Goal: Task Accomplishment & Management: Use online tool/utility

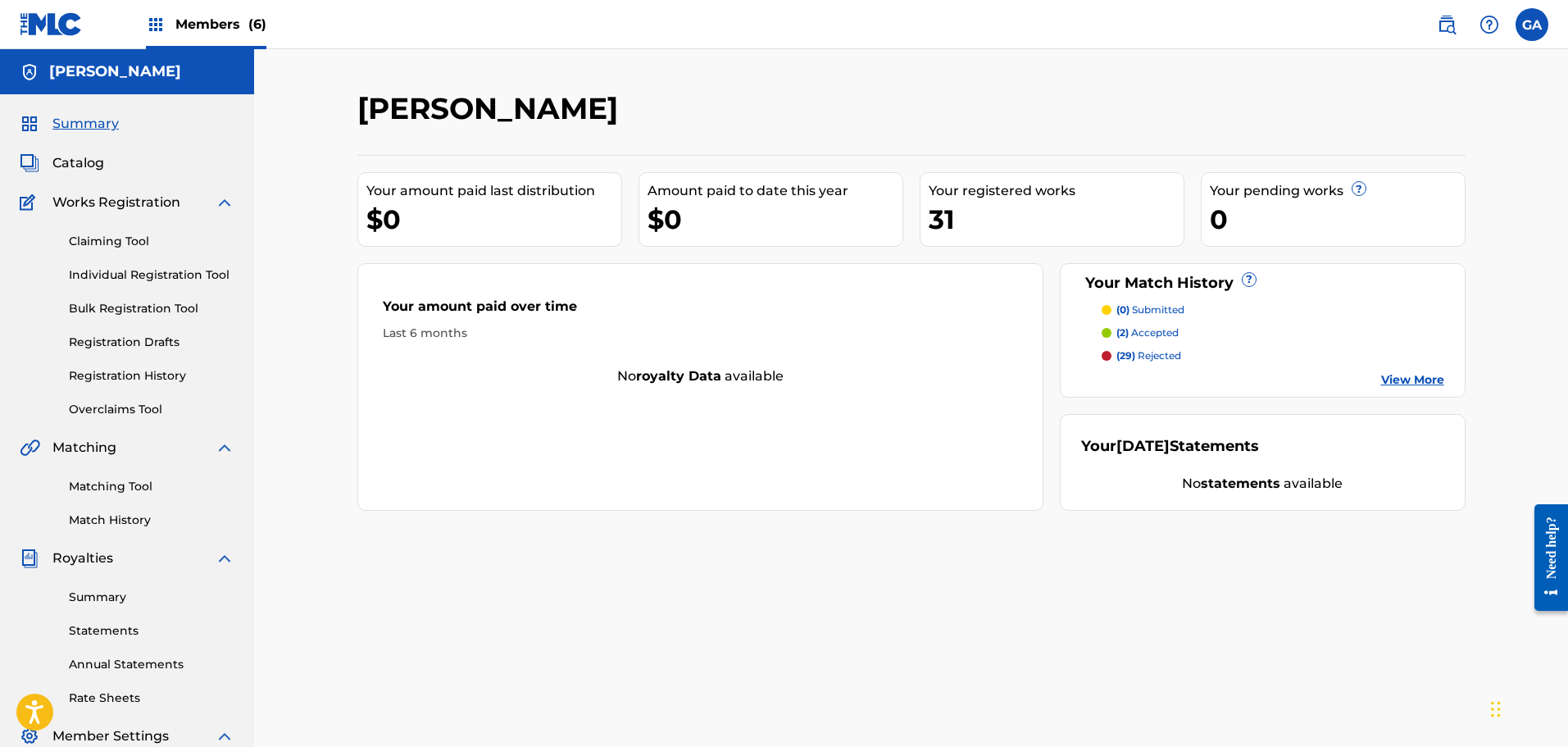
click at [1068, 606] on div "[PERSON_NAME] Your amount paid last distribution $0 Amount paid to date this ye…" at bounding box center [911, 513] width 1147 height 848
click at [85, 163] on span "Catalog" at bounding box center [78, 163] width 52 height 19
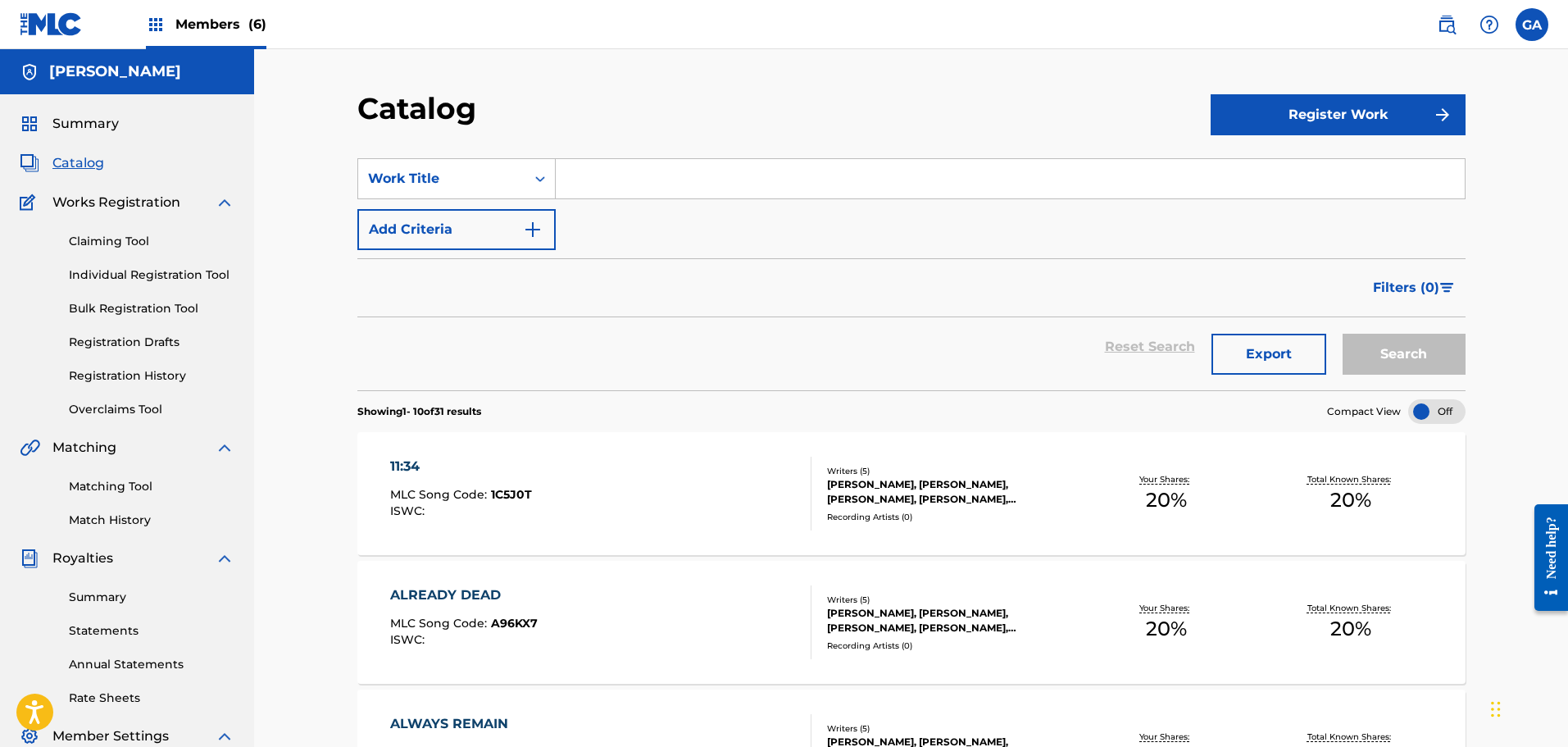
click at [914, 506] on div "Writers ( 5 ) [PERSON_NAME], [PERSON_NAME], [PERSON_NAME], [PERSON_NAME], [PERS…" at bounding box center [942, 494] width 263 height 58
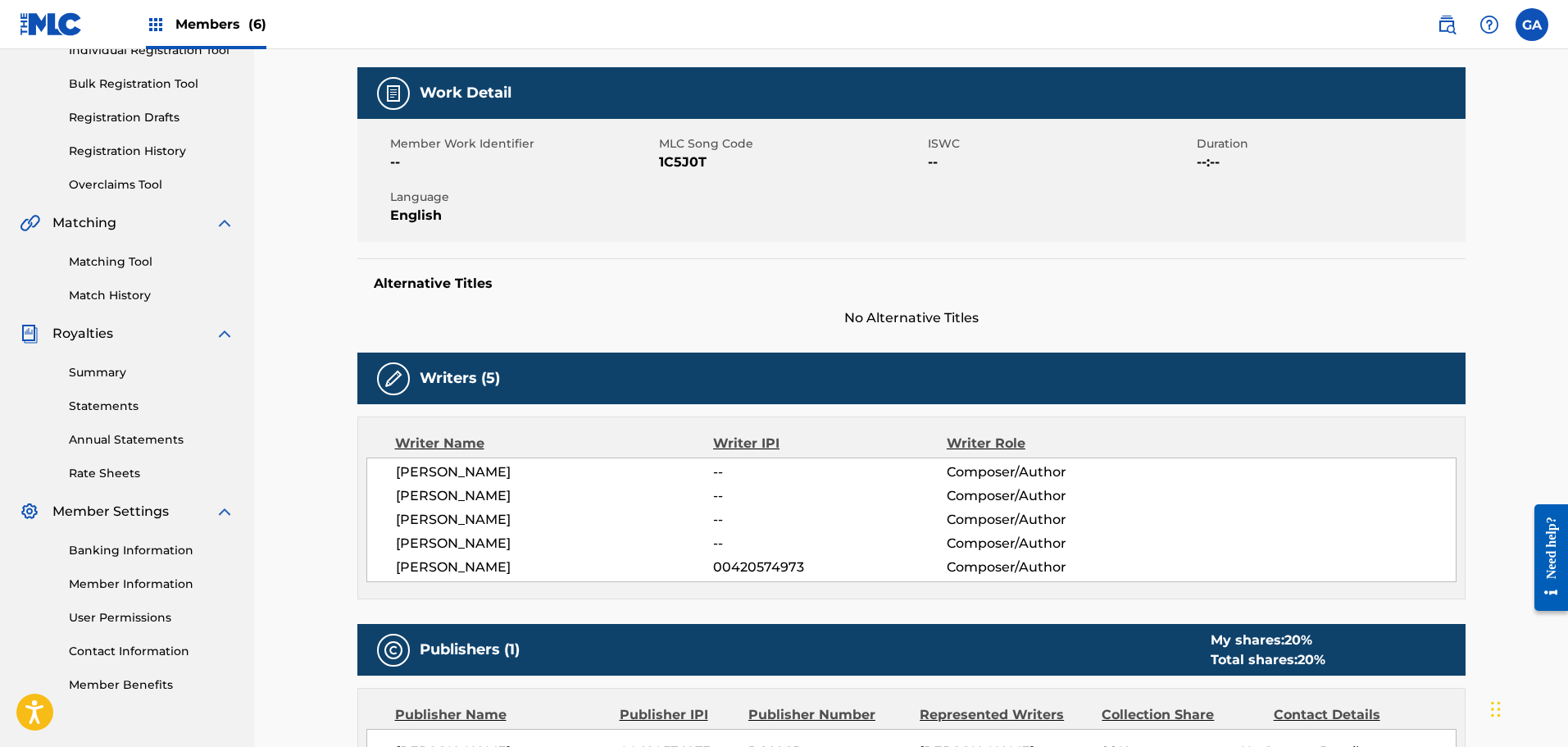
scroll to position [215, 0]
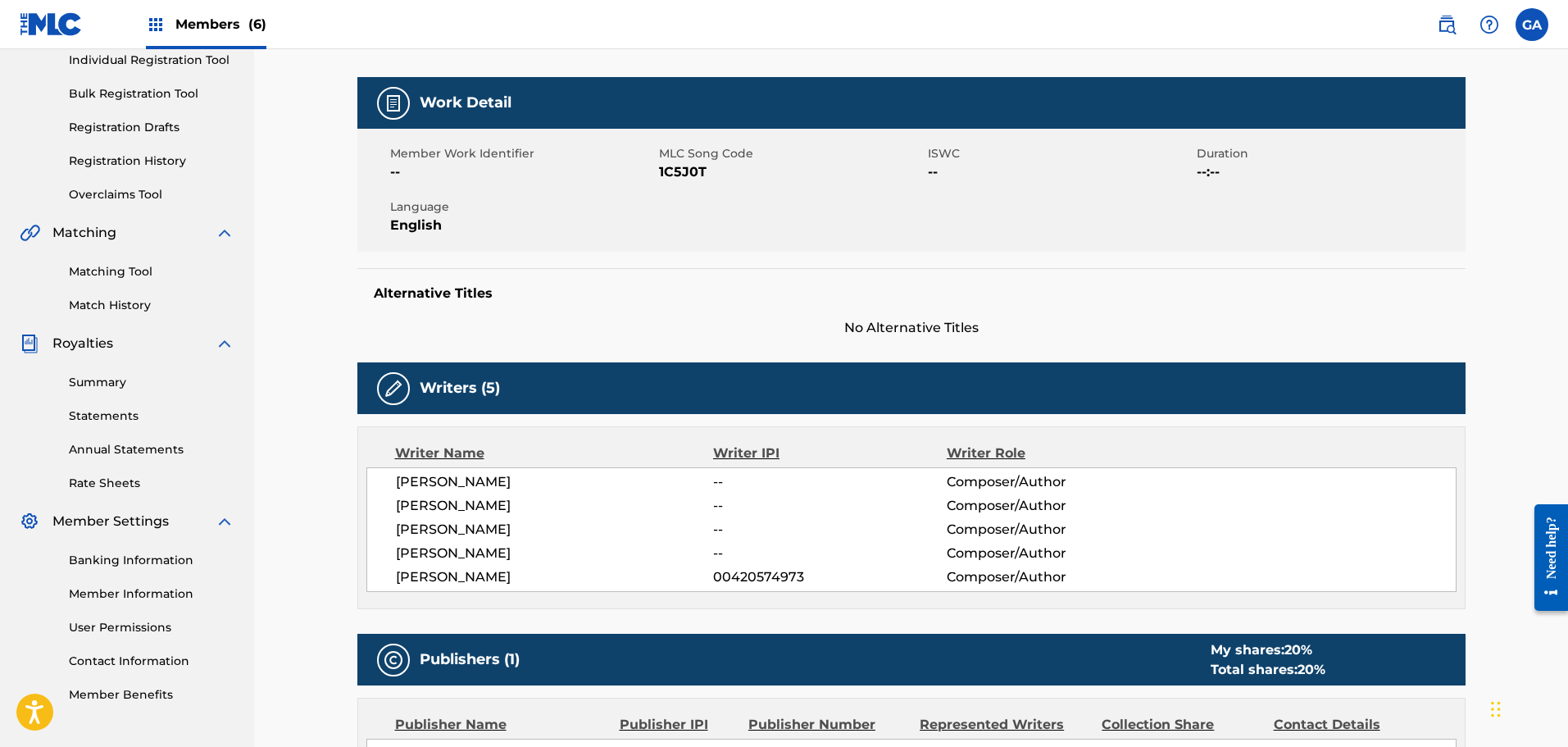
click at [168, 161] on link "Registration History" at bounding box center [152, 161] width 166 height 17
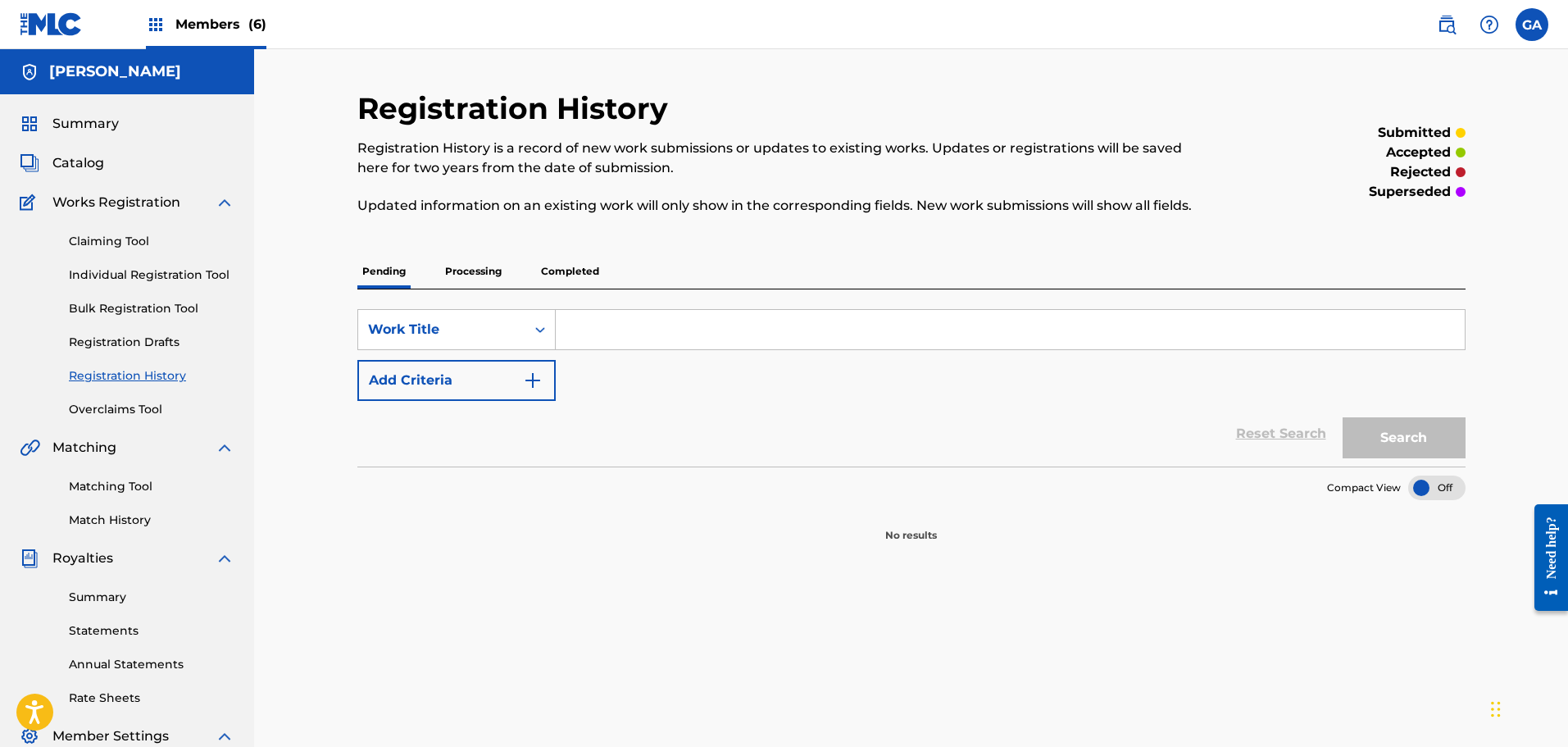
click at [449, 262] on p "Processing" at bounding box center [473, 271] width 66 height 35
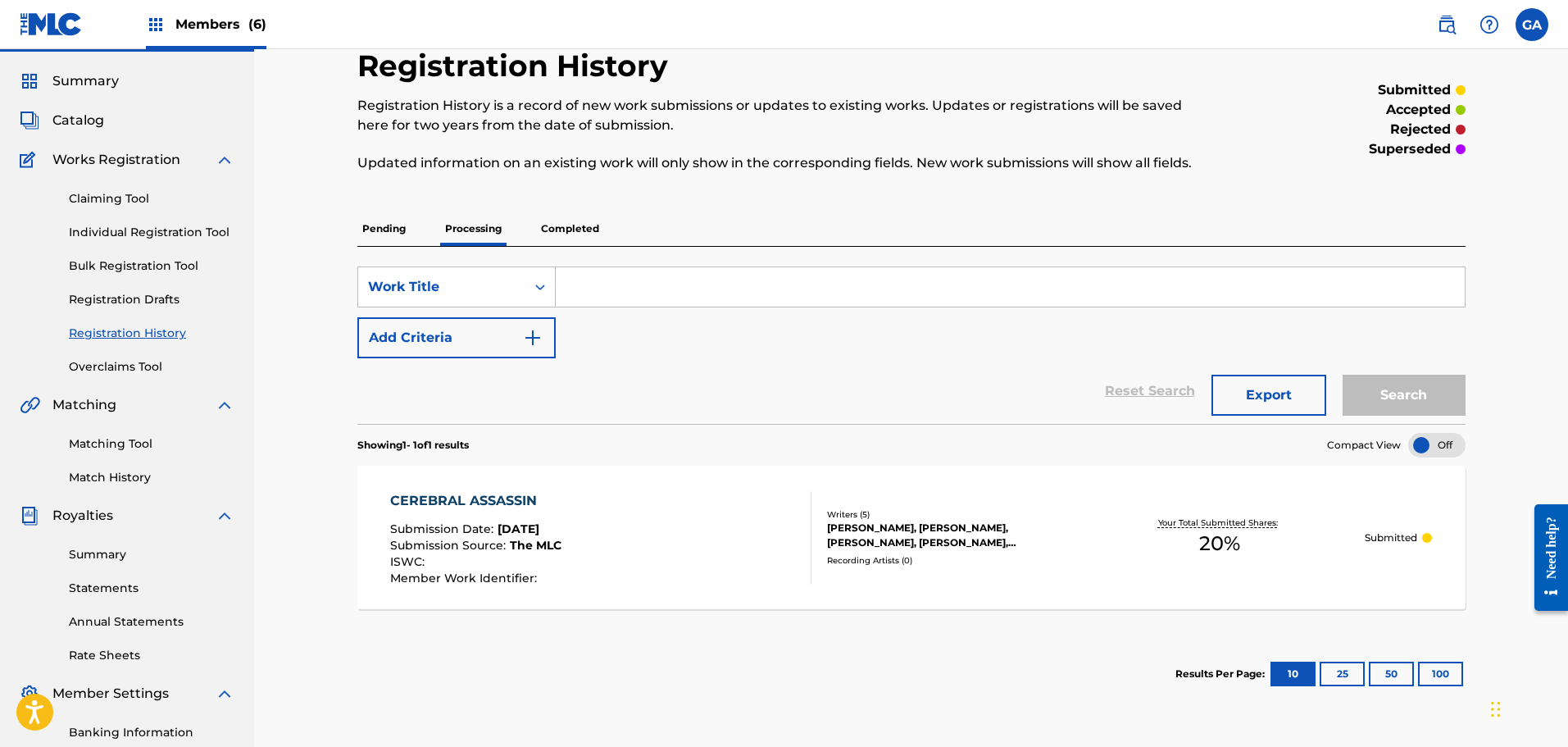
scroll to position [82, 0]
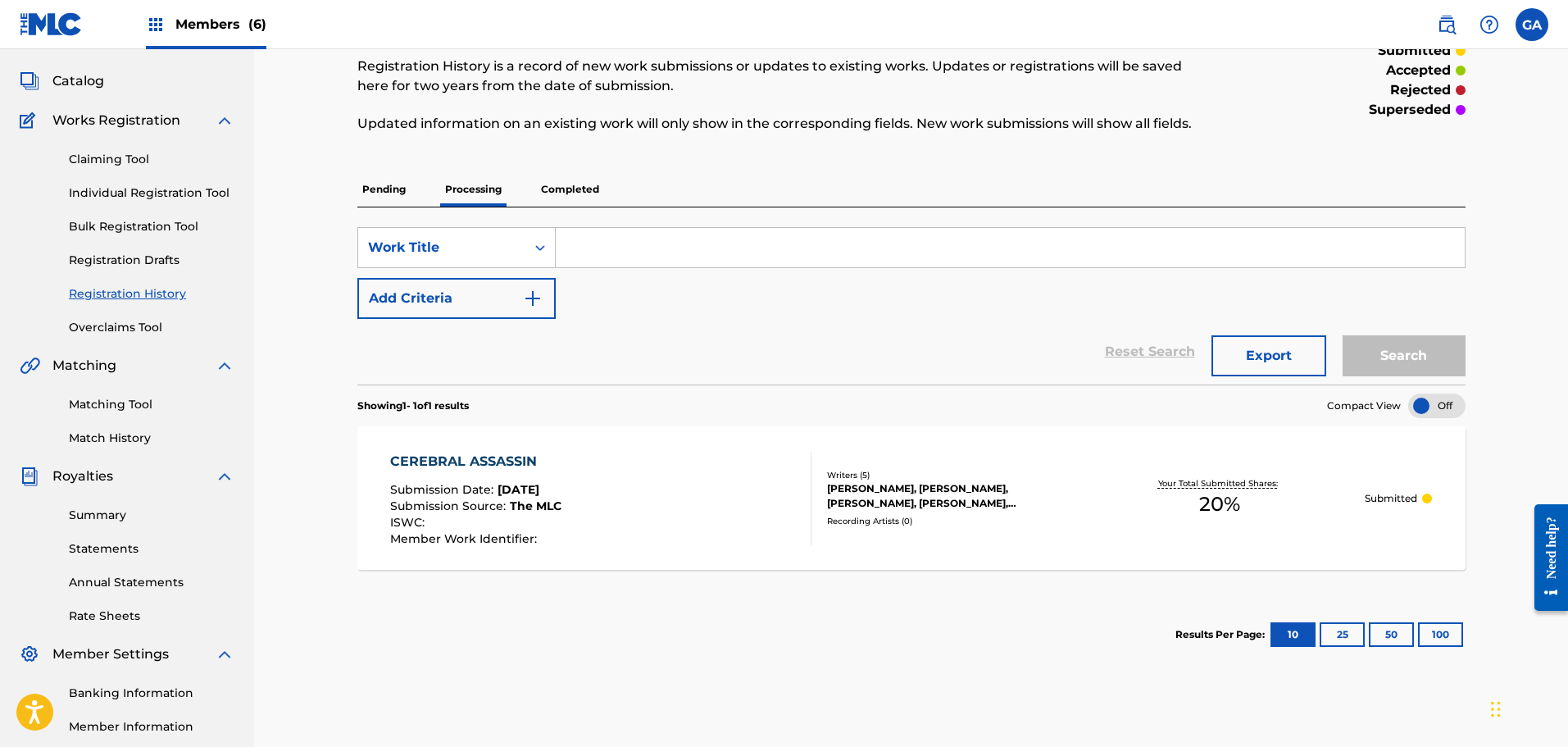
click at [573, 196] on p "Completed" at bounding box center [570, 189] width 68 height 35
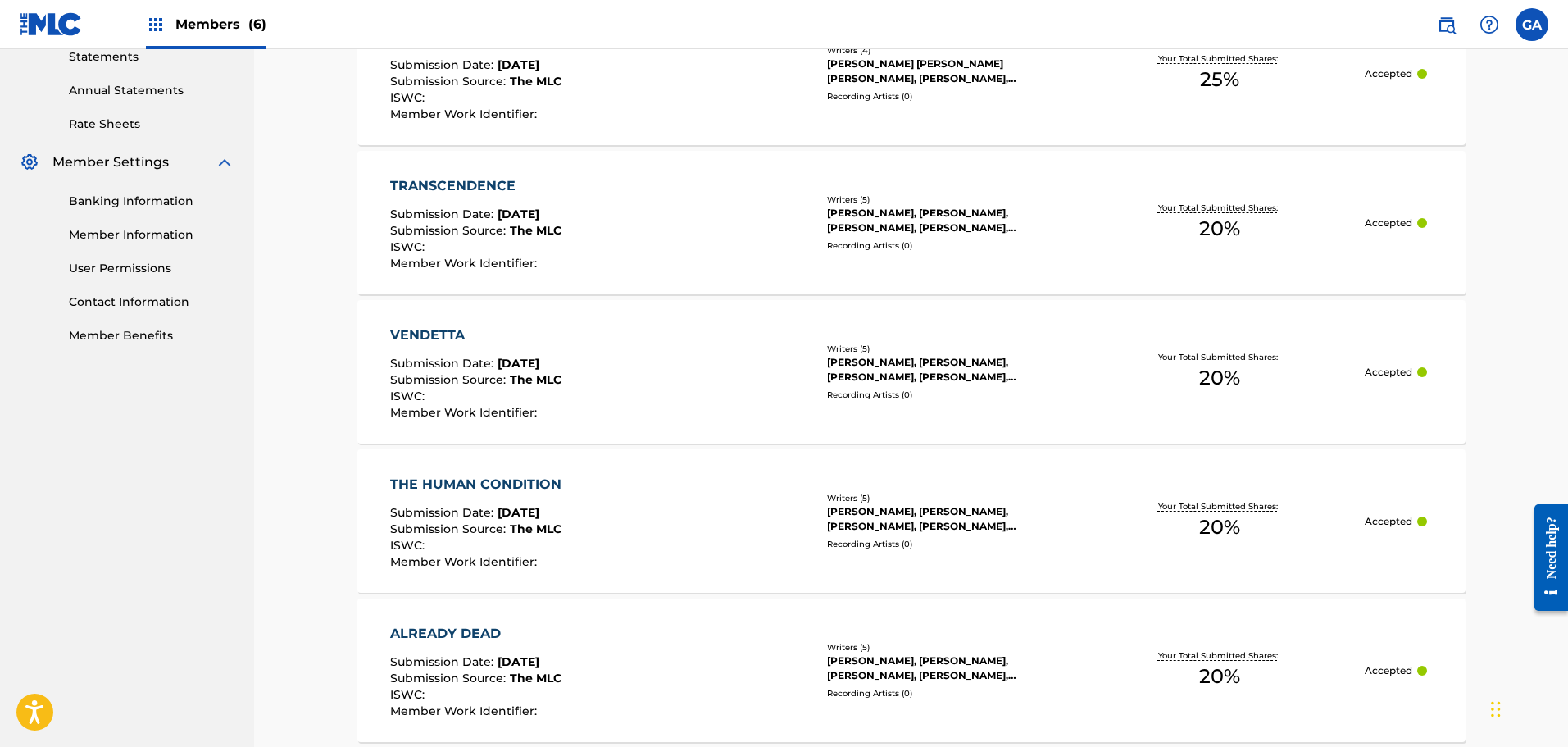
scroll to position [492, 0]
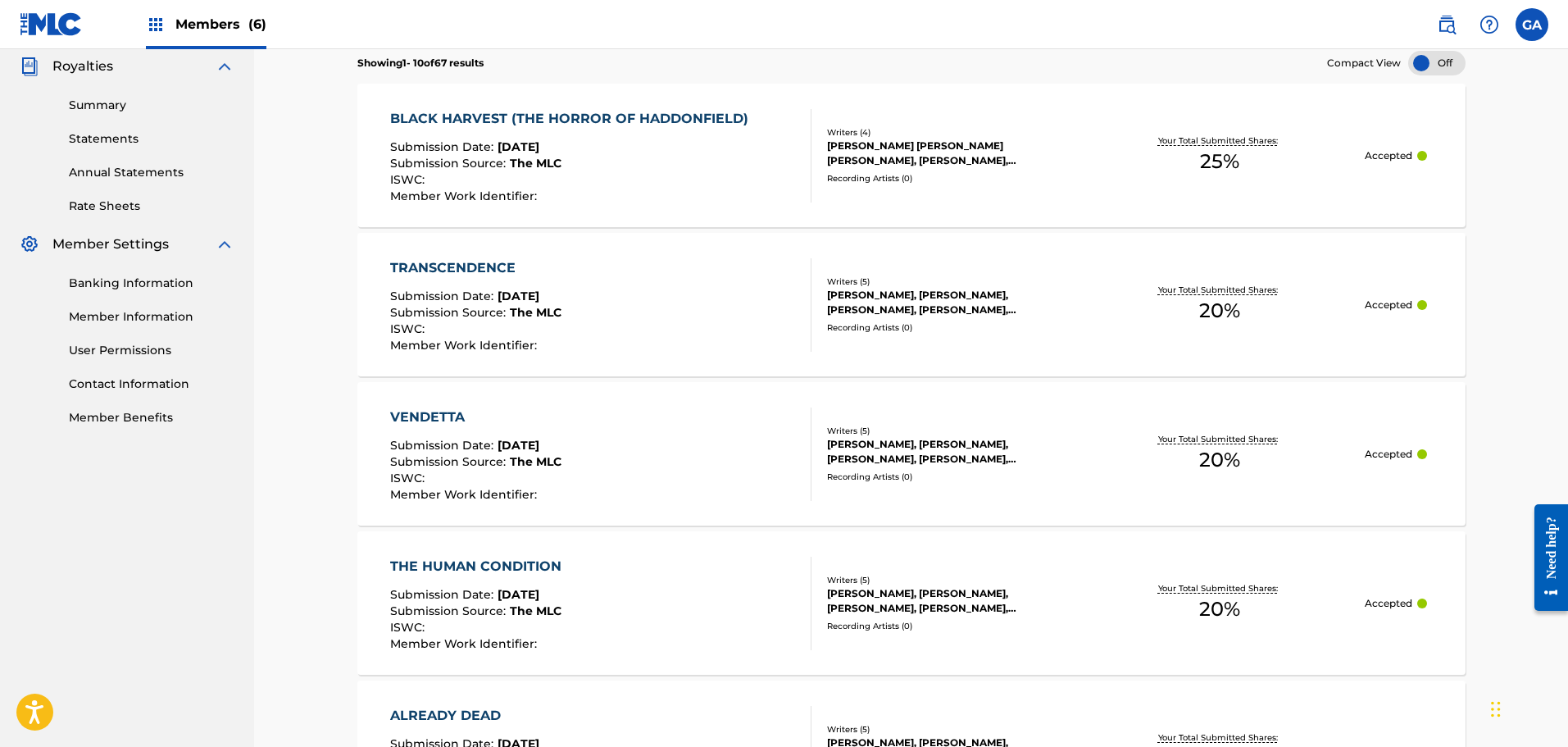
click at [930, 265] on div "TRANSCENDENCE Submission Date : [DATE] Submission Source : The MLC ISWC : Membe…" at bounding box center [911, 304] width 1108 height 143
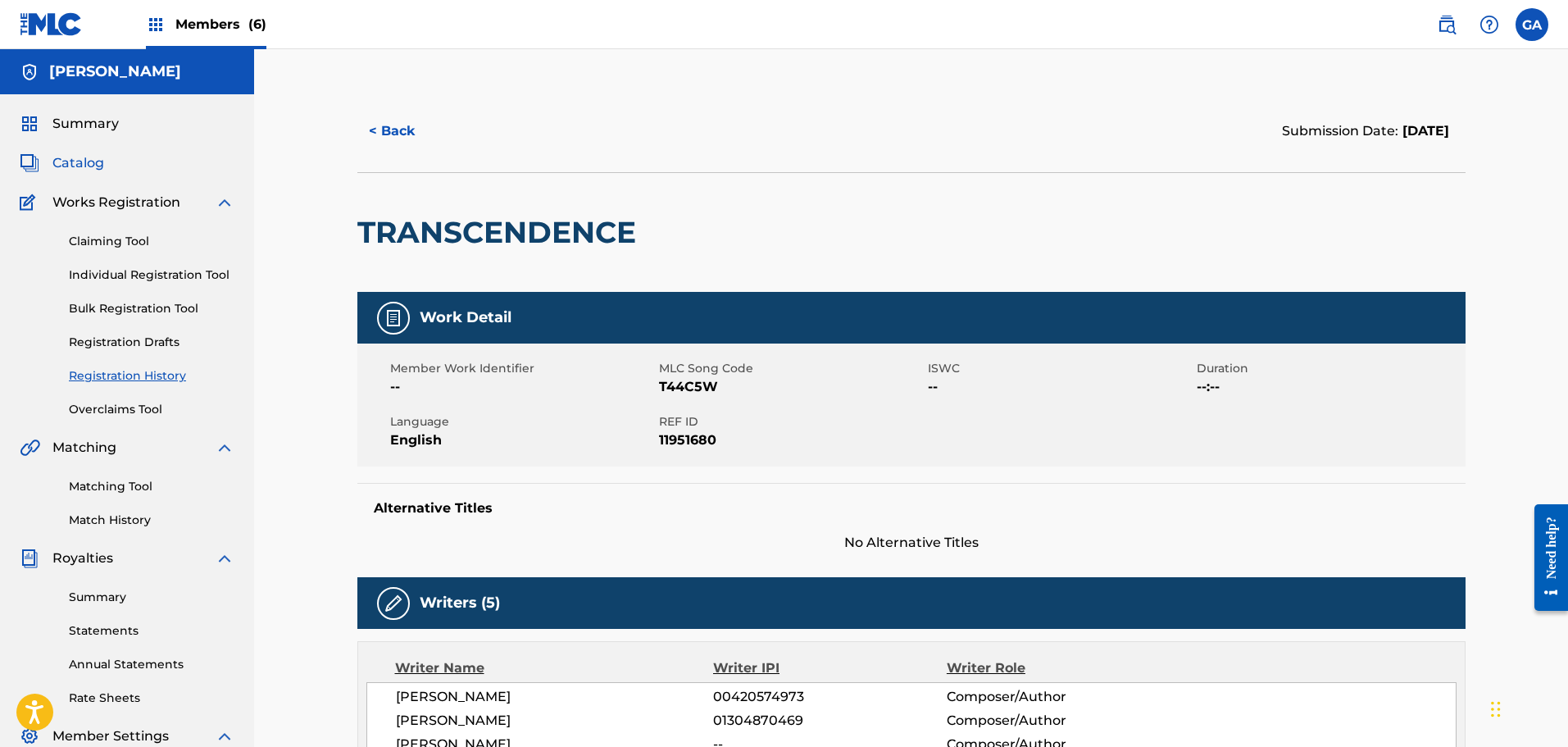
click at [75, 163] on span "Catalog" at bounding box center [78, 163] width 52 height 19
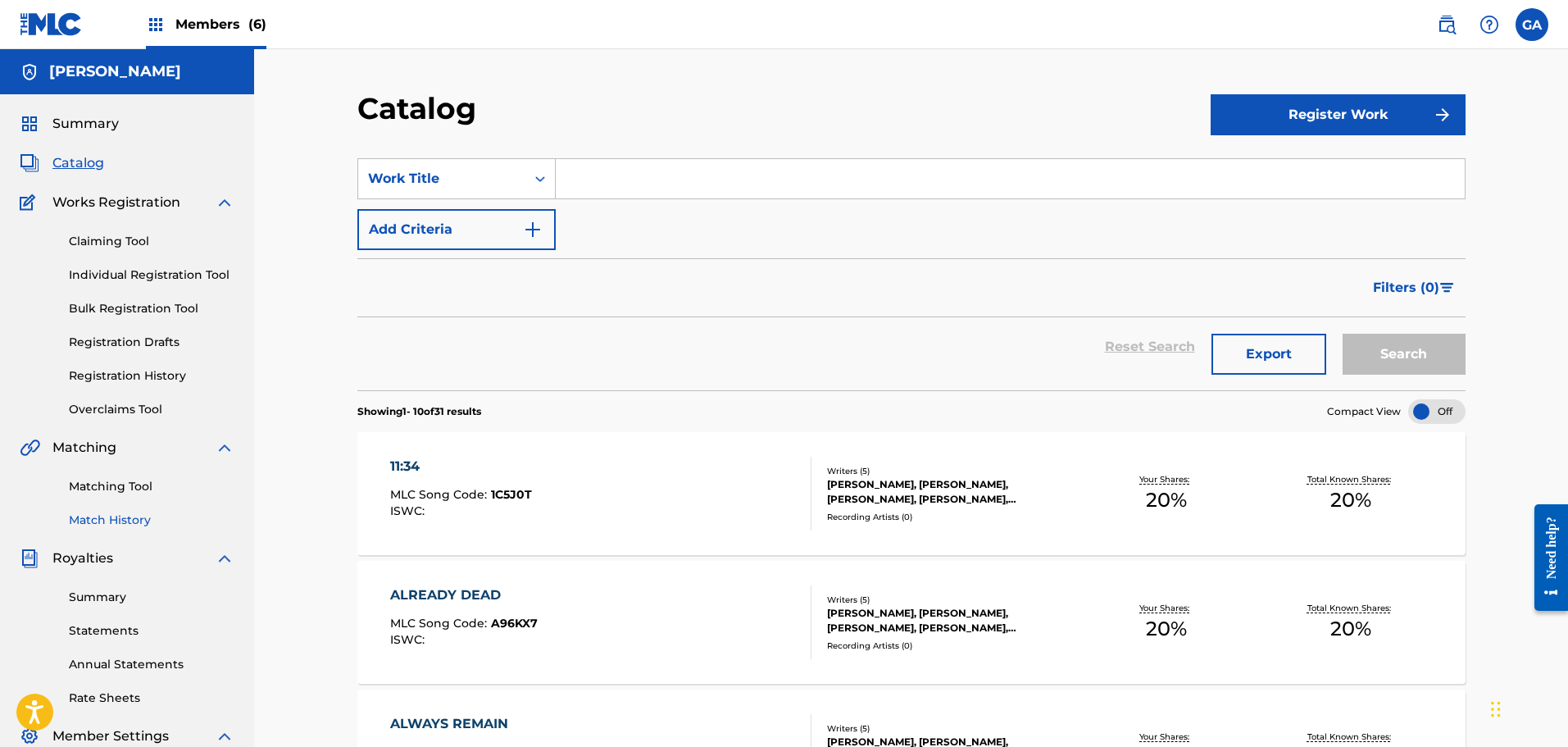
click at [134, 518] on link "Match History" at bounding box center [152, 520] width 166 height 17
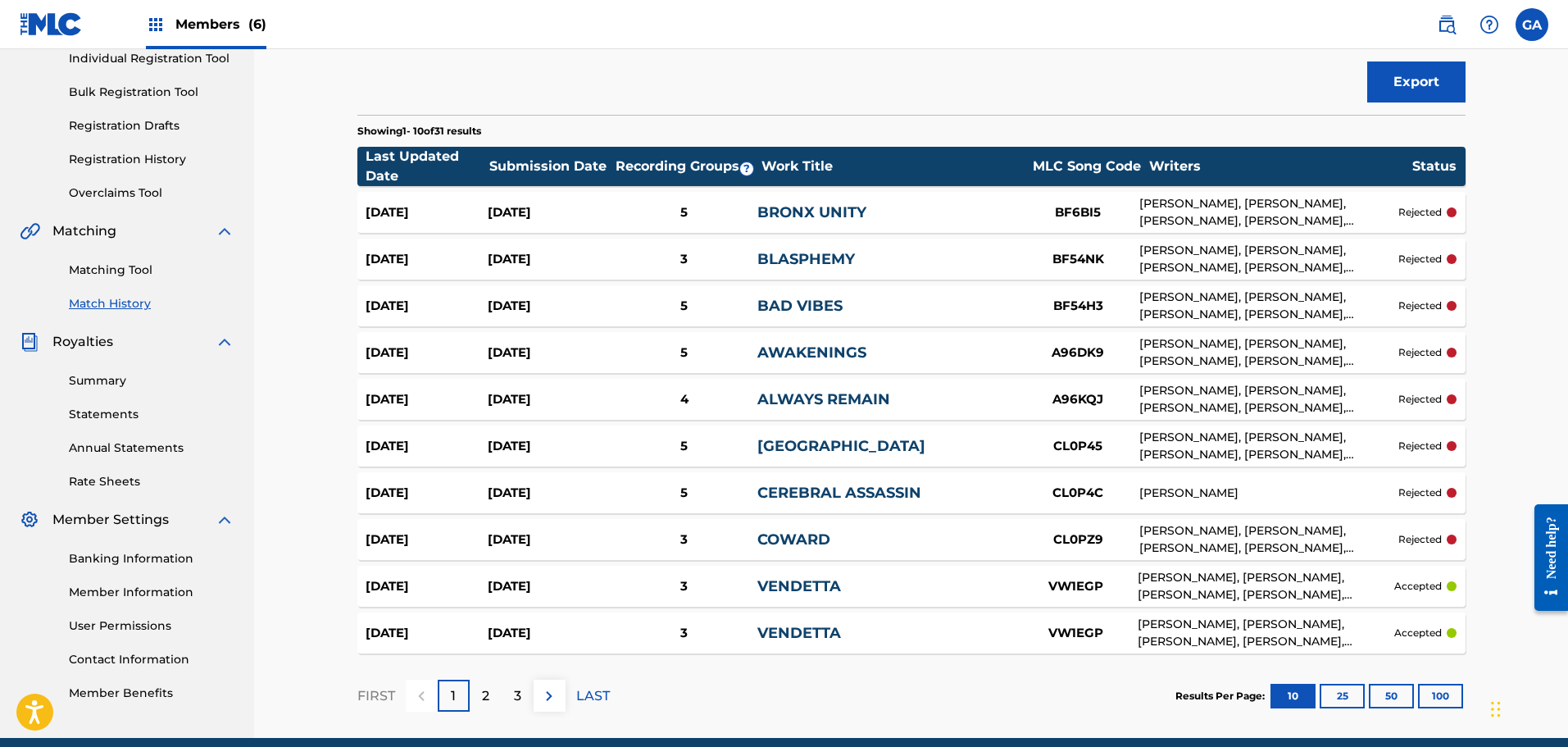
scroll to position [286, 0]
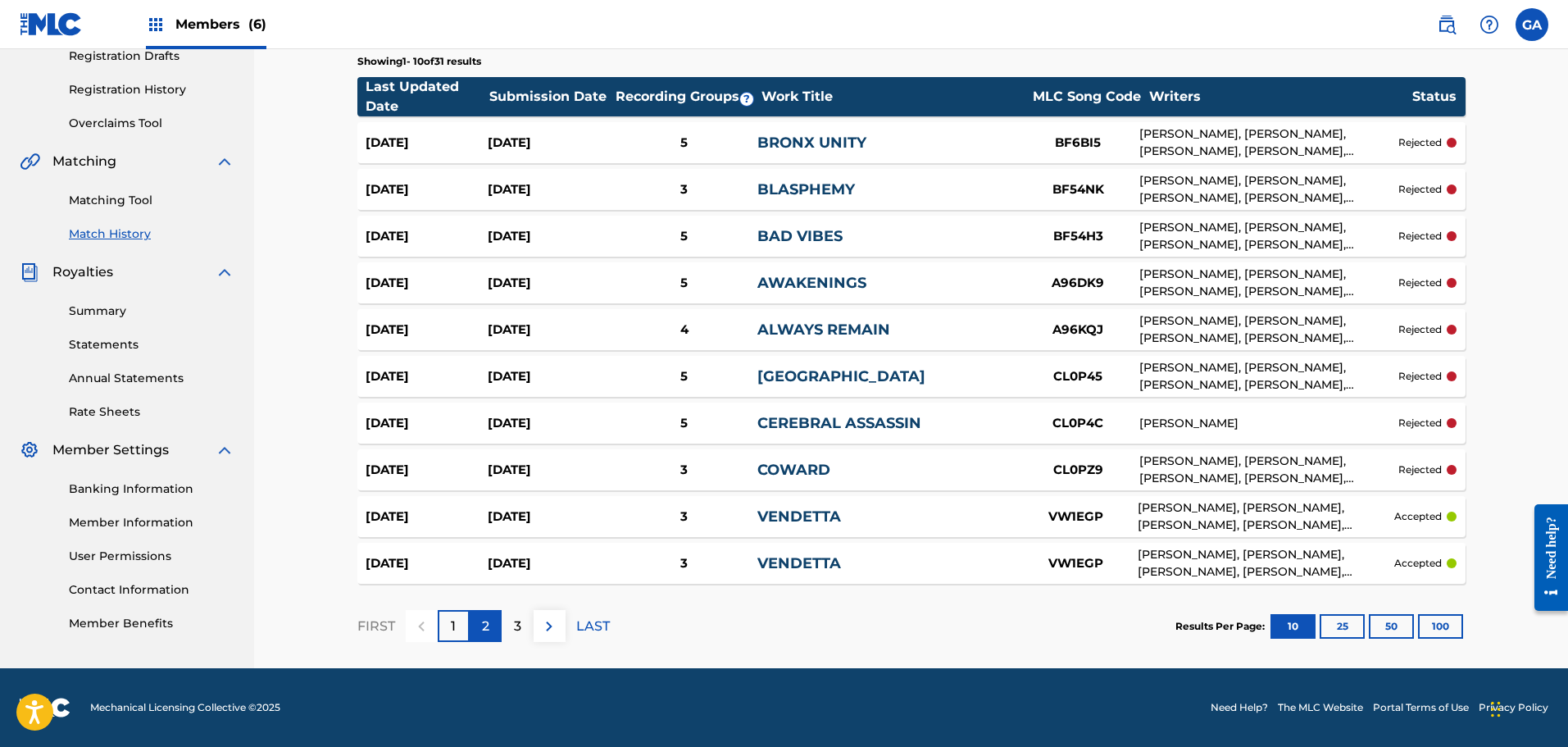
click at [494, 622] on div "2" at bounding box center [486, 626] width 32 height 32
click at [517, 631] on p "3" at bounding box center [517, 626] width 8 height 19
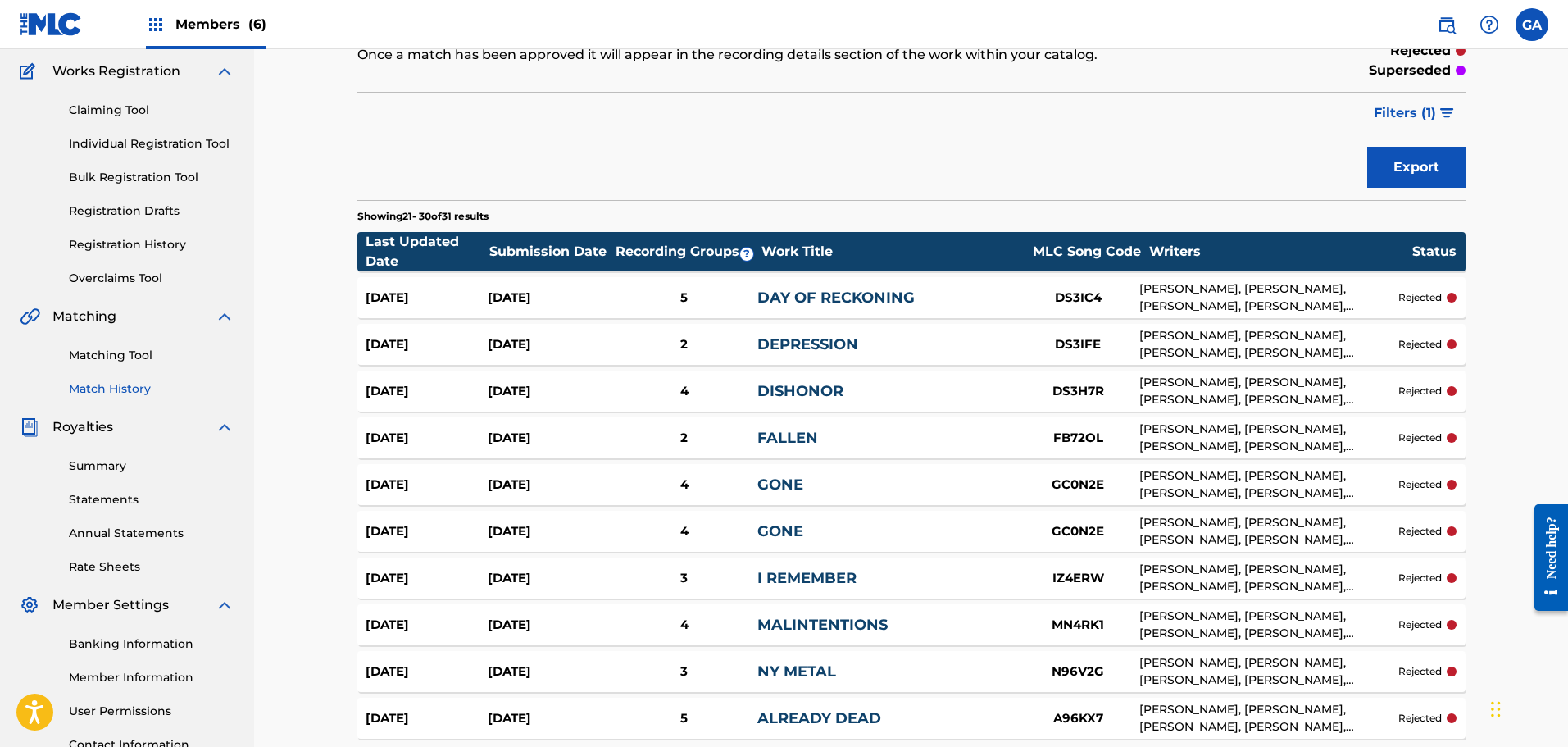
scroll to position [0, 0]
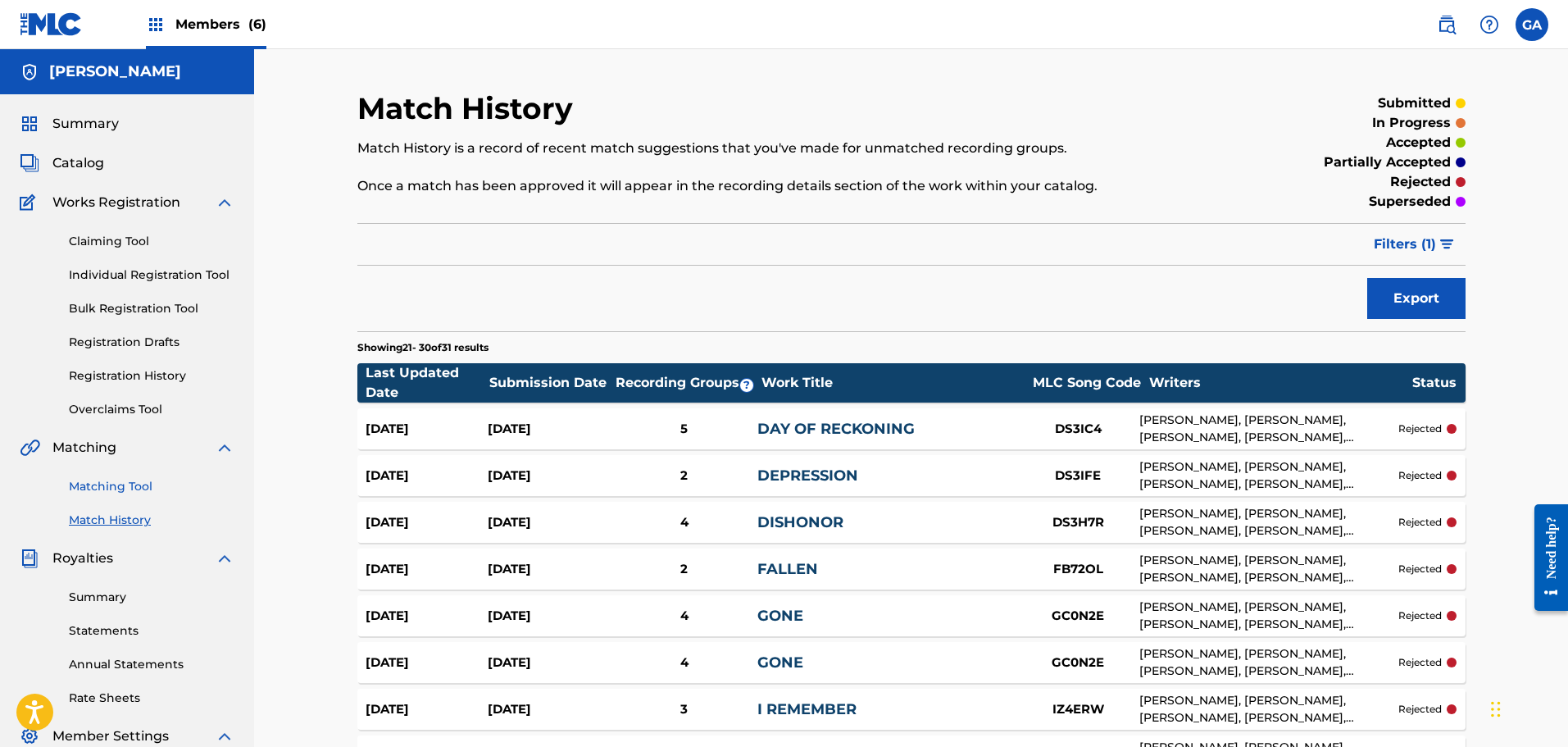
click at [122, 489] on link "Matching Tool" at bounding box center [152, 486] width 166 height 17
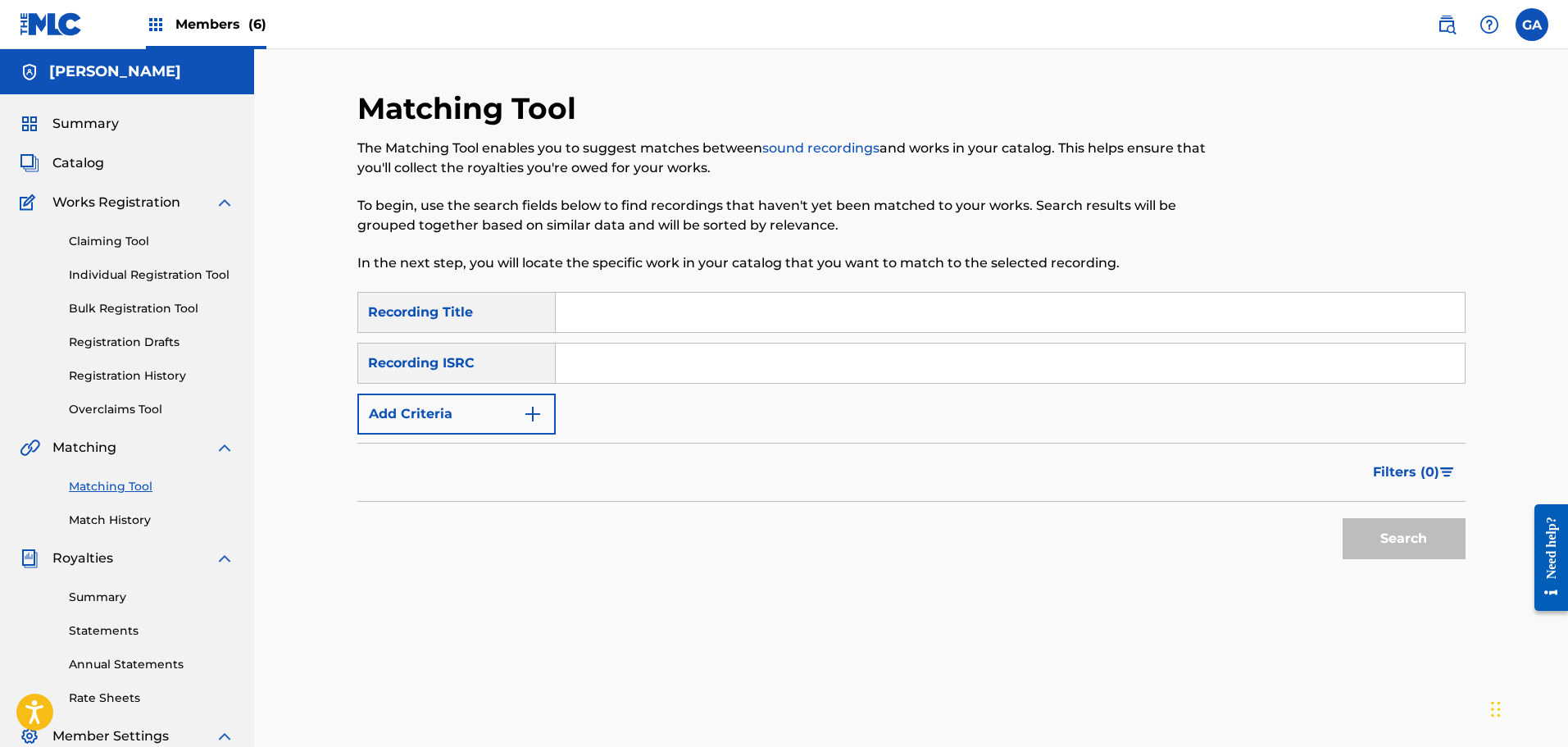
click at [574, 309] on input "Search Form" at bounding box center [1010, 313] width 909 height 39
type input "11:34"
type input "a"
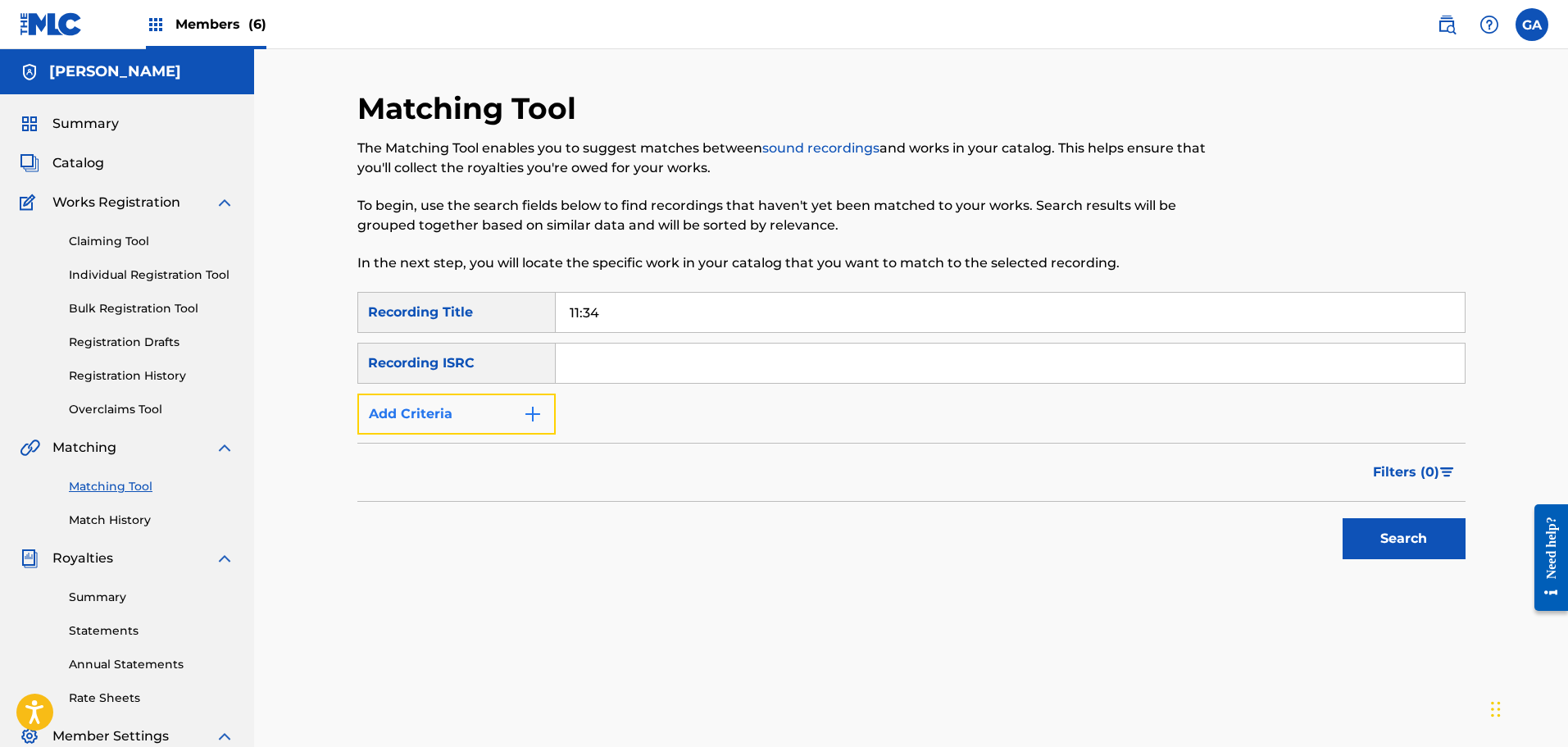
click at [525, 409] on img "Search Form" at bounding box center [533, 413] width 19 height 19
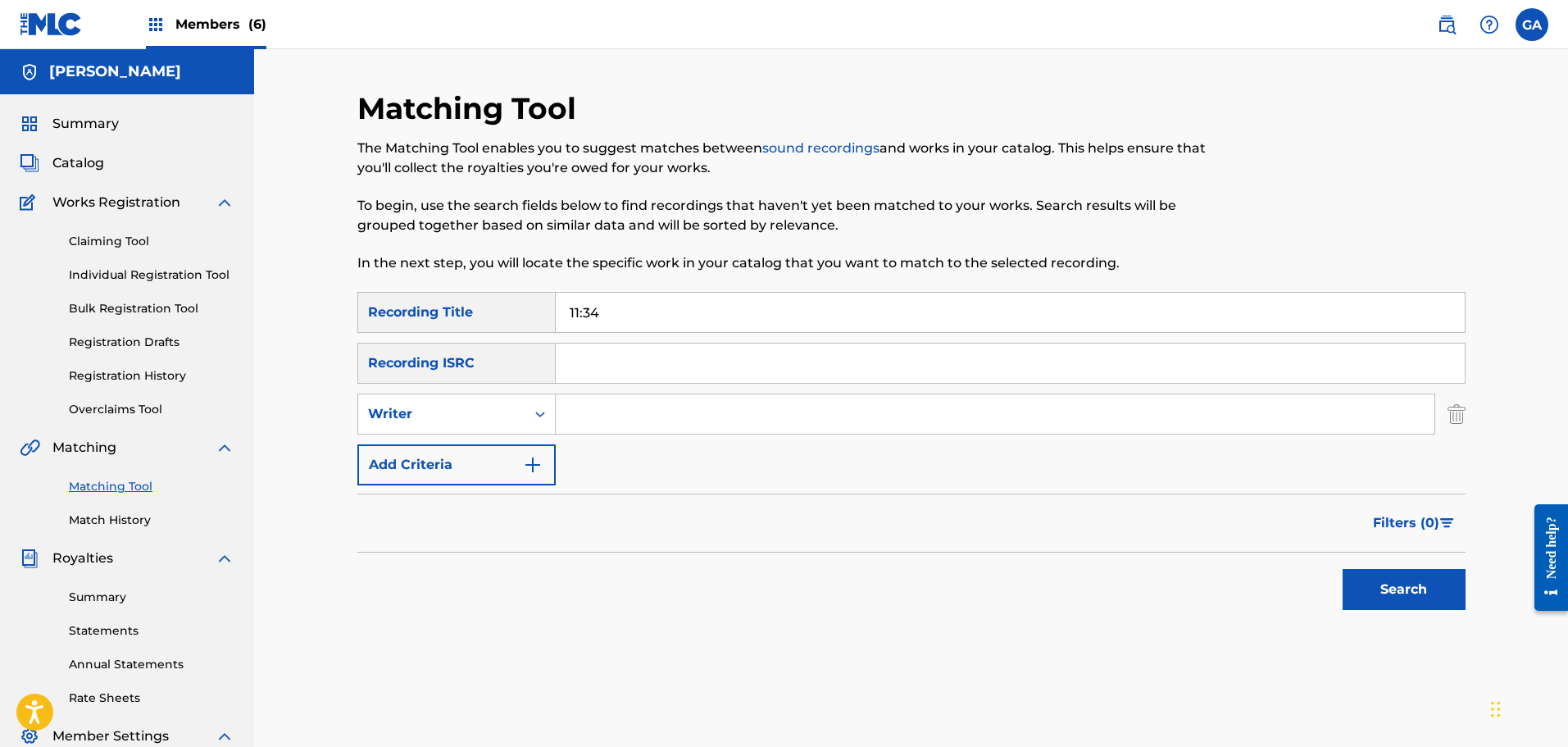
click at [618, 419] on input "Search Form" at bounding box center [995, 414] width 879 height 39
type input "sierra"
click at [1343, 569] on button "Search" at bounding box center [1404, 589] width 123 height 41
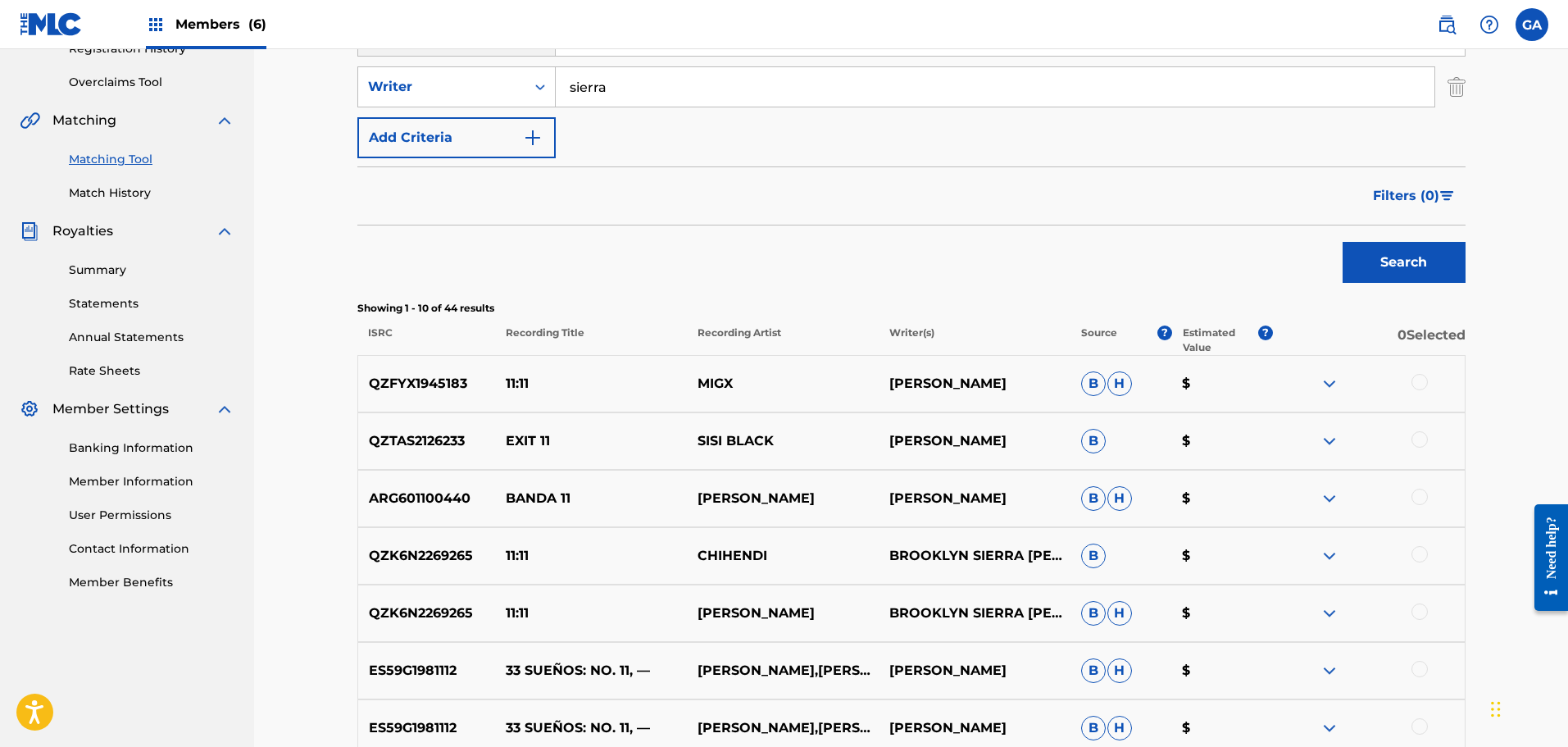
scroll to position [164, 0]
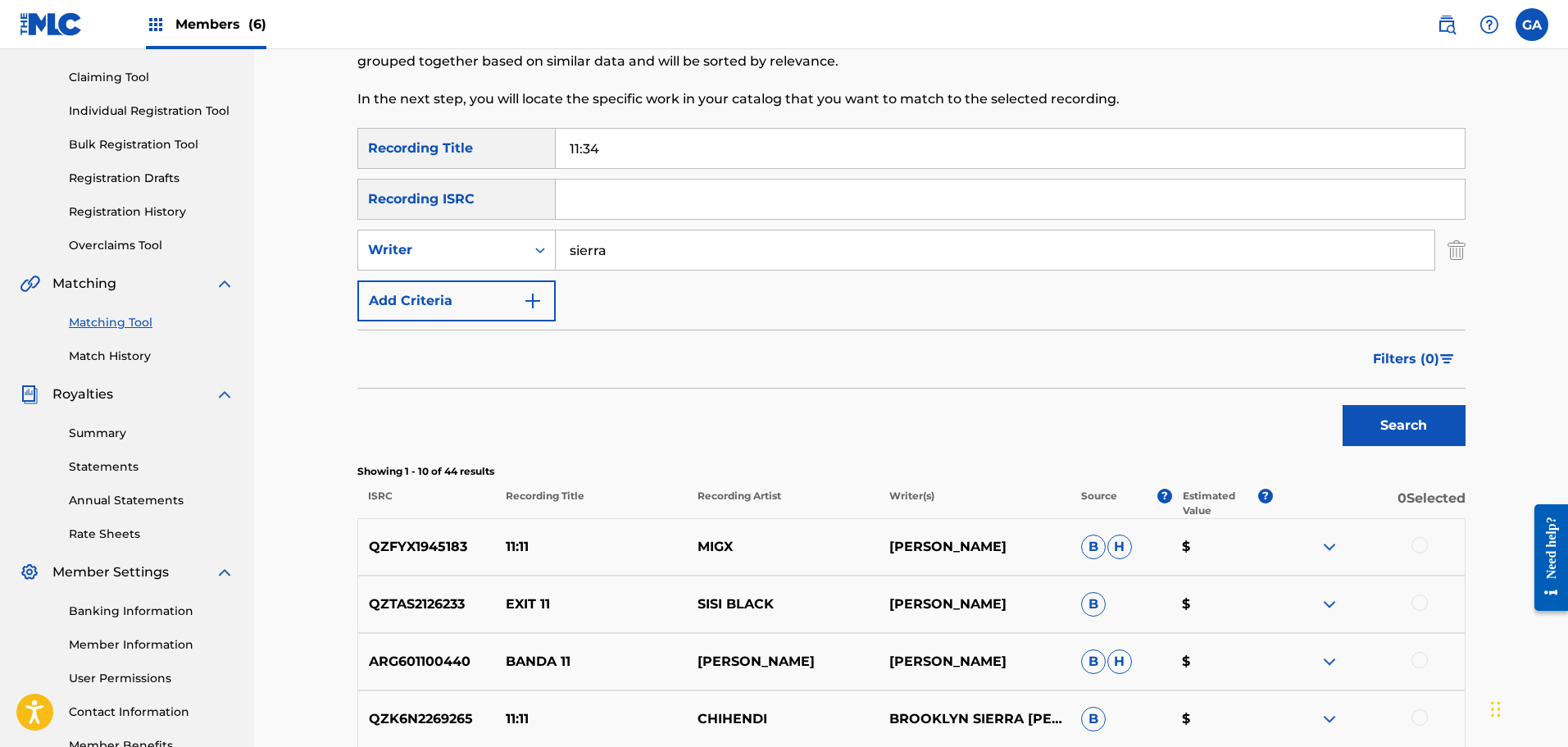
click at [578, 147] on input "11:34" at bounding box center [1010, 148] width 909 height 39
type input "1134"
click at [1343, 405] on button "Search" at bounding box center [1404, 425] width 123 height 41
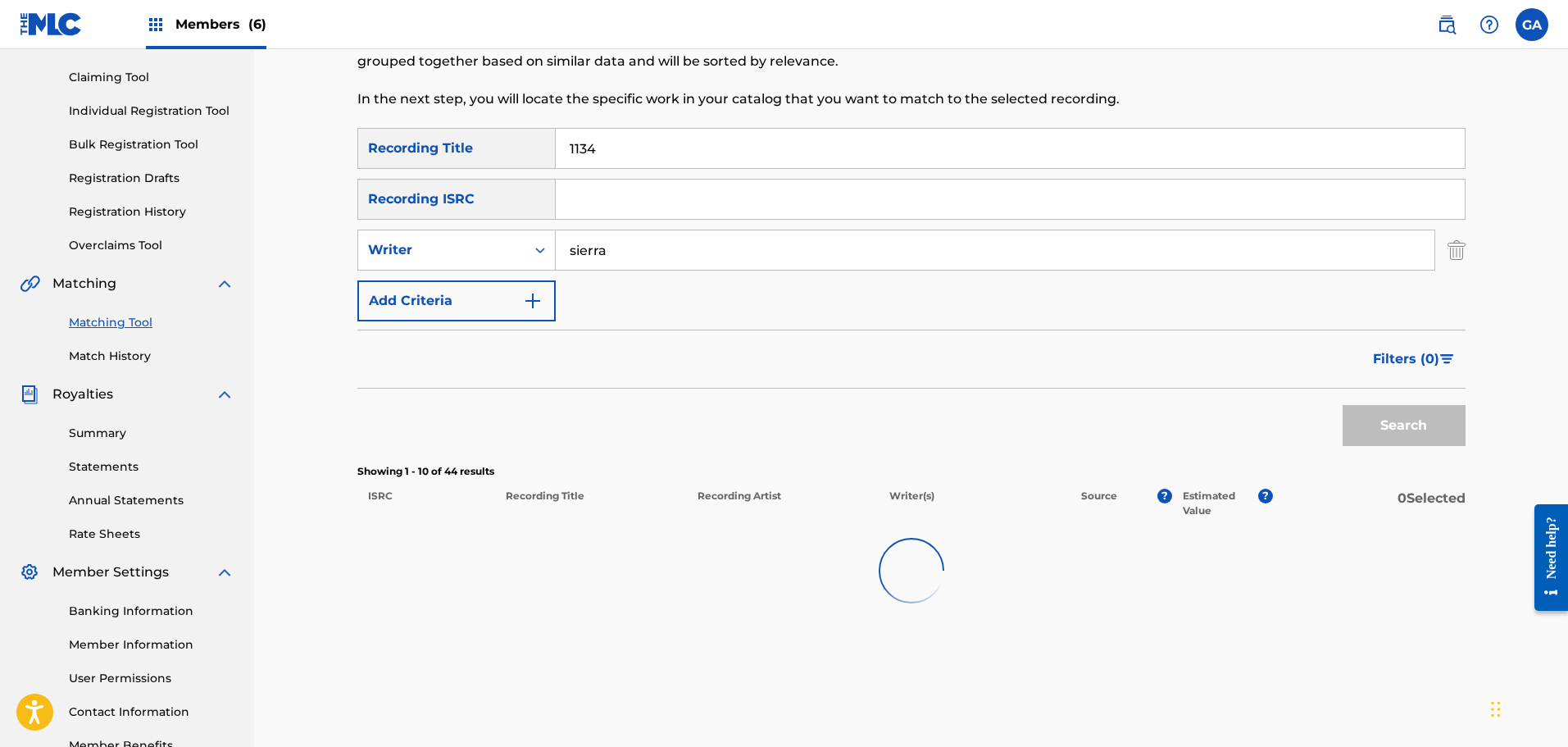
click at [1343, 405] on button "Search" at bounding box center [1404, 425] width 123 height 41
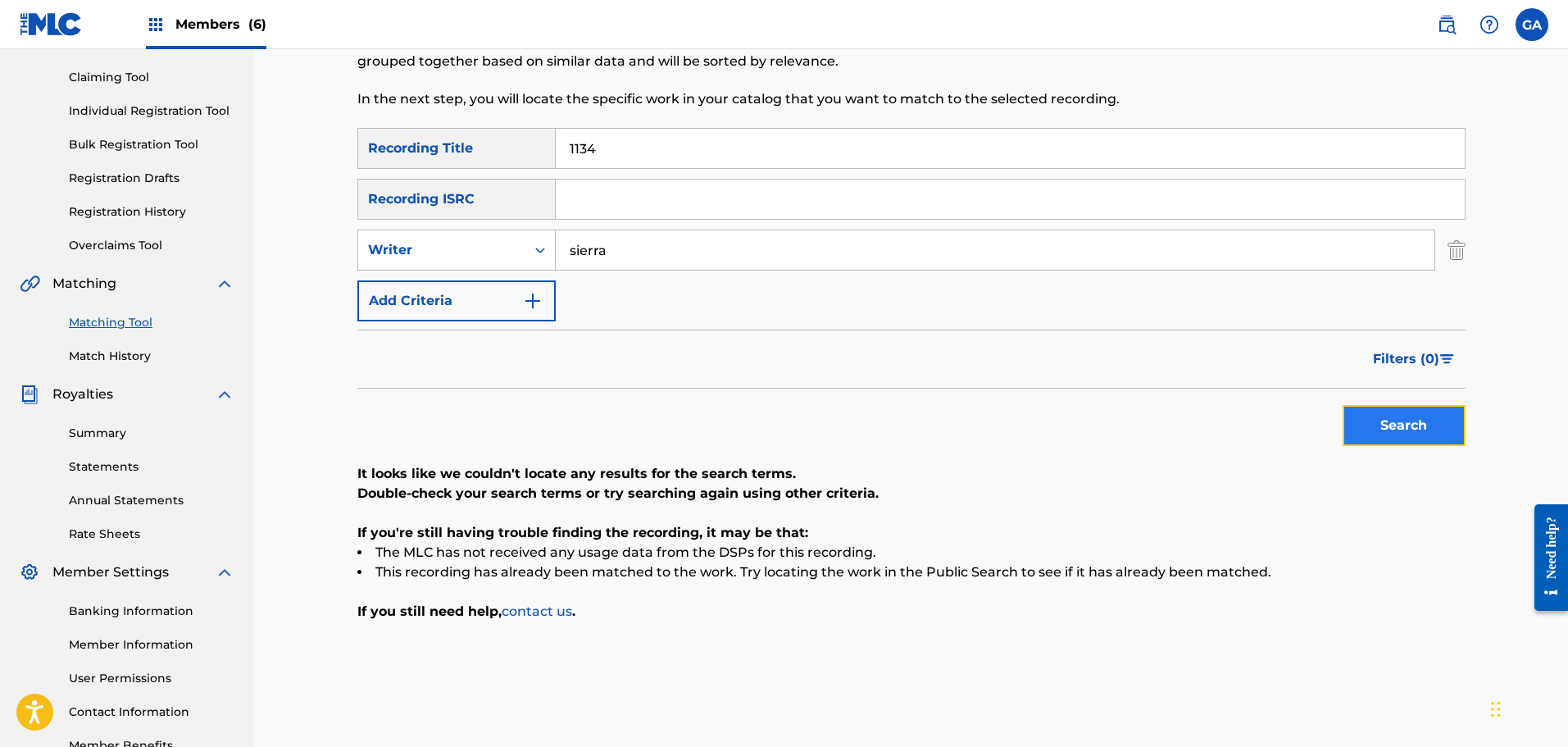
click at [1408, 415] on button "Search" at bounding box center [1404, 425] width 123 height 41
drag, startPoint x: 623, startPoint y: 149, endPoint x: 534, endPoint y: 152, distance: 89.1
click at [534, 152] on div "SearchWithCriteria6cc1463e-06b6-4533-a10f-98edc7b318ce Recording Title 1134" at bounding box center [911, 148] width 1108 height 41
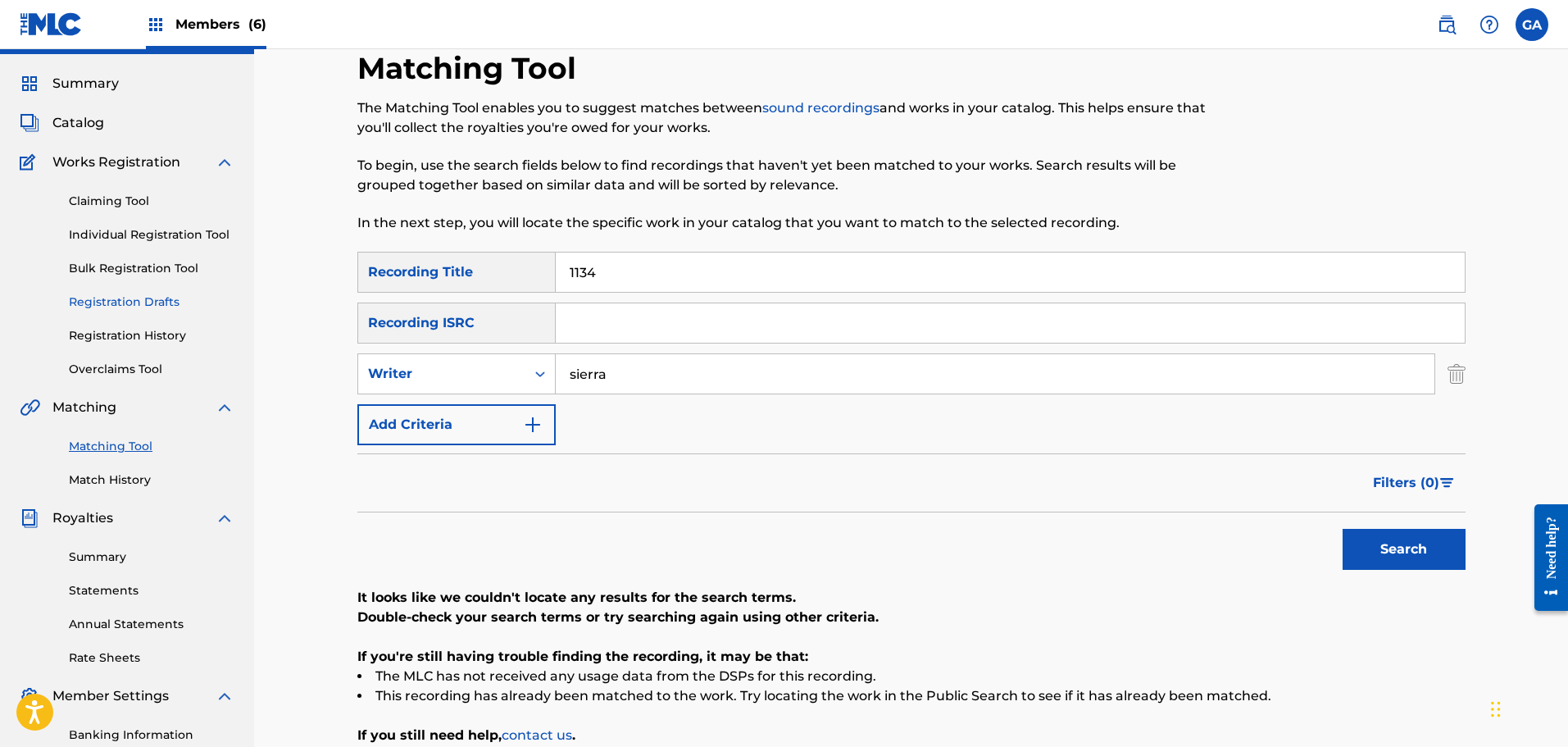
scroll to position [0, 0]
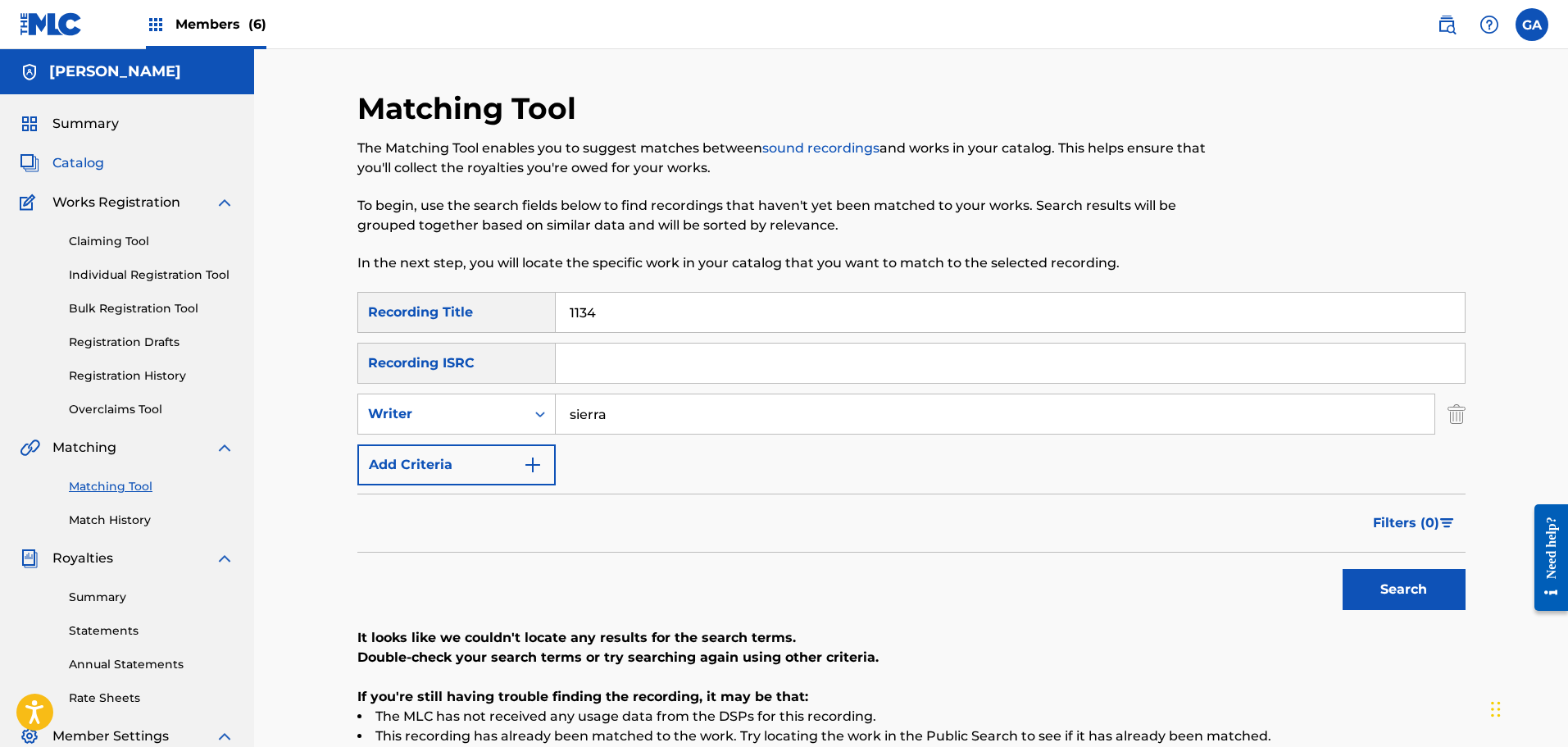
click at [66, 157] on span "Catalog" at bounding box center [78, 163] width 52 height 19
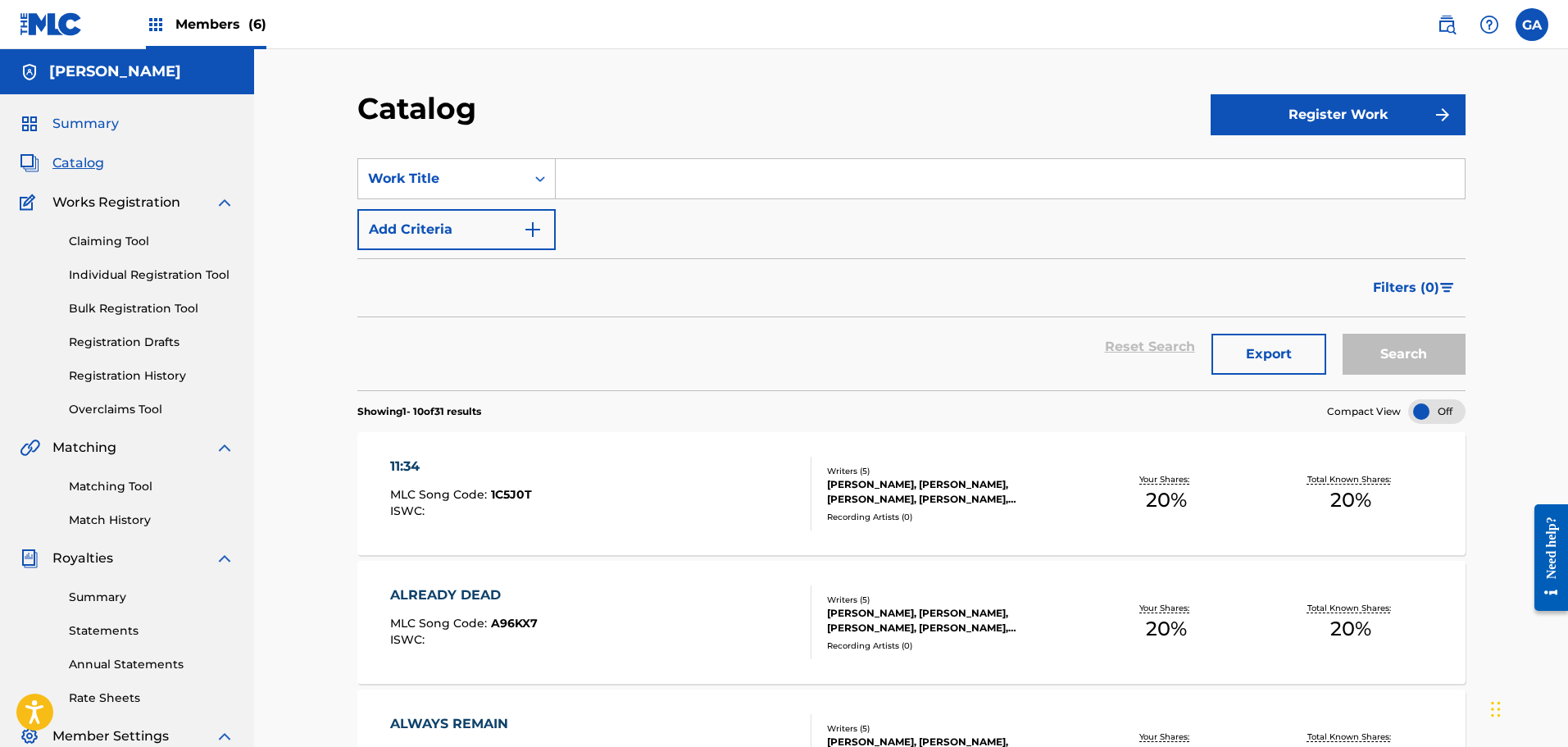
click at [89, 127] on span "Summary" at bounding box center [86, 124] width 66 height 19
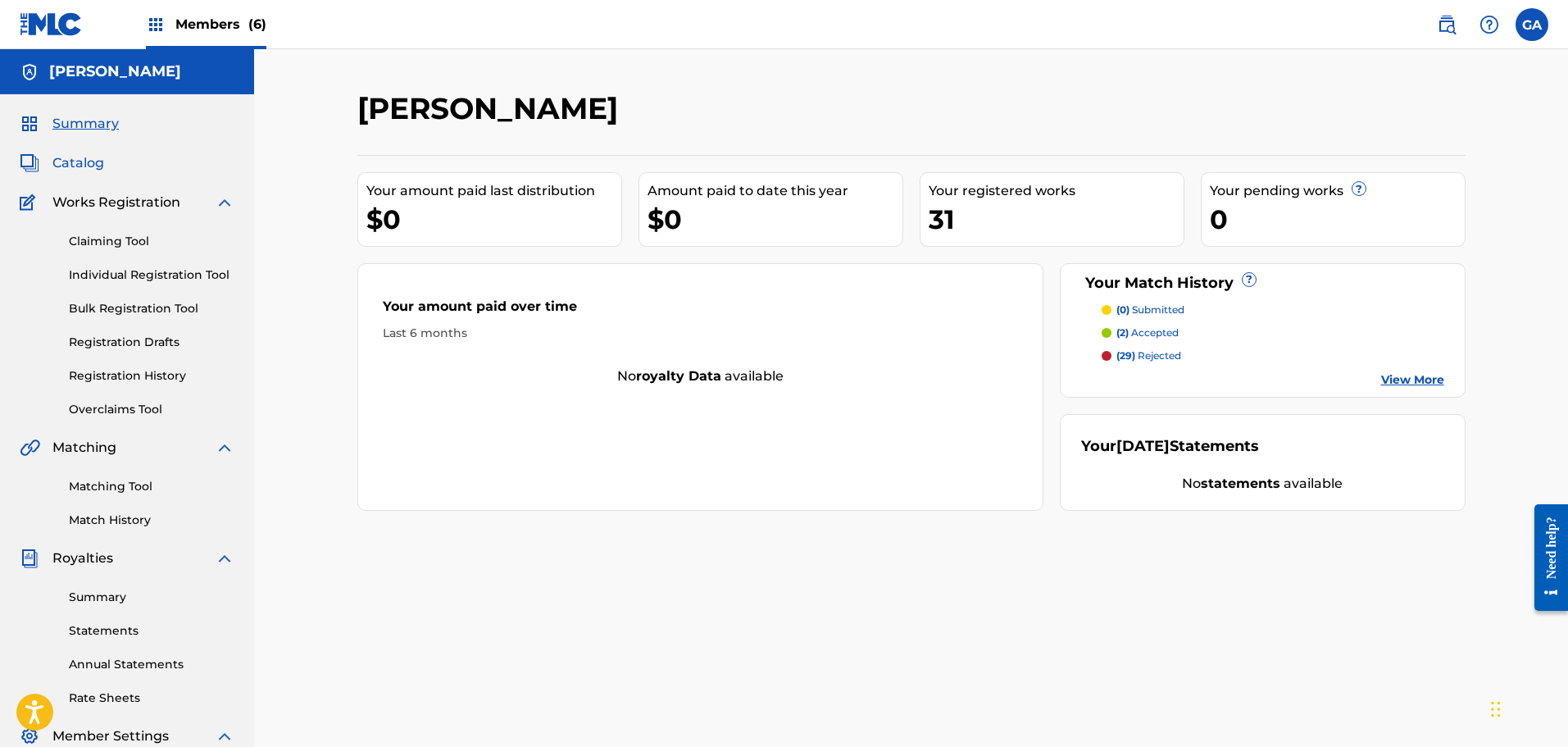
click at [87, 167] on span "Catalog" at bounding box center [78, 163] width 52 height 19
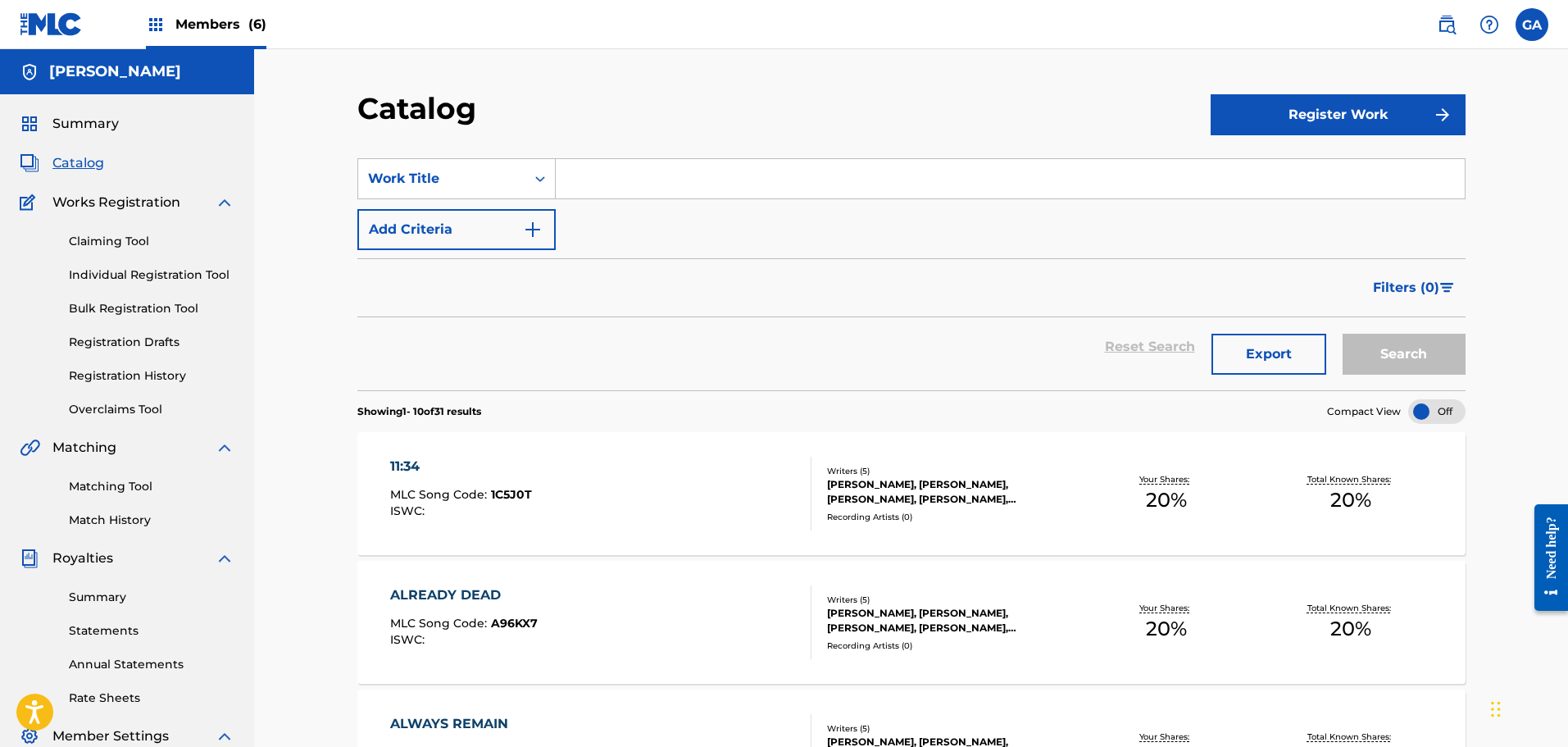
click at [594, 472] on div "11:34 MLC Song Code : 1C5J0T ISWC :" at bounding box center [601, 493] width 422 height 74
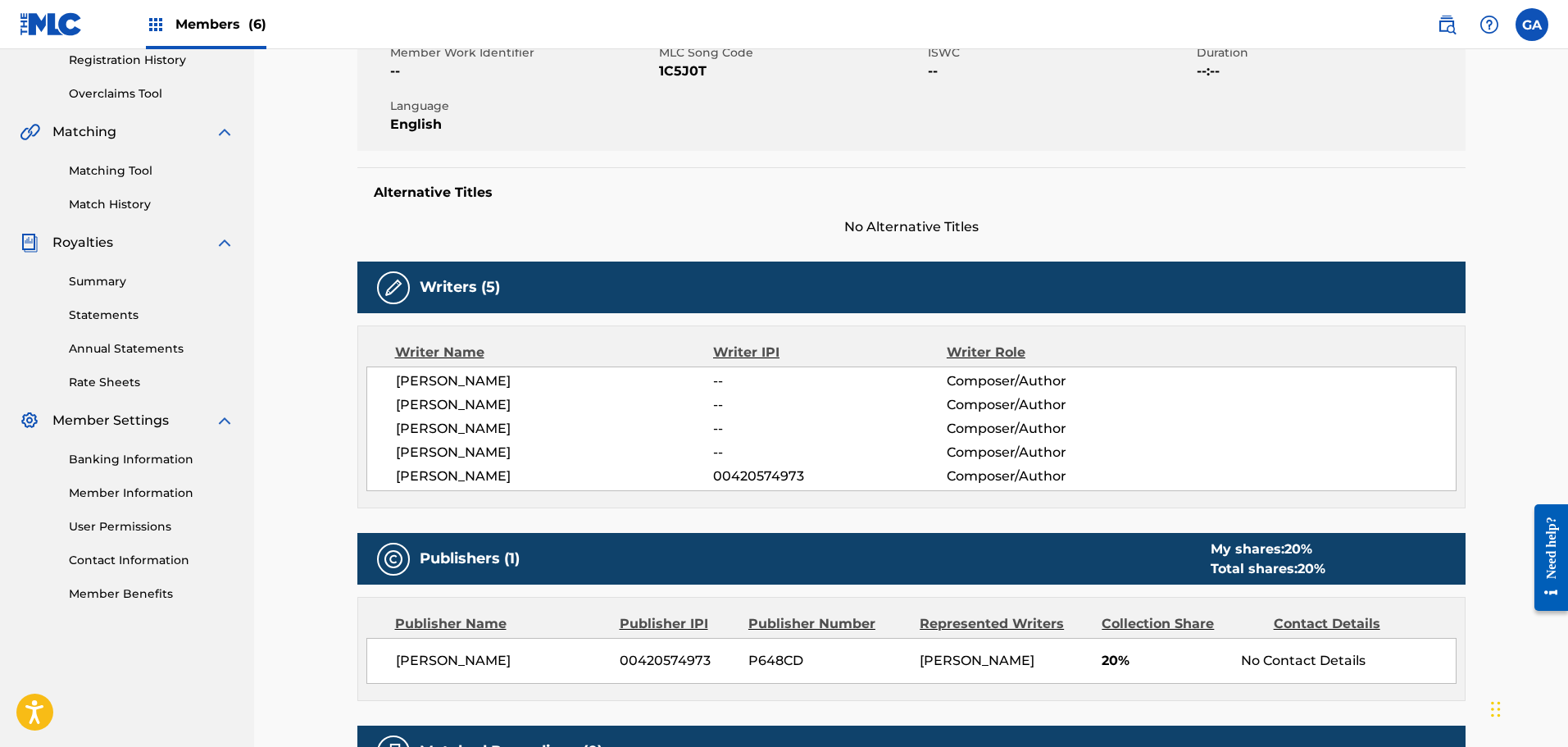
scroll to position [296, 0]
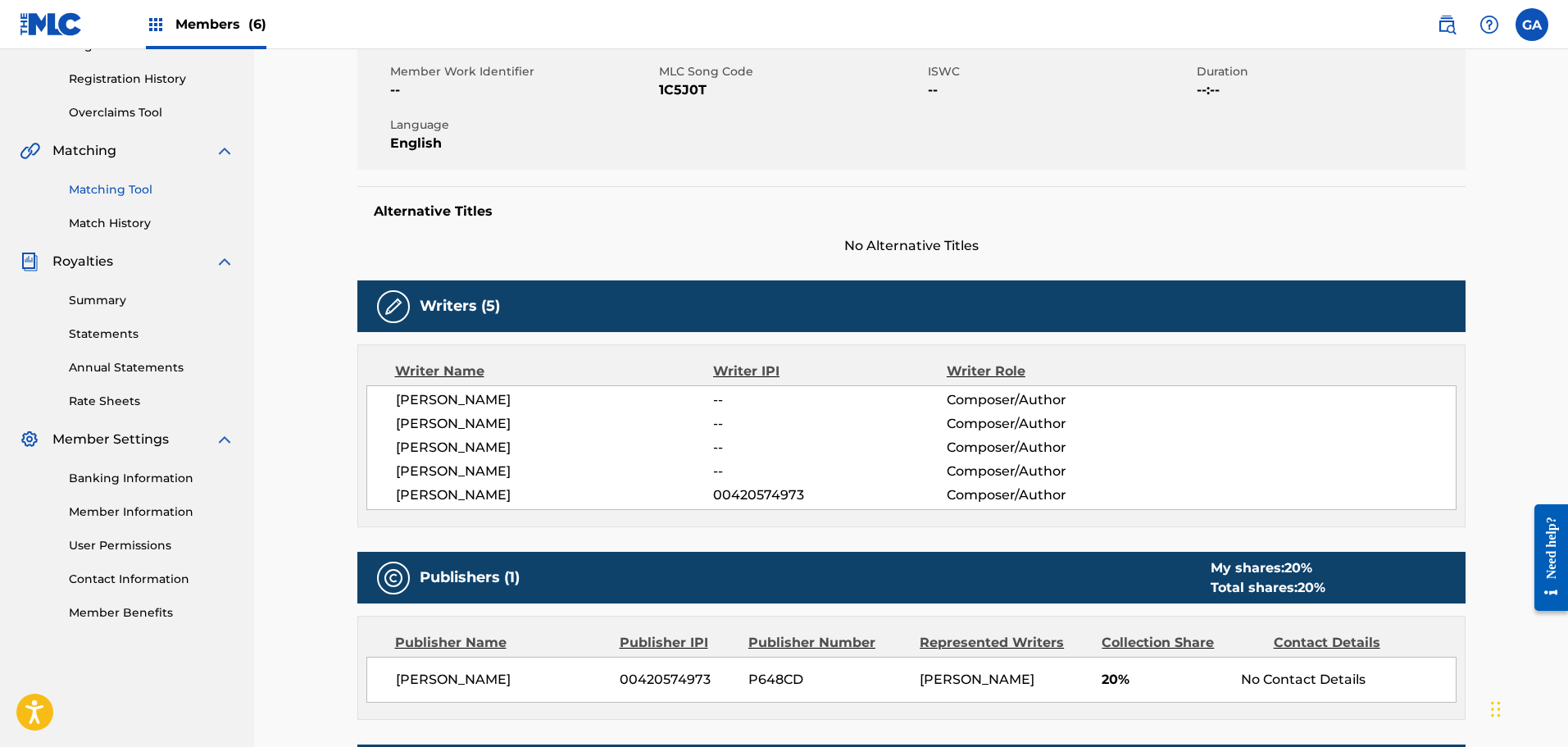
click at [119, 187] on link "Matching Tool" at bounding box center [152, 190] width 166 height 17
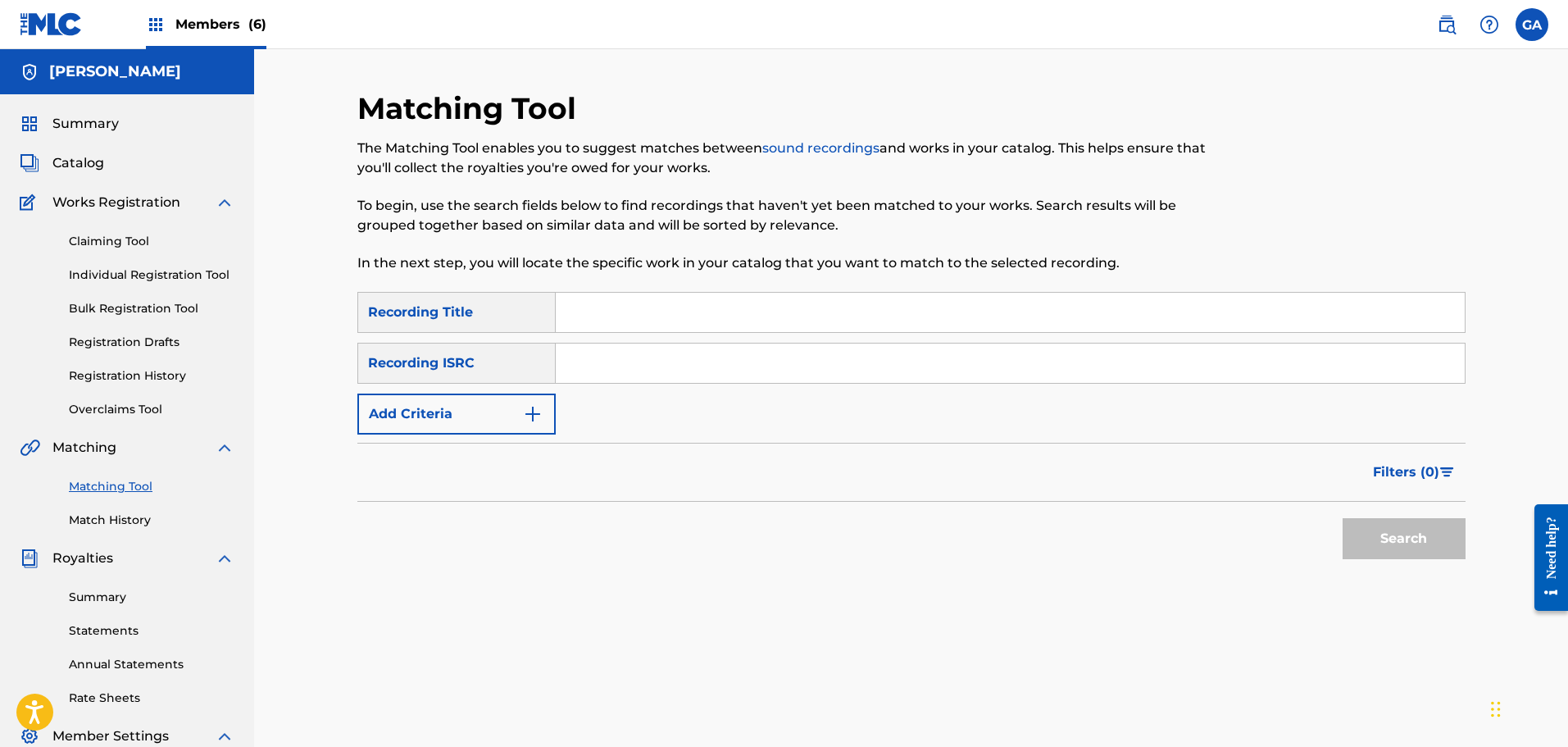
click at [588, 313] on input "Search Form" at bounding box center [1010, 313] width 909 height 39
type input "11:34"
click at [1415, 551] on button "Search" at bounding box center [1404, 539] width 123 height 41
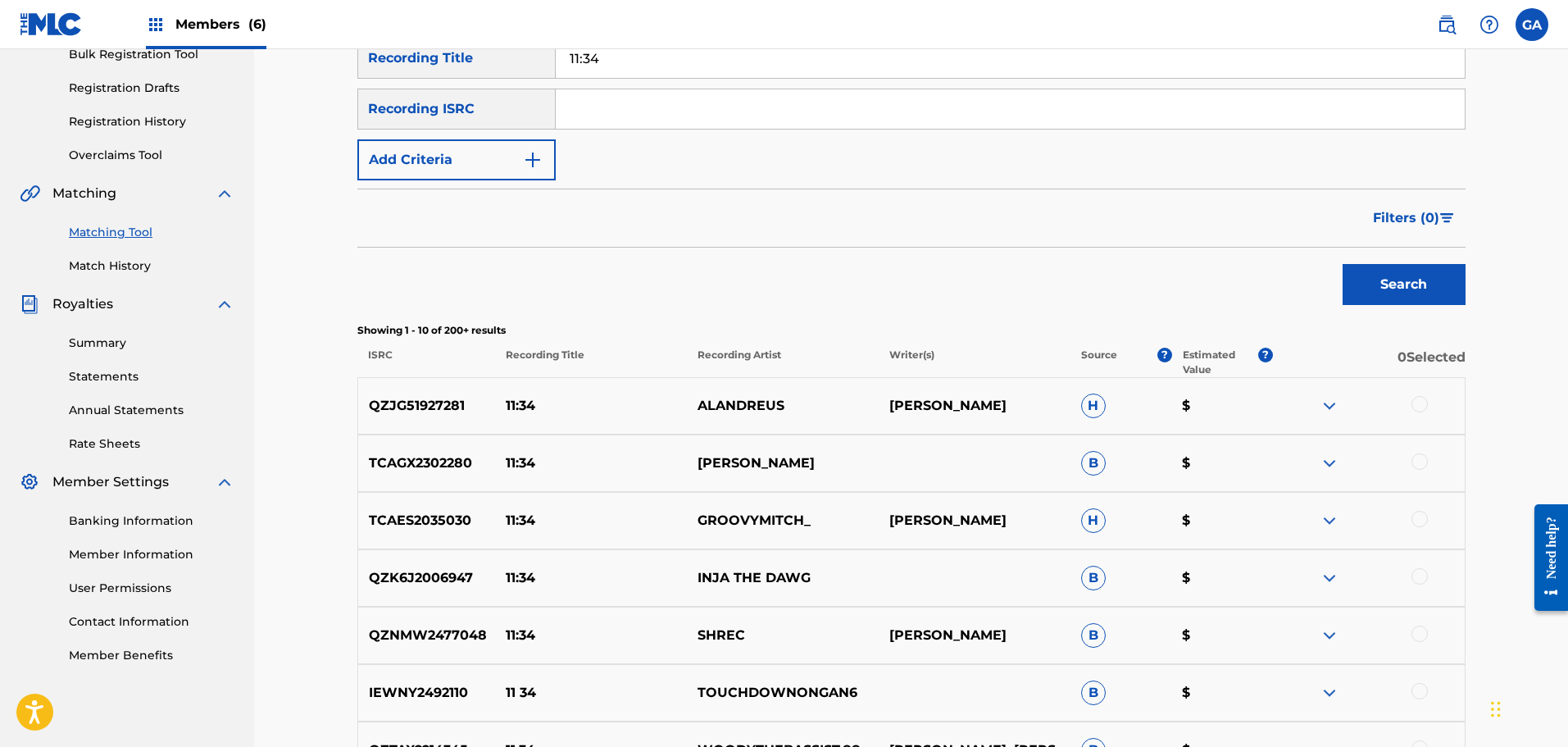
scroll to position [246, 0]
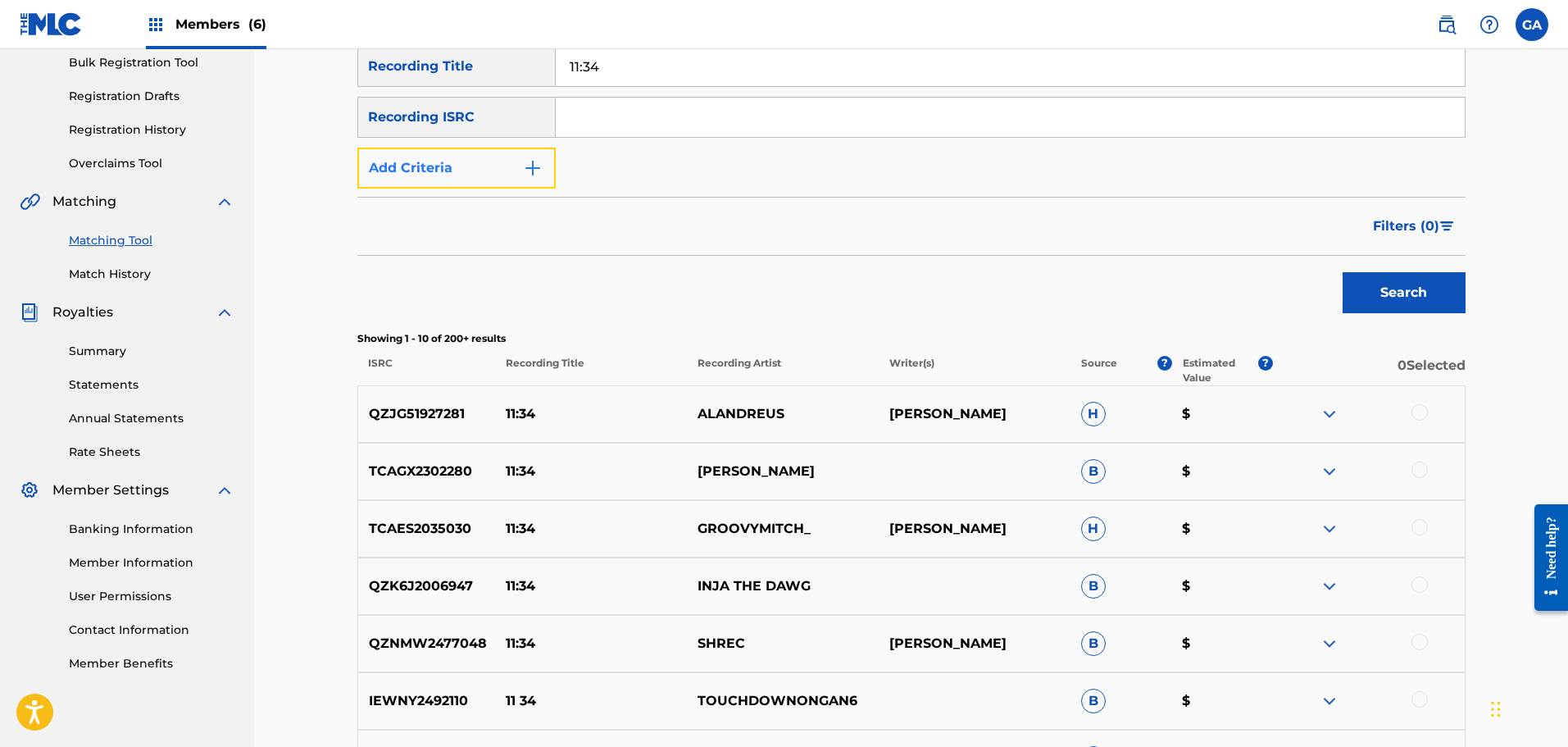
click at [467, 167] on button "Add Criteria" at bounding box center [456, 168] width 198 height 41
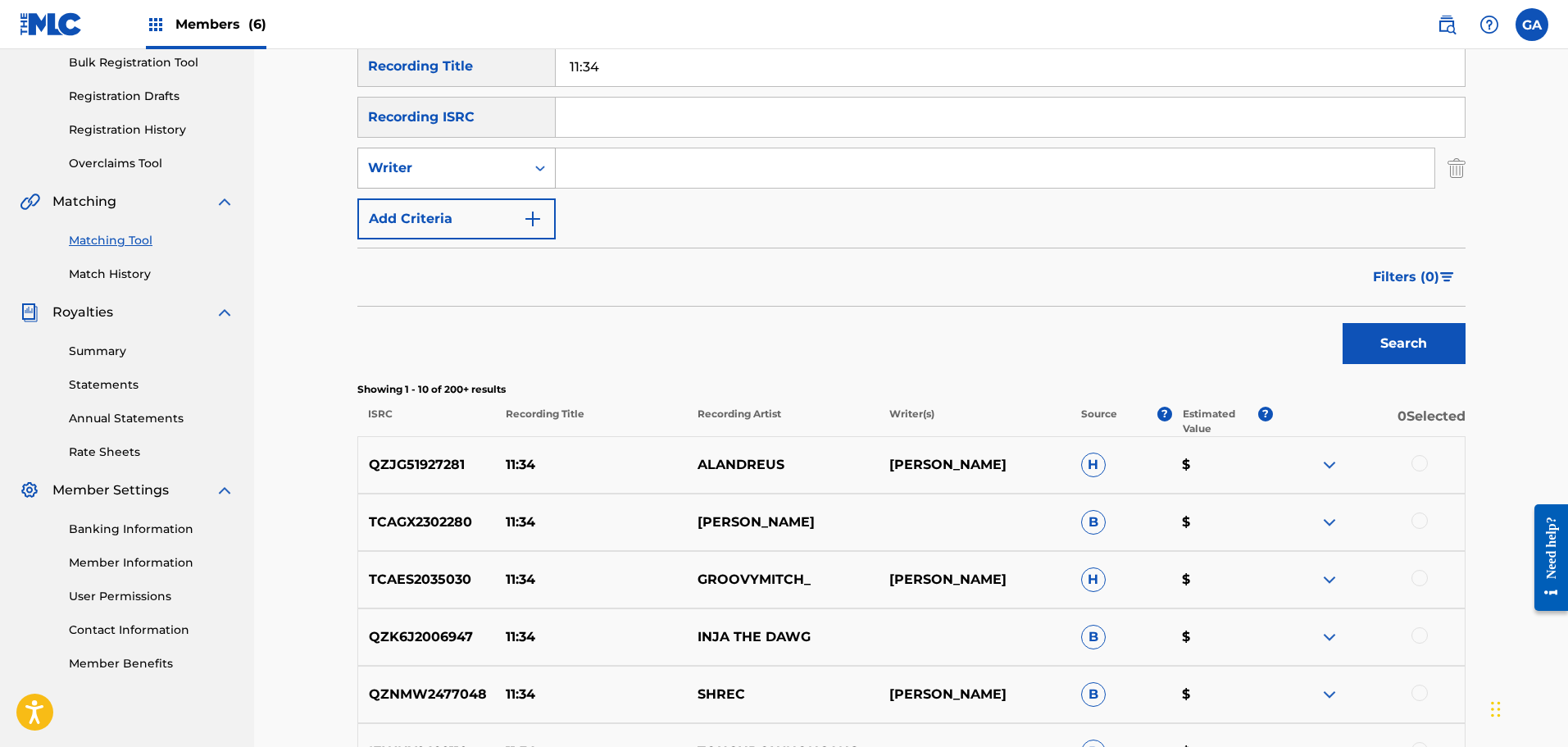
click at [469, 175] on div "Writer" at bounding box center [442, 168] width 147 height 19
click at [456, 198] on div "Recording Artist" at bounding box center [456, 209] width 196 height 41
click at [594, 172] on input "Search Form" at bounding box center [995, 168] width 879 height 39
type input "irate"
click at [1343, 323] on button "Search" at bounding box center [1404, 343] width 123 height 41
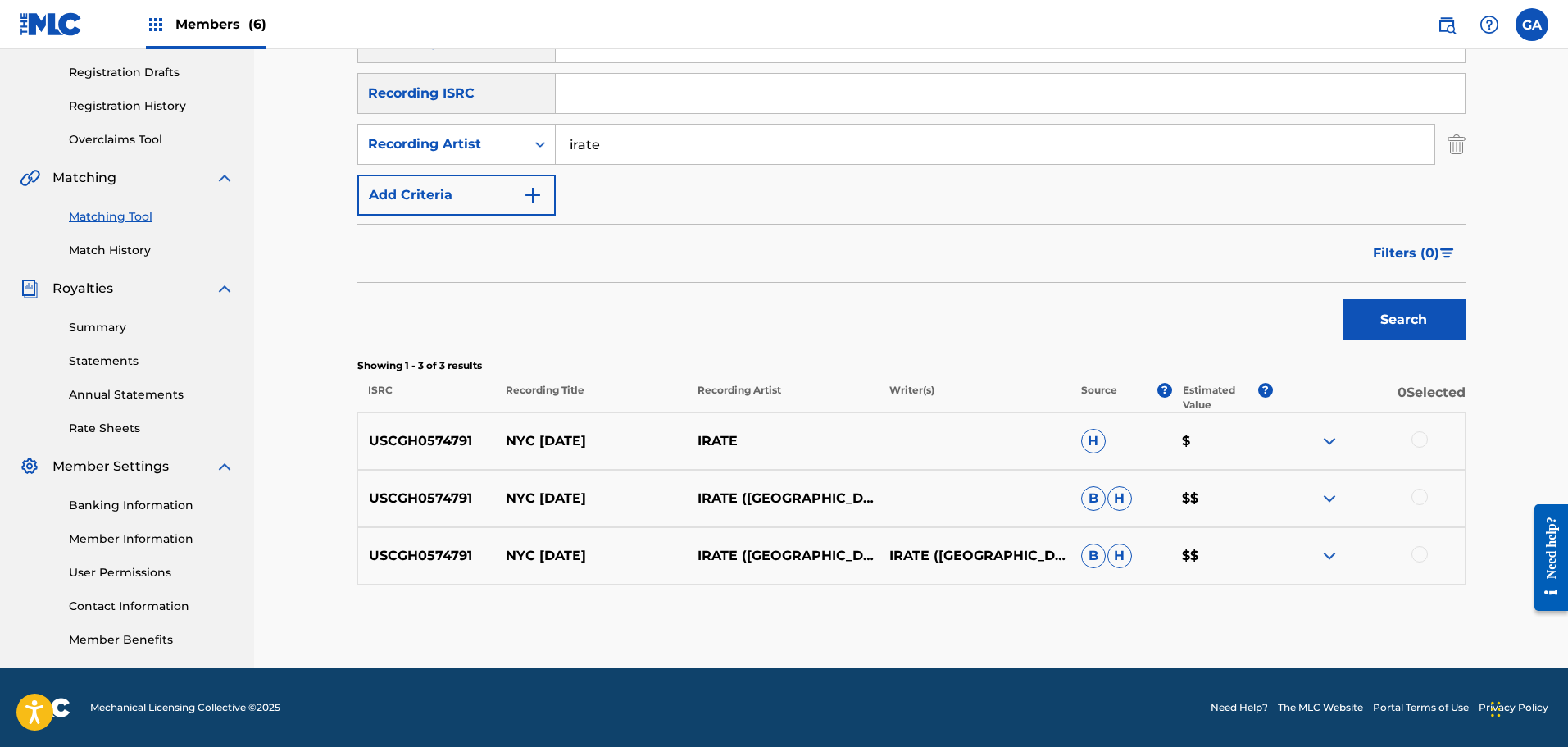
scroll to position [106, 0]
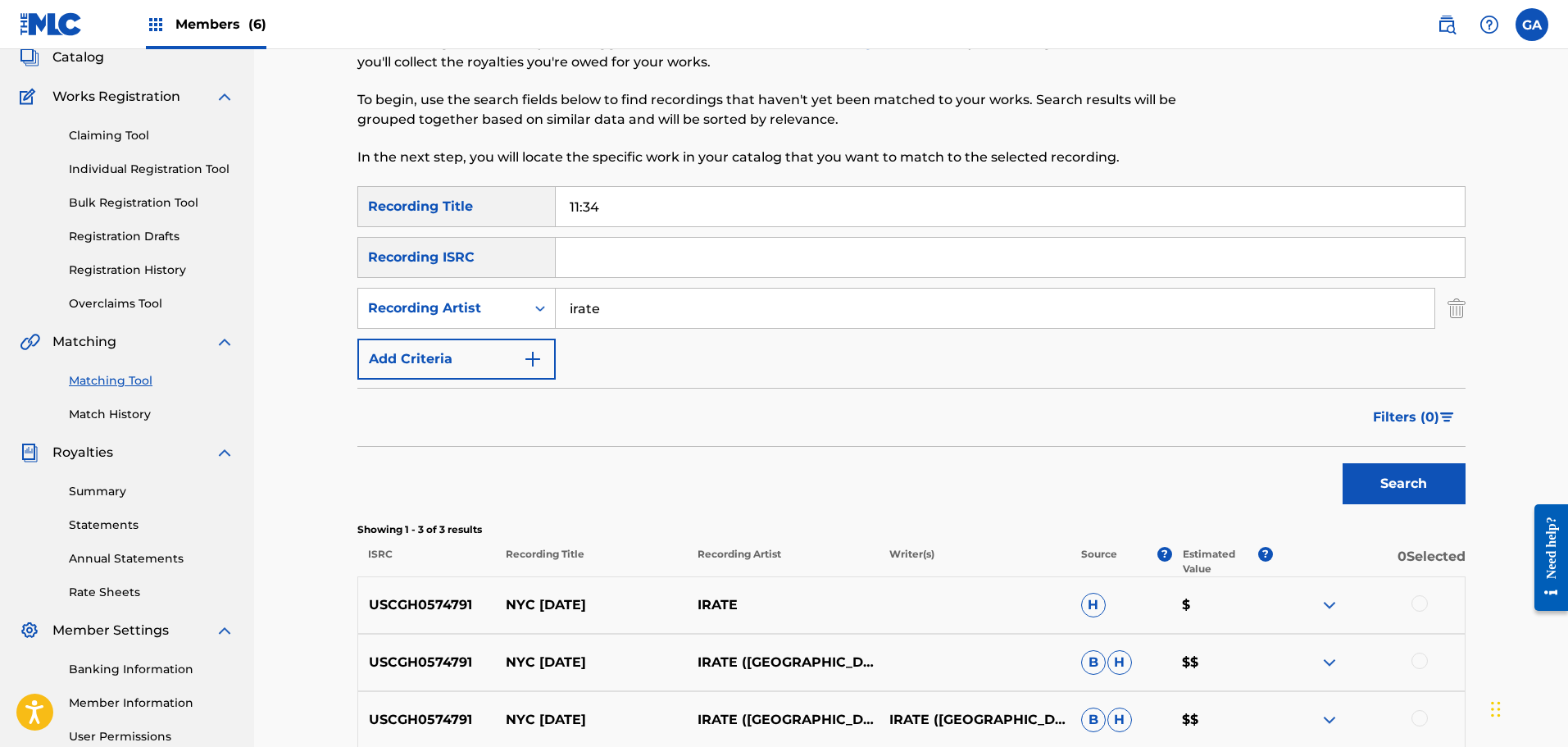
drag, startPoint x: 613, startPoint y: 199, endPoint x: 519, endPoint y: 213, distance: 95.0
click at [519, 213] on div "SearchWithCriteria6cc1463e-06b6-4533-a10f-98edc7b318ce Recording Title 11:34" at bounding box center [911, 207] width 1108 height 41
click at [1392, 473] on button "Search" at bounding box center [1404, 484] width 123 height 41
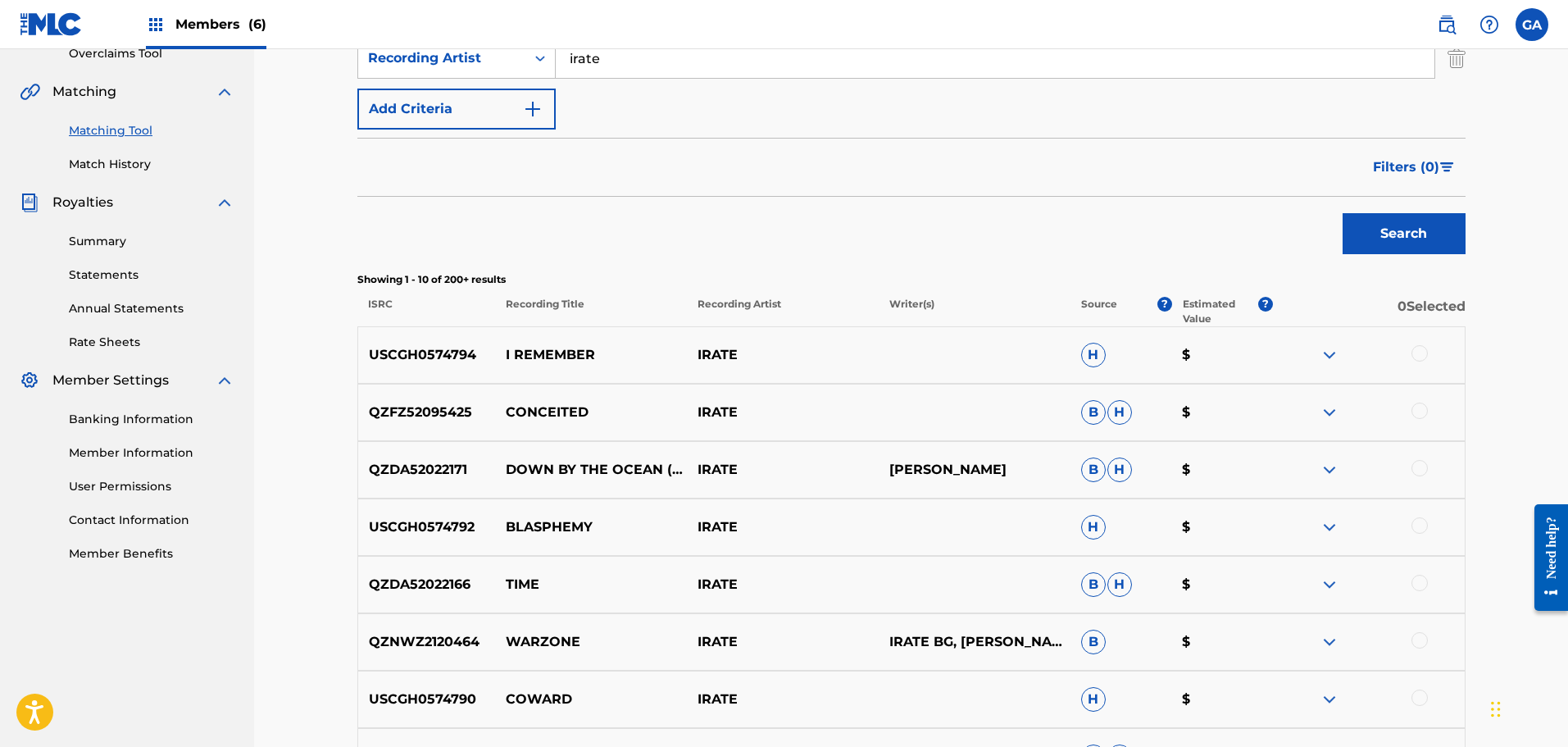
scroll to position [516, 0]
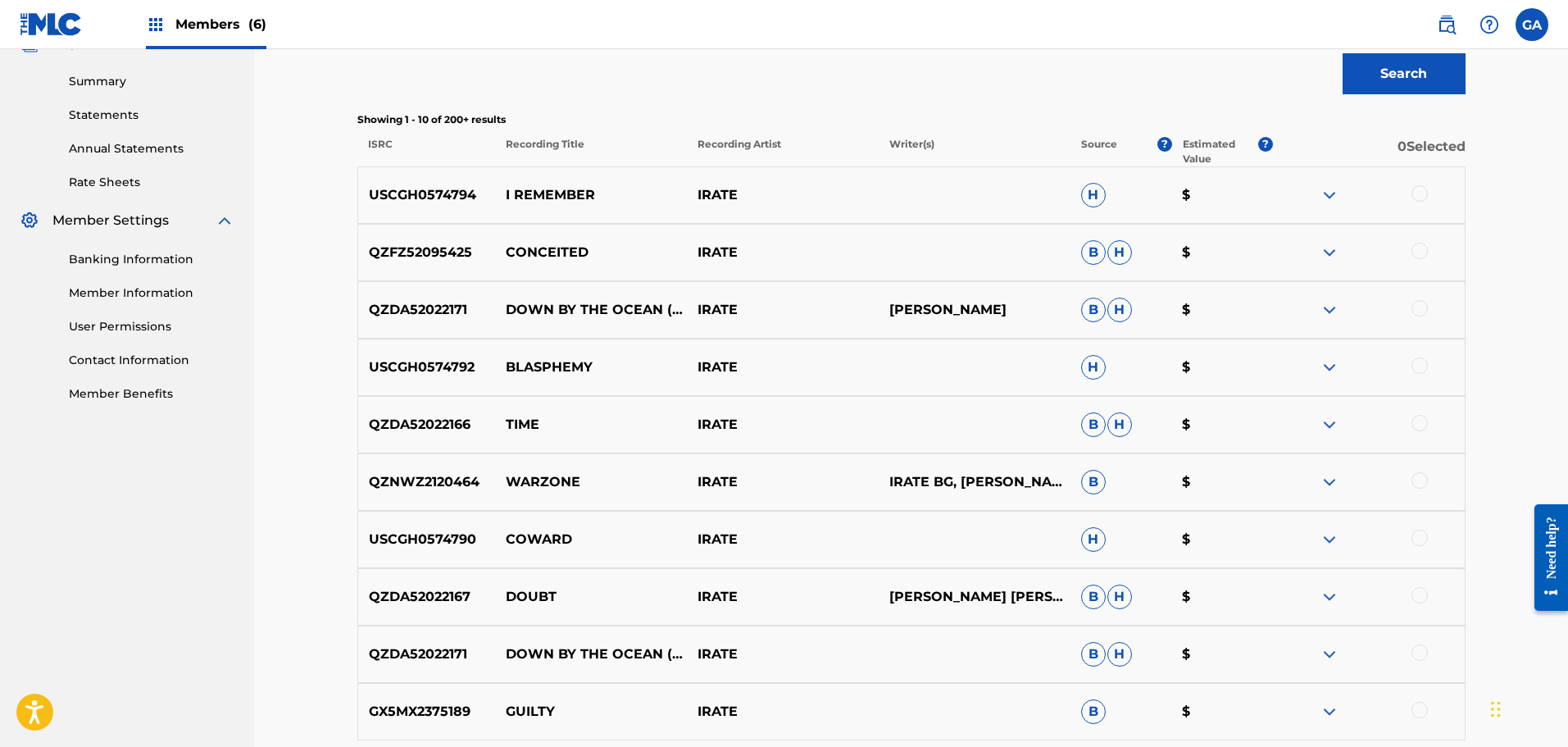
click at [560, 141] on p "Recording Title" at bounding box center [590, 152] width 192 height 30
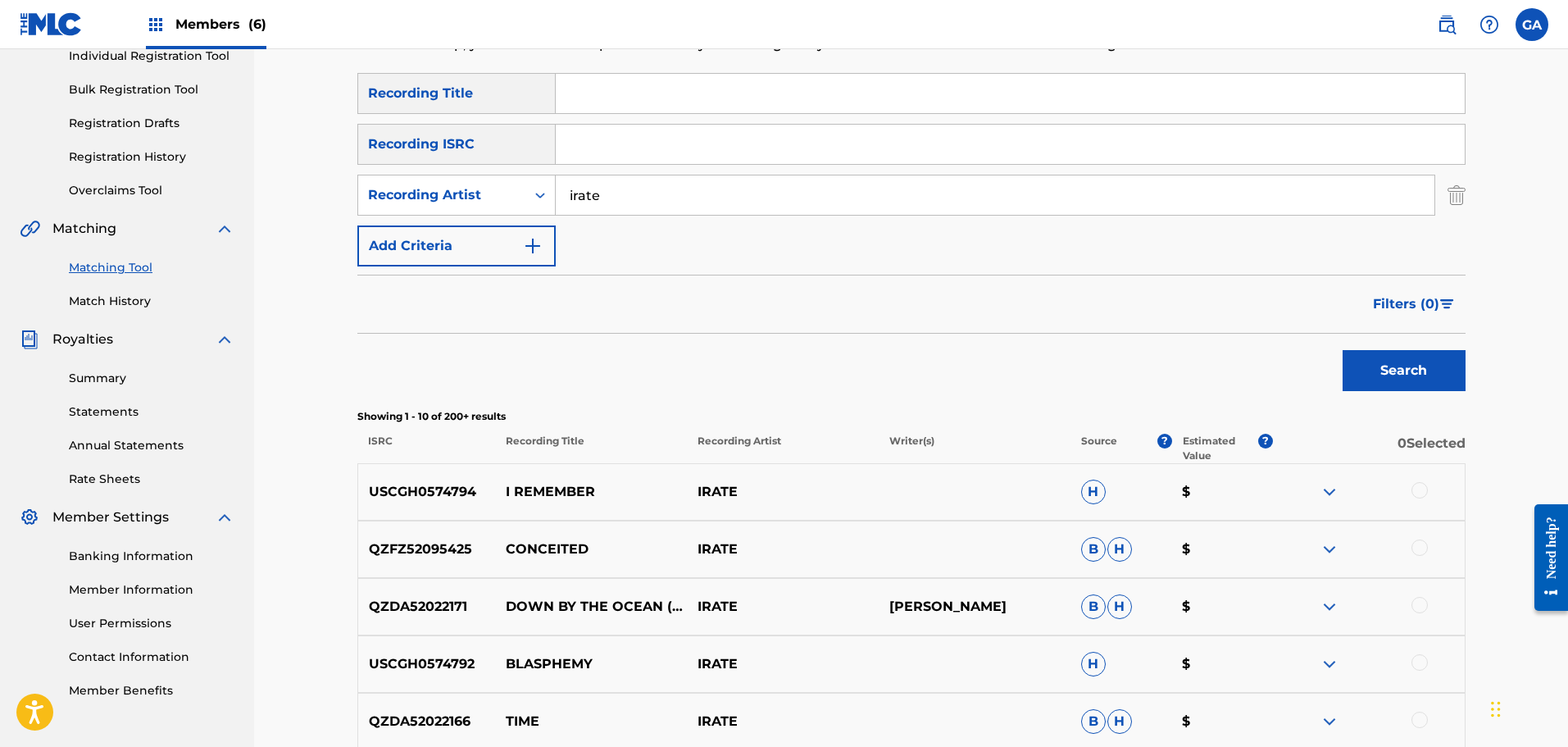
scroll to position [0, 0]
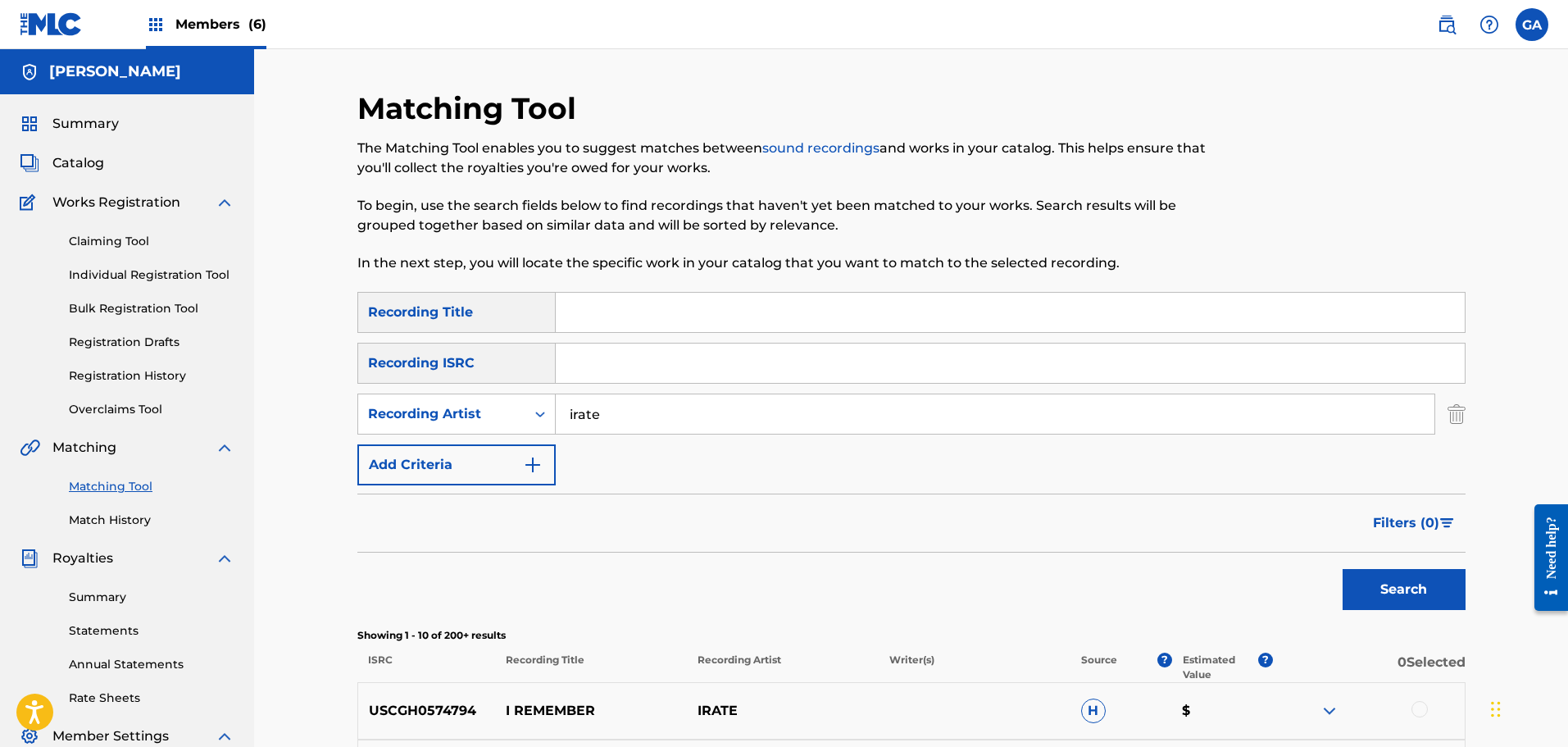
click at [628, 318] on input "Search Form" at bounding box center [1010, 313] width 909 height 39
click at [1343, 569] on button "Search" at bounding box center [1404, 589] width 123 height 41
click at [588, 313] on input "11" at bounding box center [1010, 313] width 909 height 39
type input "1134"
click at [1343, 569] on button "Search" at bounding box center [1404, 589] width 123 height 41
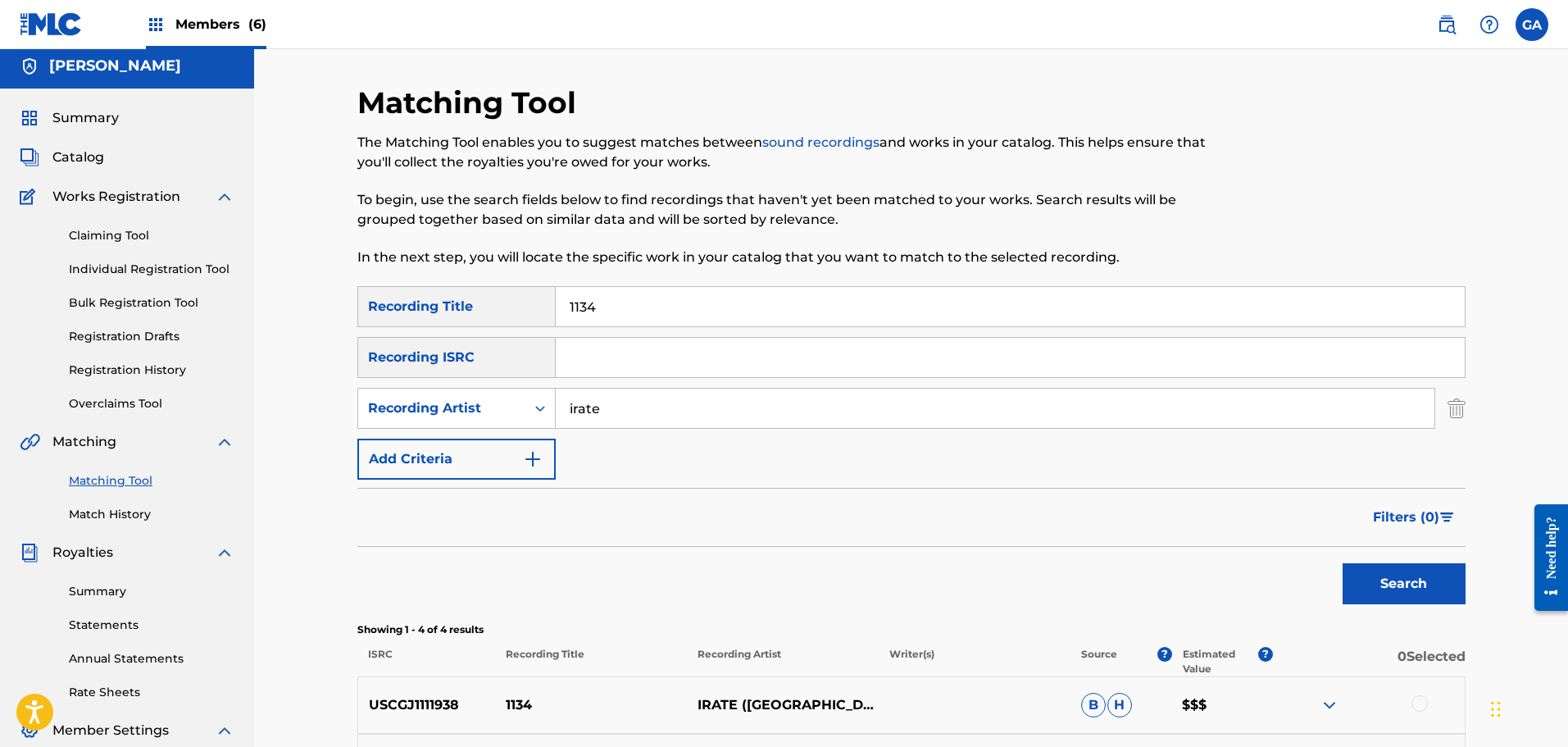
scroll to position [325, 0]
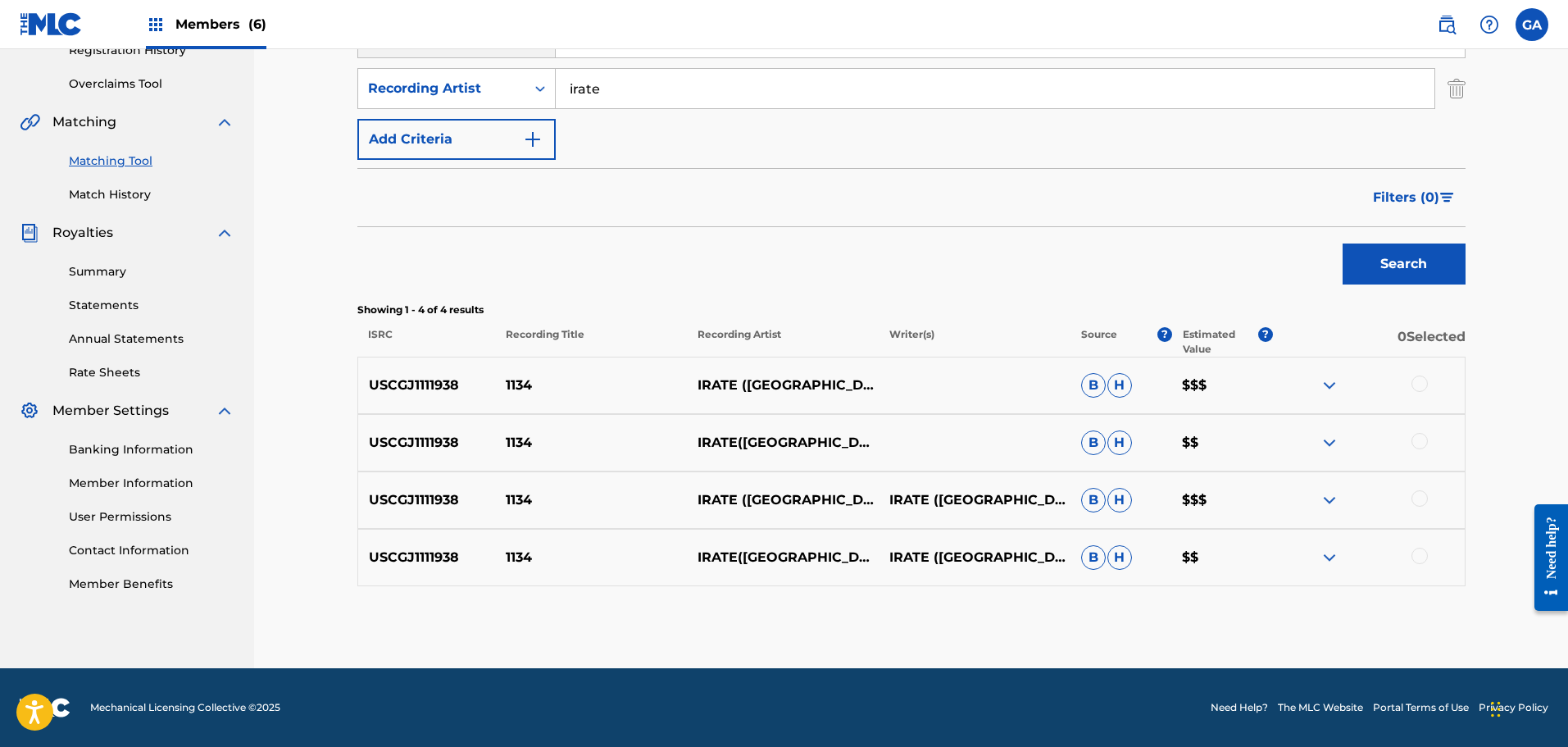
click at [1424, 386] on div at bounding box center [1419, 383] width 16 height 16
click at [1422, 438] on div at bounding box center [1419, 440] width 16 height 16
click at [1417, 484] on div "USCGJ1111938 1134 IRATE ([GEOGRAPHIC_DATA]) IRATE ([GEOGRAPHIC_DATA]) B H $$$" at bounding box center [911, 501] width 1108 height 58
click at [1422, 499] on div at bounding box center [1419, 498] width 16 height 16
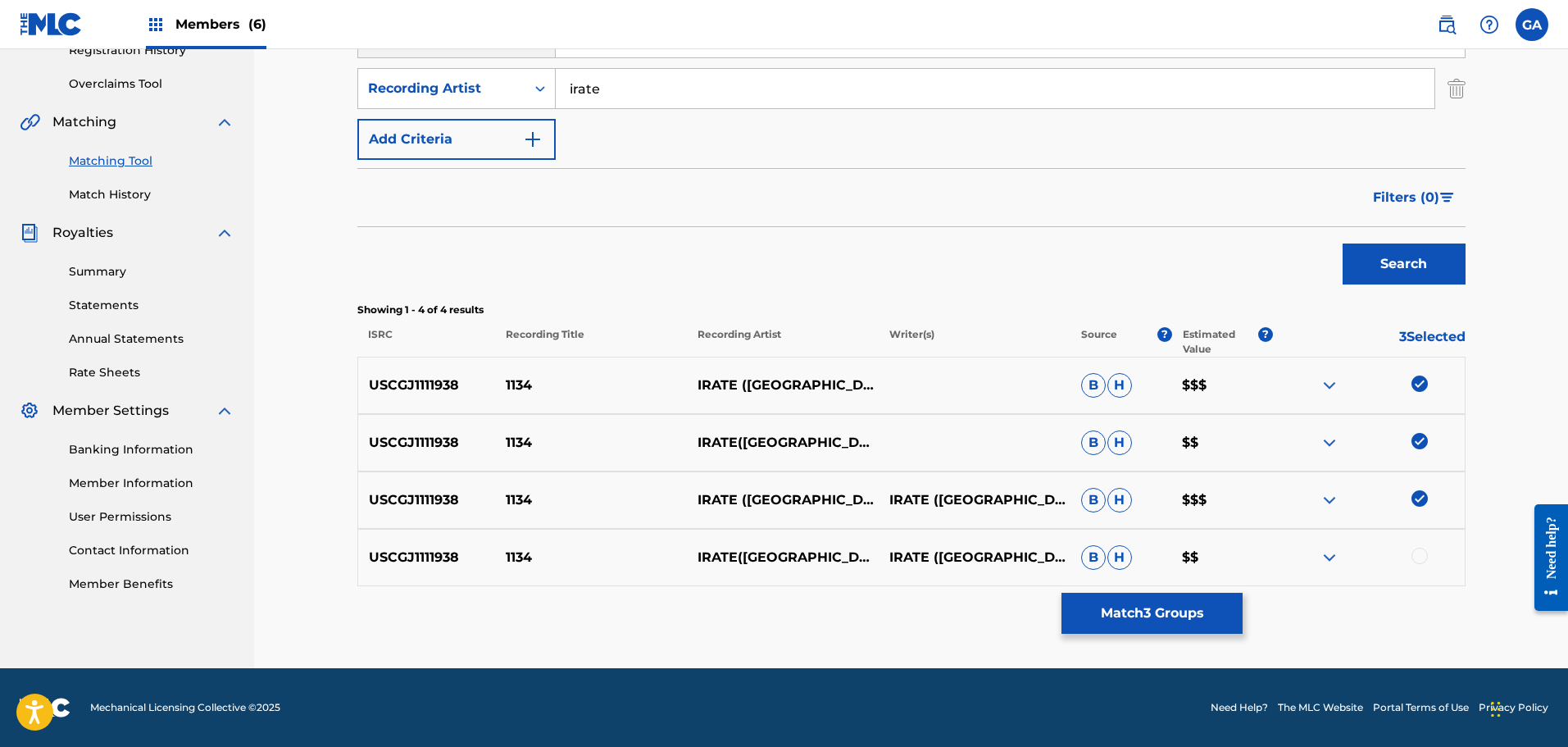
click at [1421, 558] on div at bounding box center [1419, 556] width 16 height 16
click at [1155, 611] on button "Match 4 Groups" at bounding box center [1152, 613] width 181 height 41
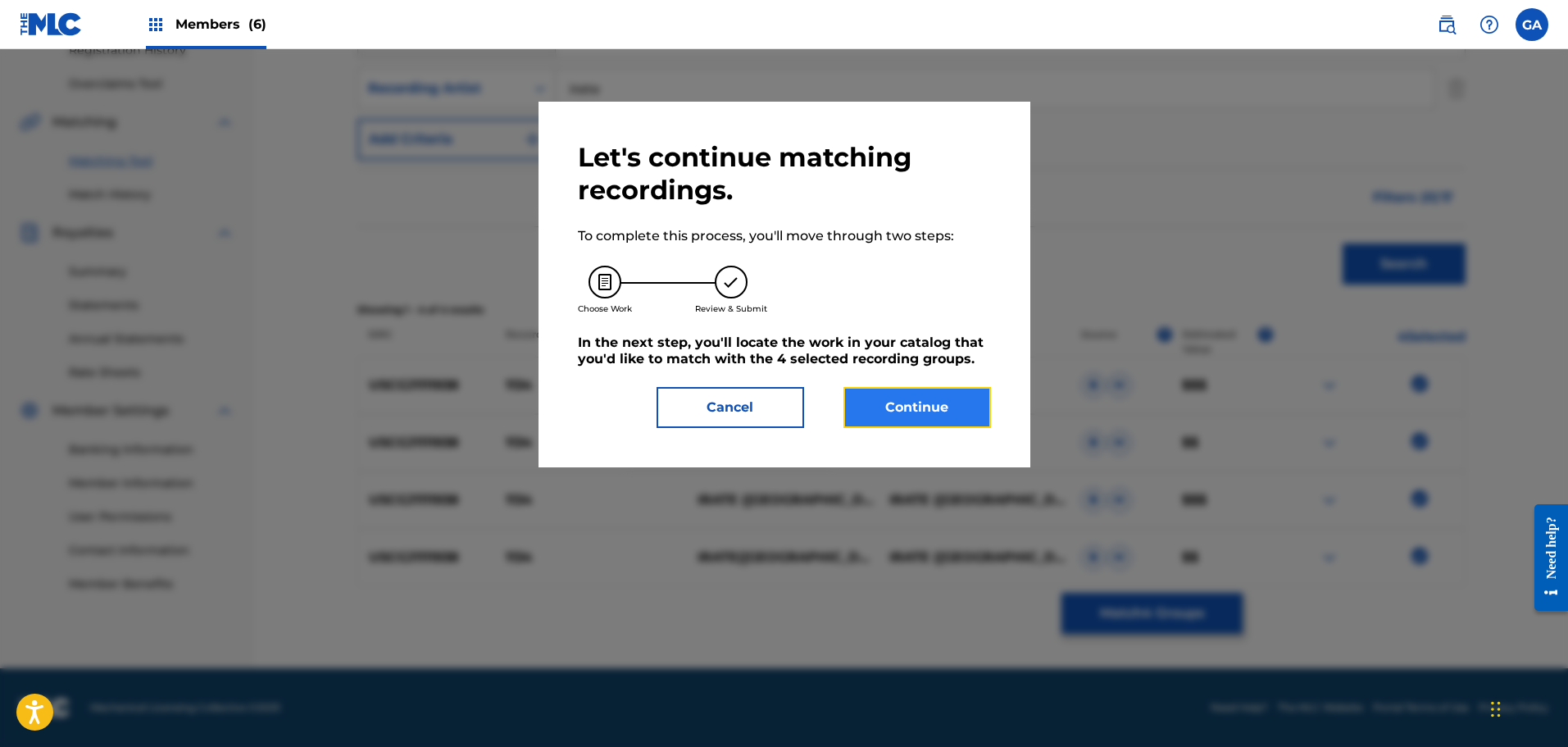
click at [903, 396] on button "Continue" at bounding box center [917, 407] width 147 height 41
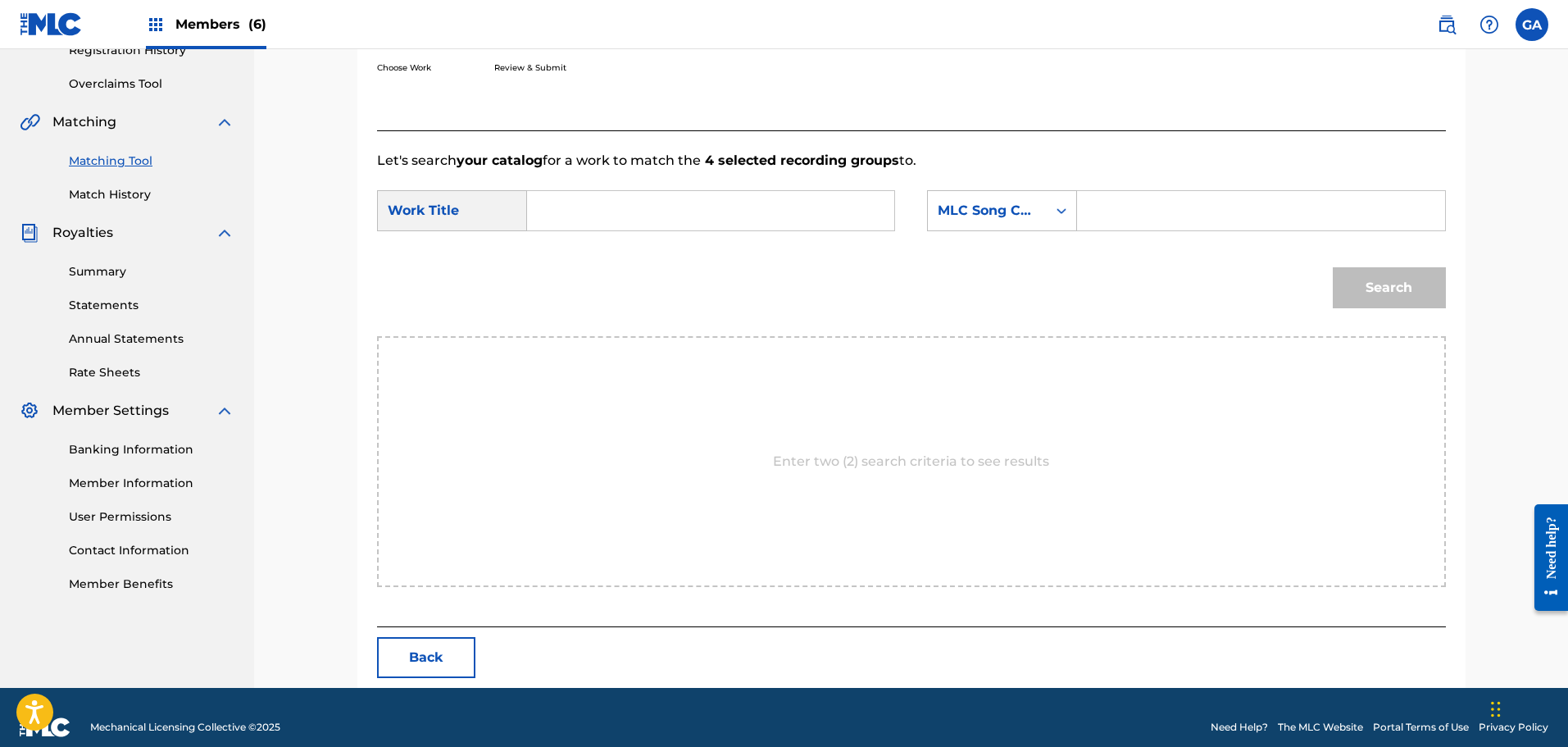
click at [589, 210] on input "Search Form" at bounding box center [710, 211] width 340 height 39
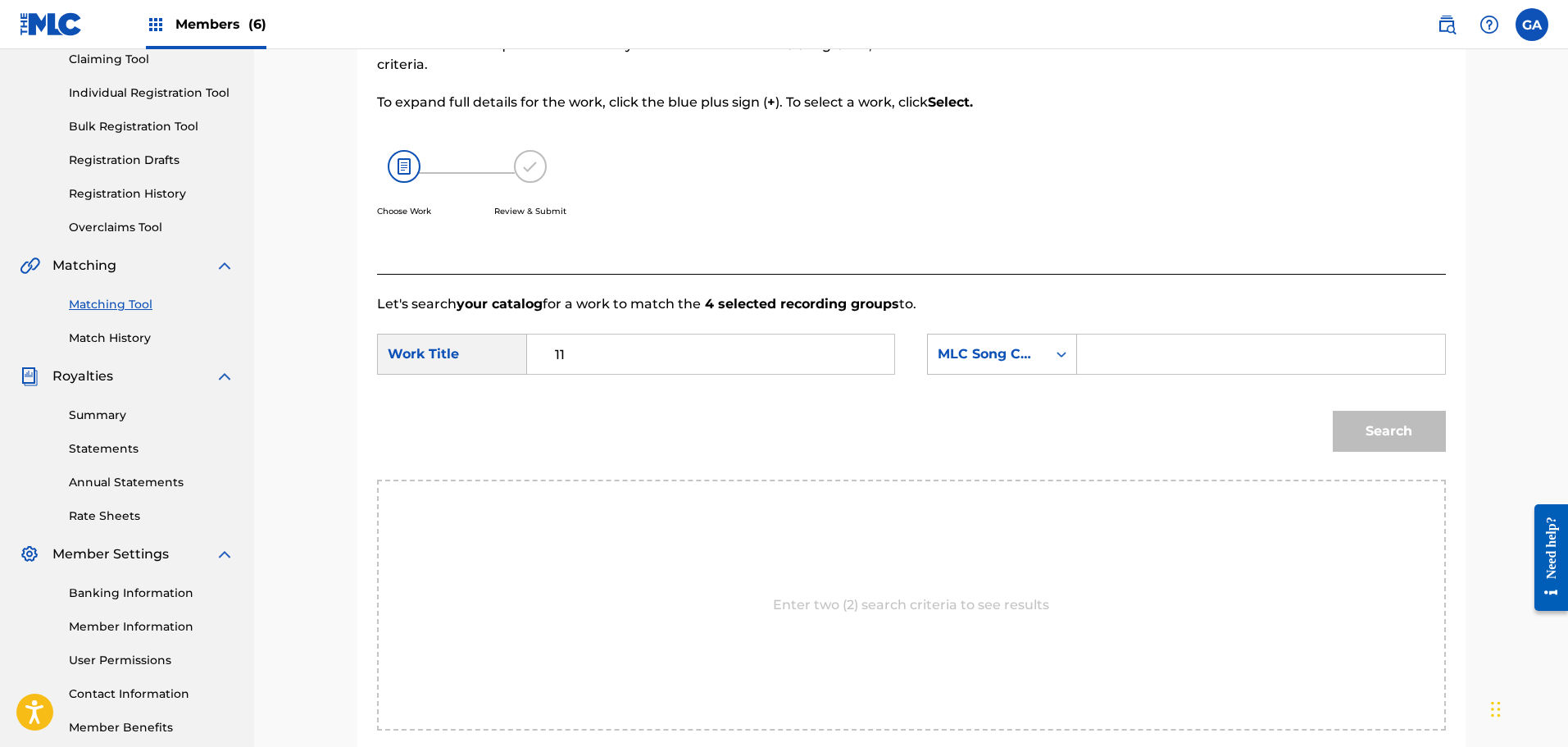
scroll to position [0, 0]
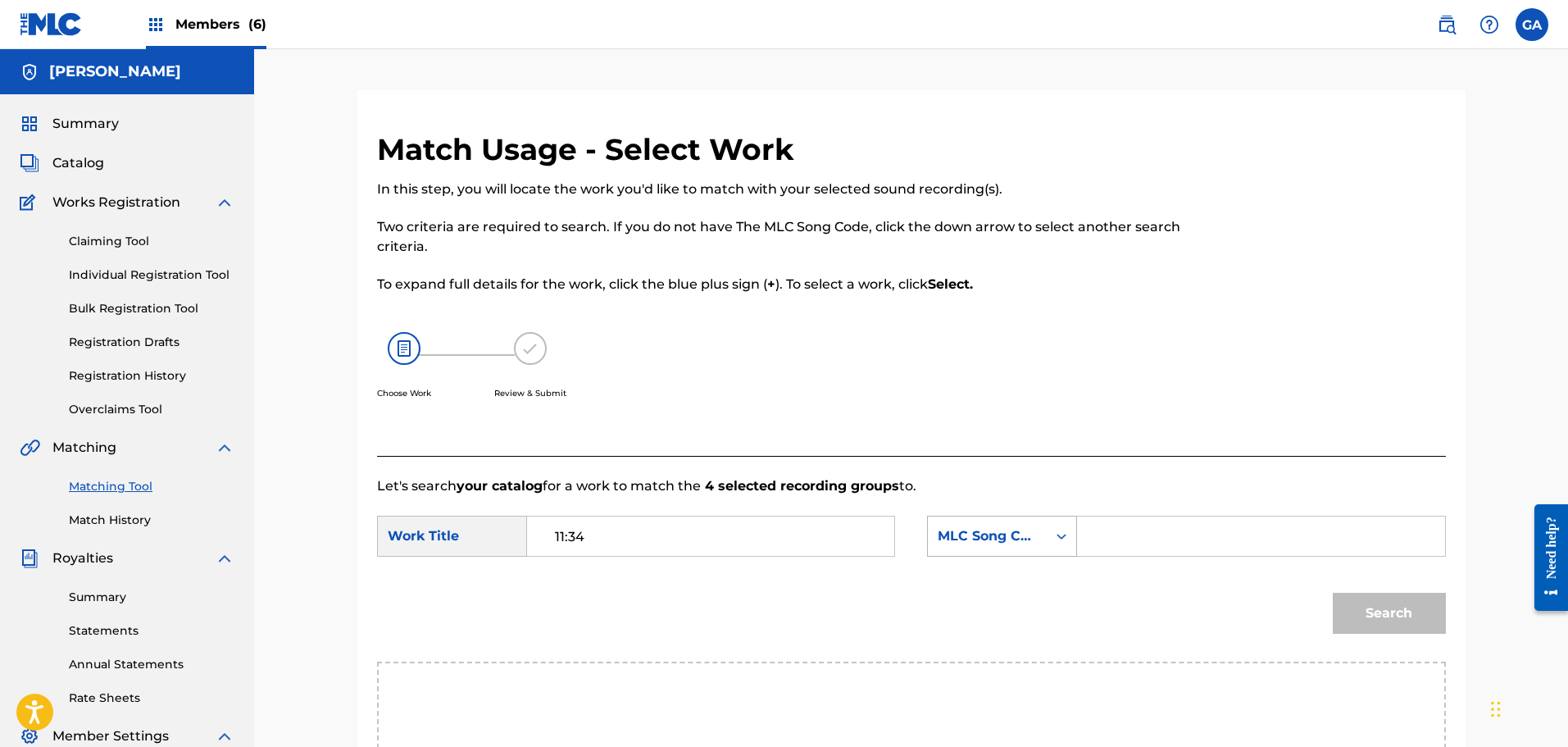
type input "11:34"
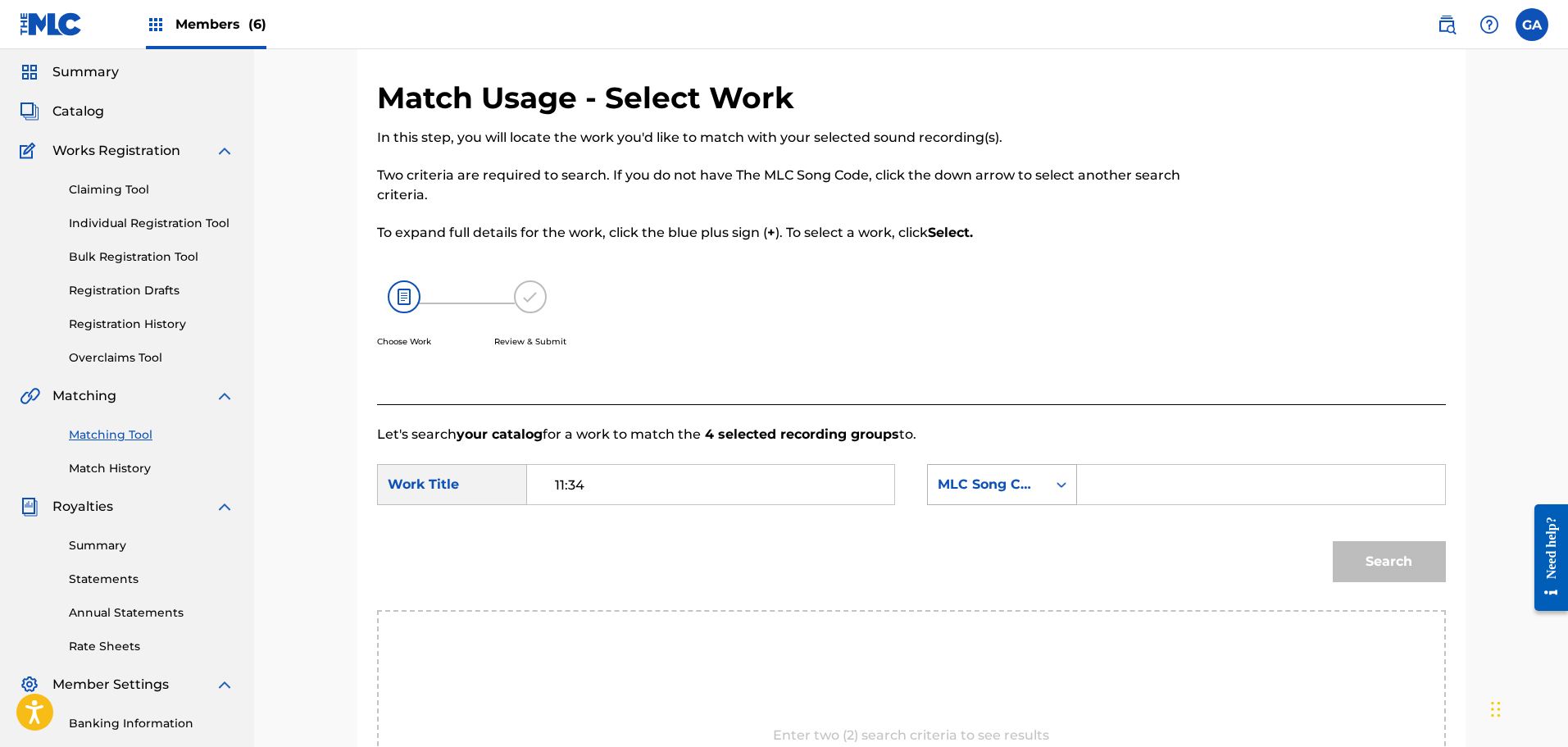
click at [1026, 505] on div "MLC Song Code" at bounding box center [1002, 484] width 150 height 41
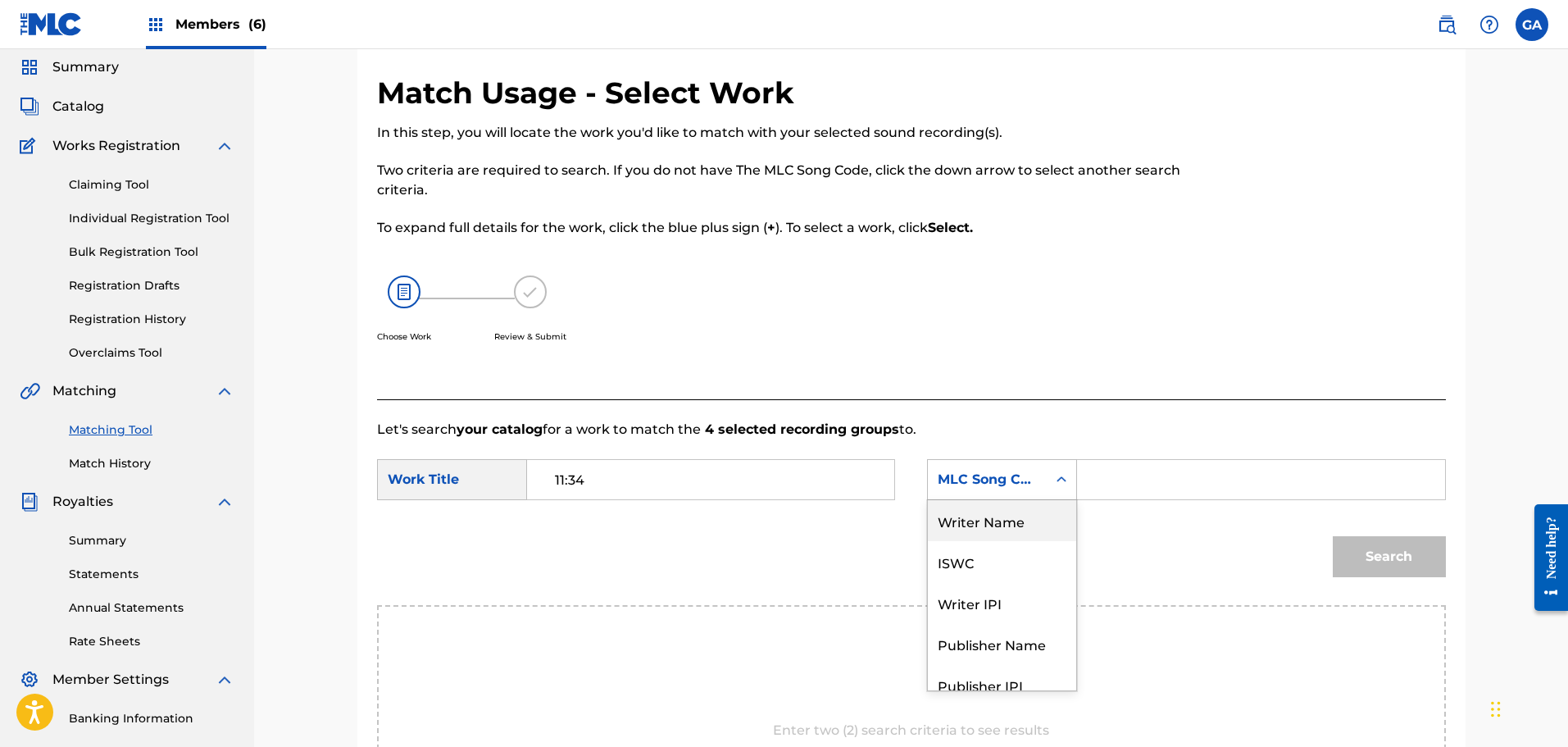
click at [1004, 523] on div "Writer Name" at bounding box center [1002, 520] width 148 height 41
click at [1117, 483] on input "Search Form" at bounding box center [1260, 479] width 340 height 39
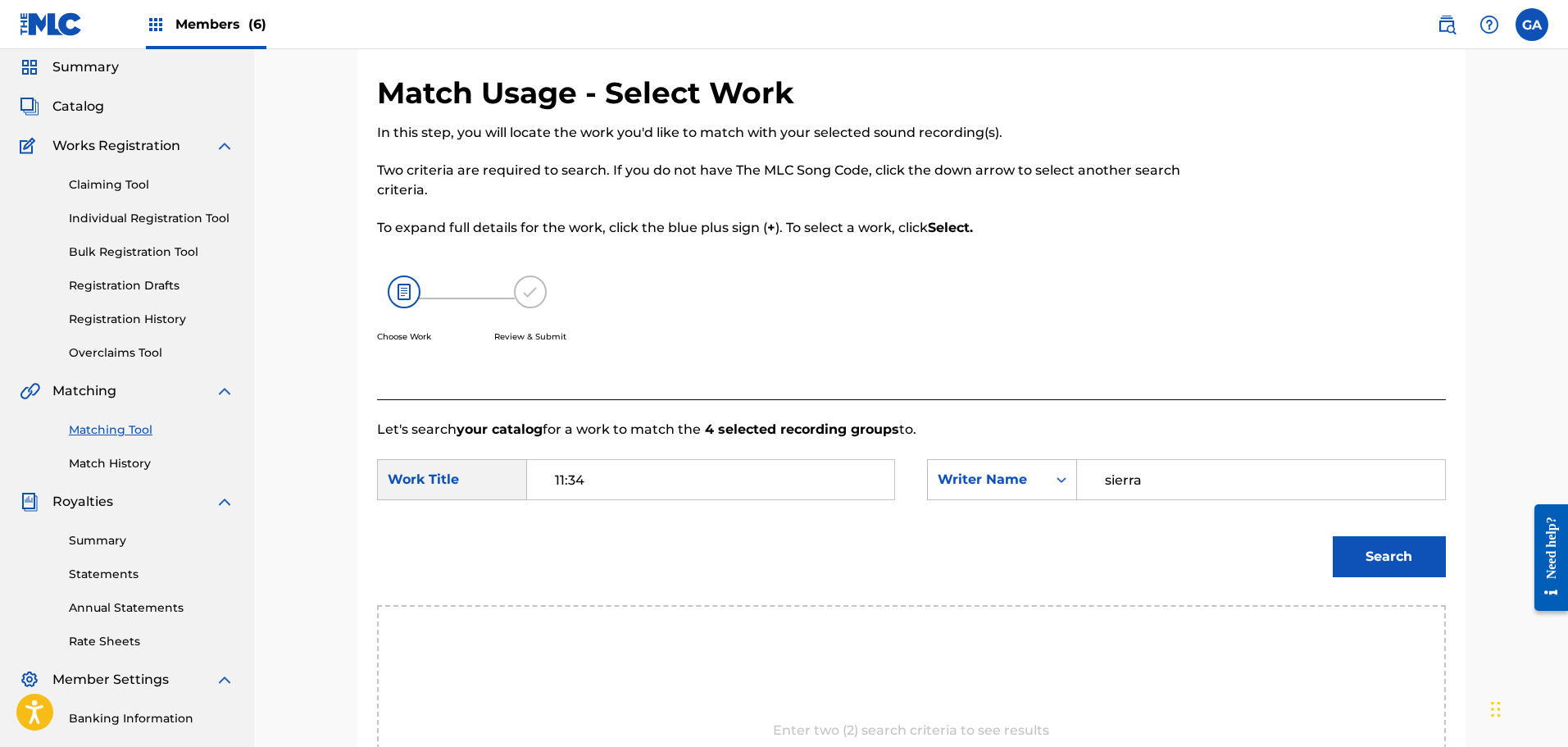
type input "sierra"
click at [1333, 536] on button "Search" at bounding box center [1389, 556] width 113 height 41
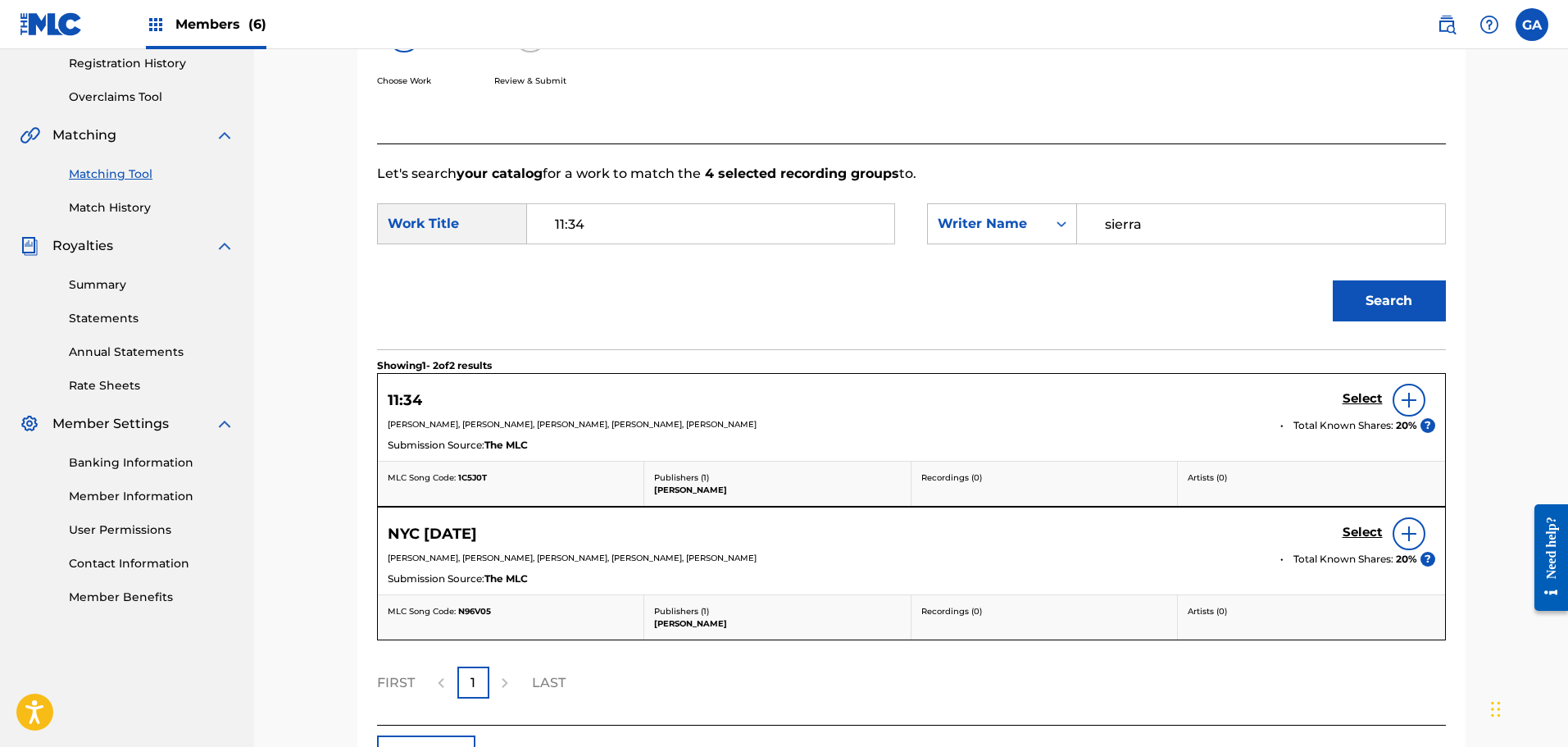
scroll to position [430, 0]
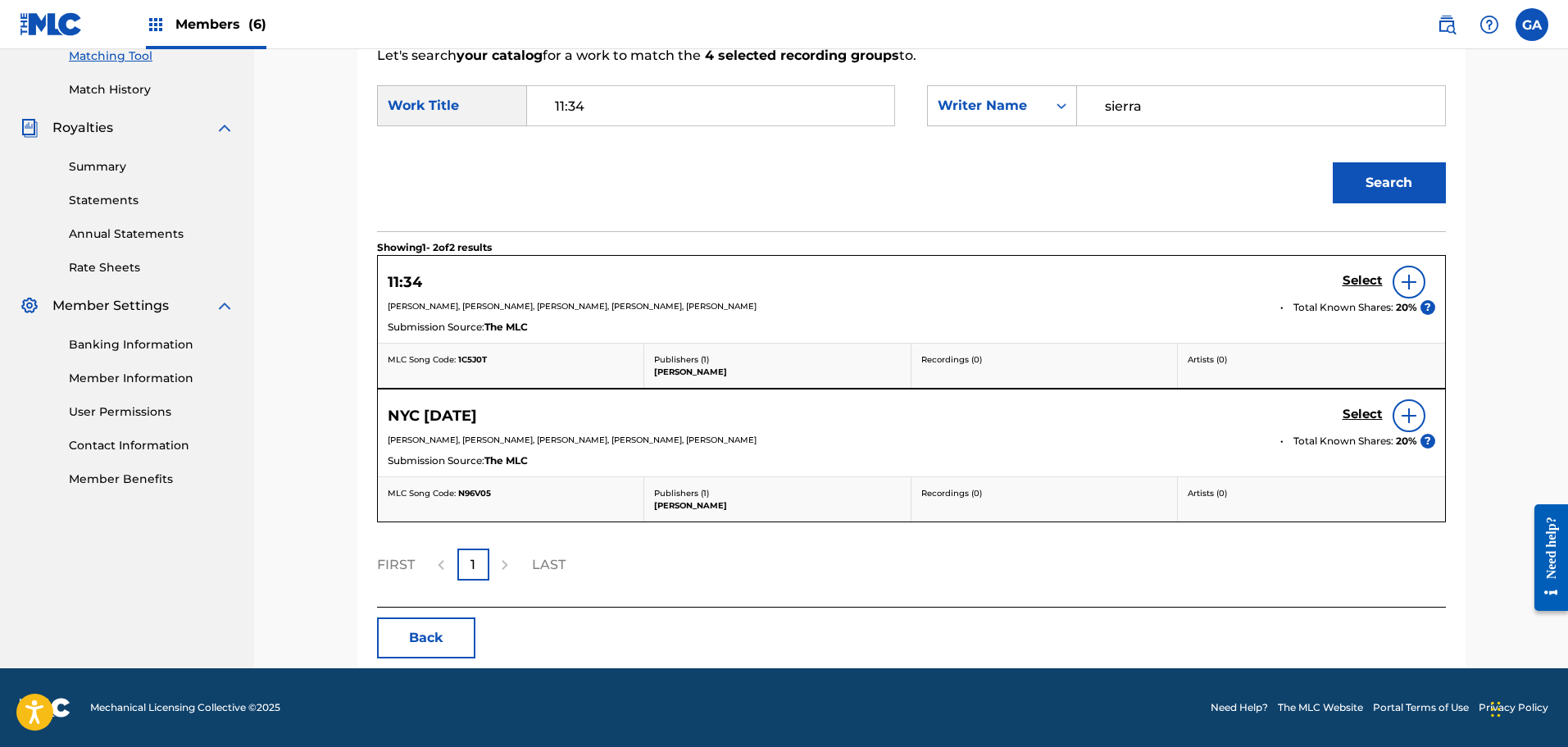
click at [1408, 287] on img at bounding box center [1408, 281] width 19 height 19
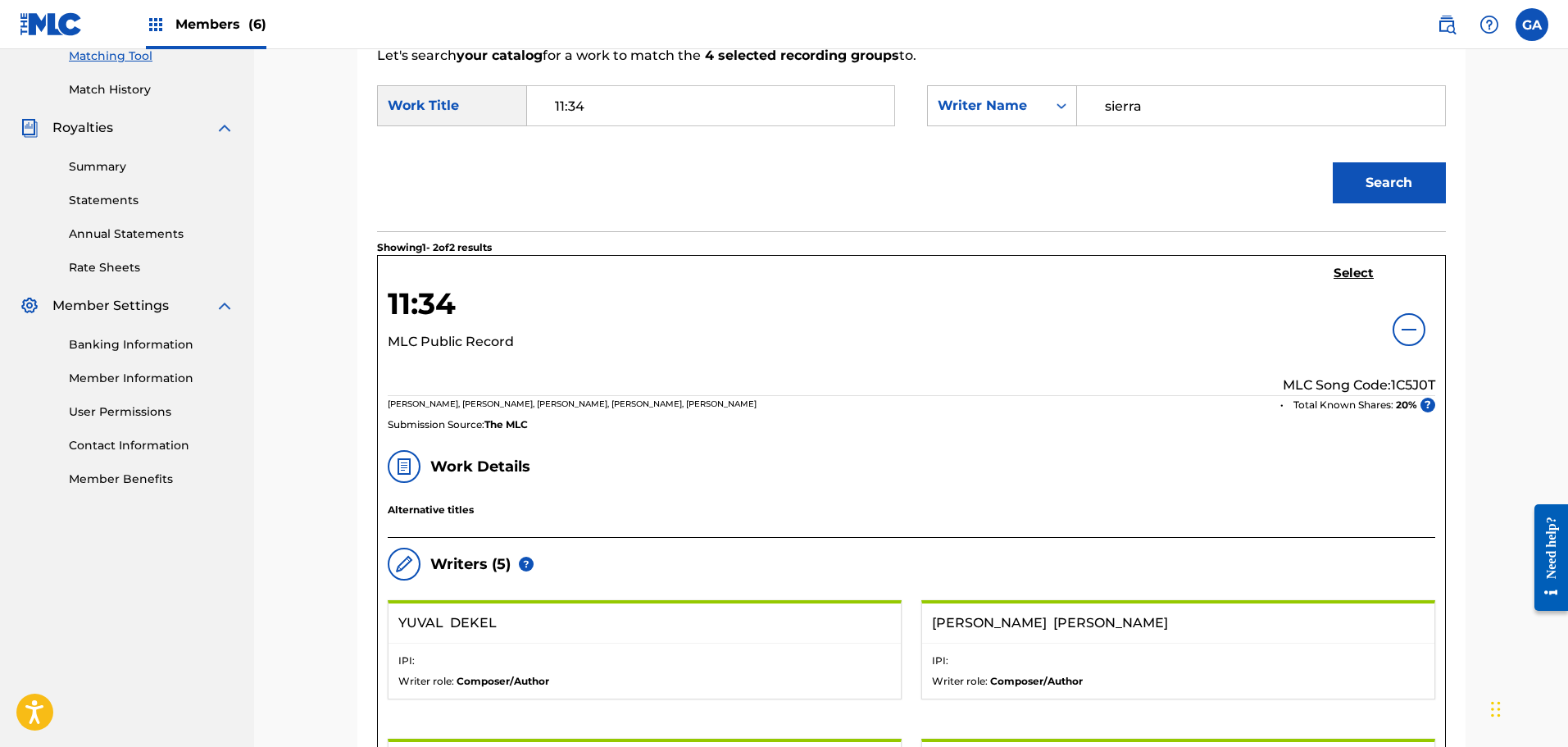
click at [1399, 329] on img at bounding box center [1408, 329] width 19 height 19
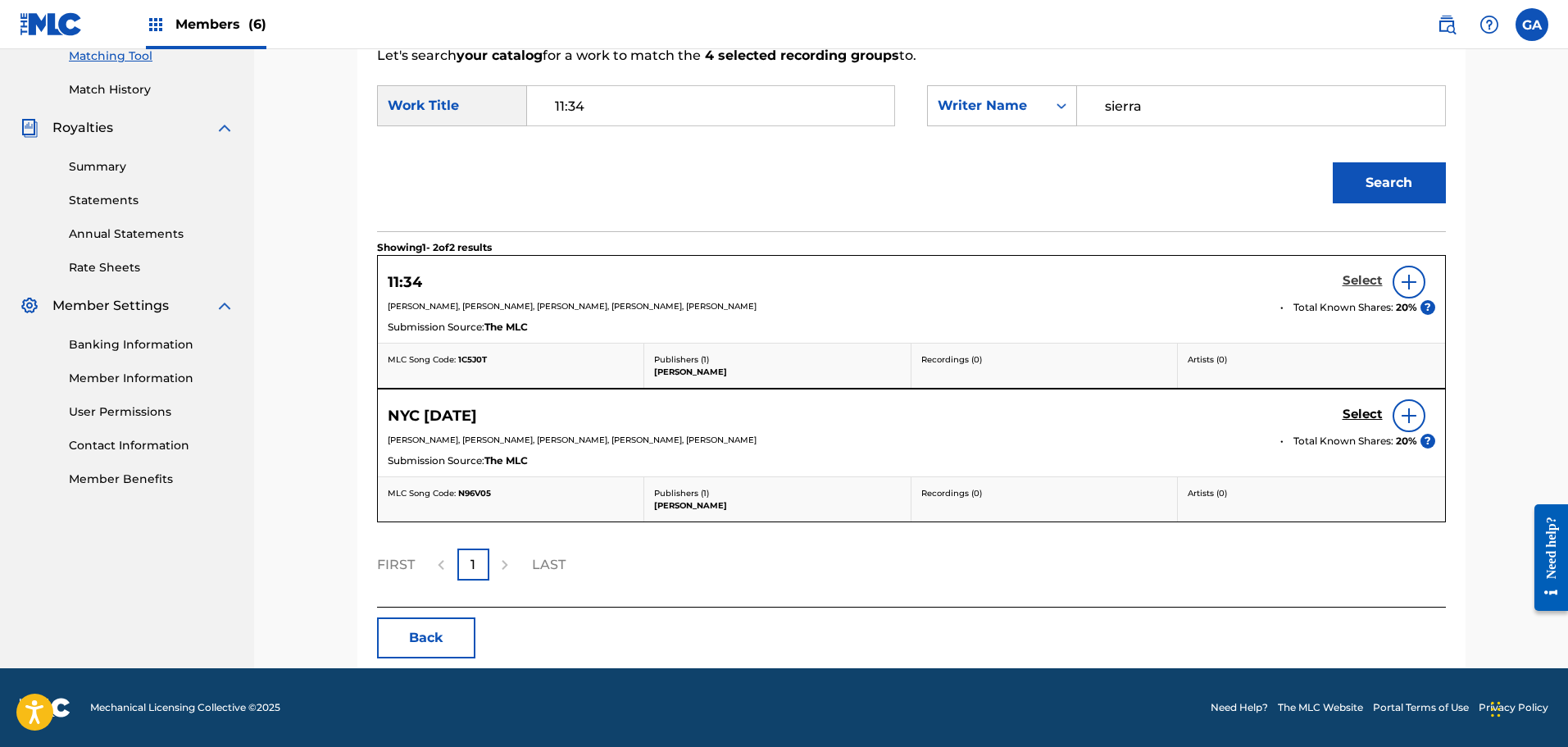
click at [1351, 278] on h5 "Select" at bounding box center [1362, 280] width 40 height 15
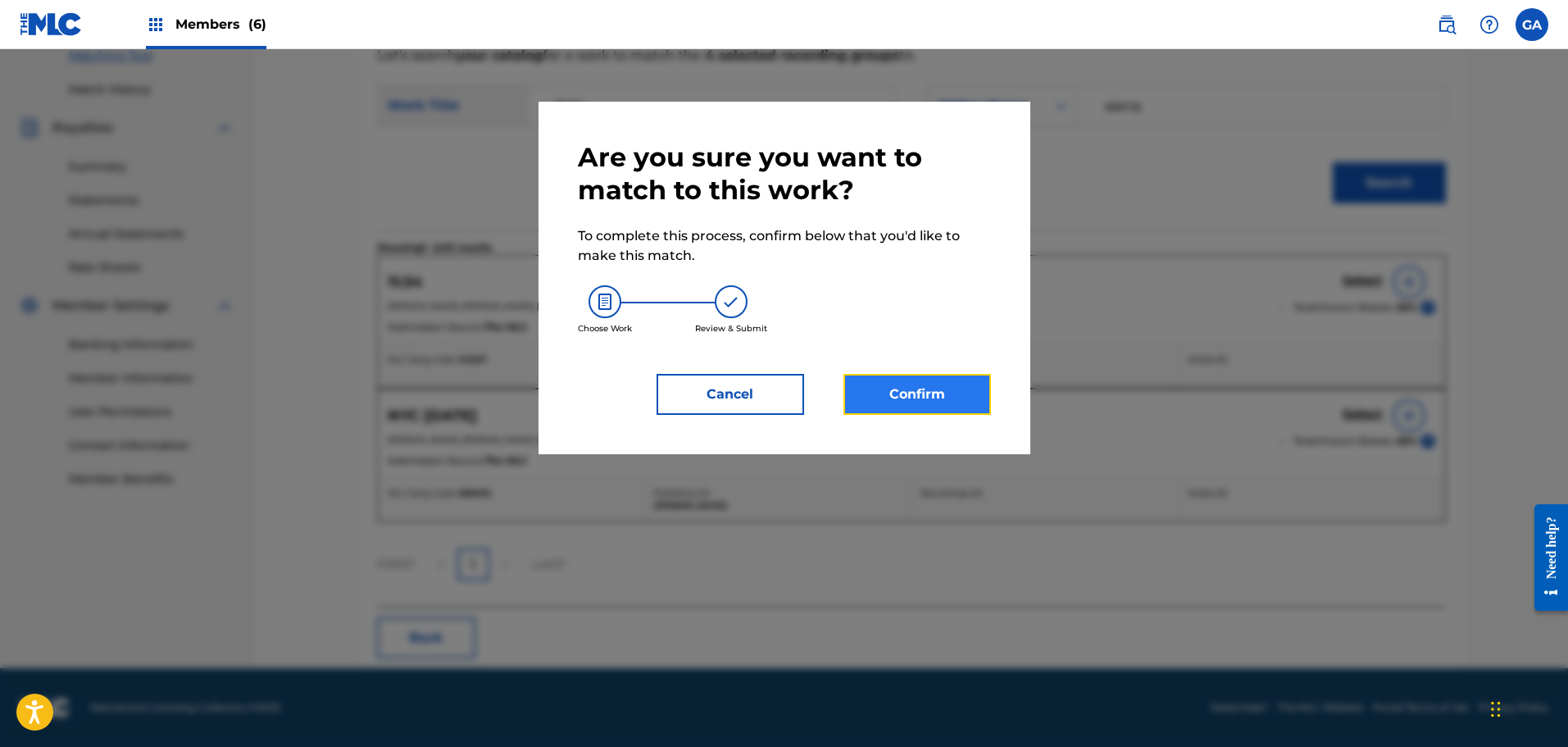
click at [901, 391] on button "Confirm" at bounding box center [917, 394] width 147 height 41
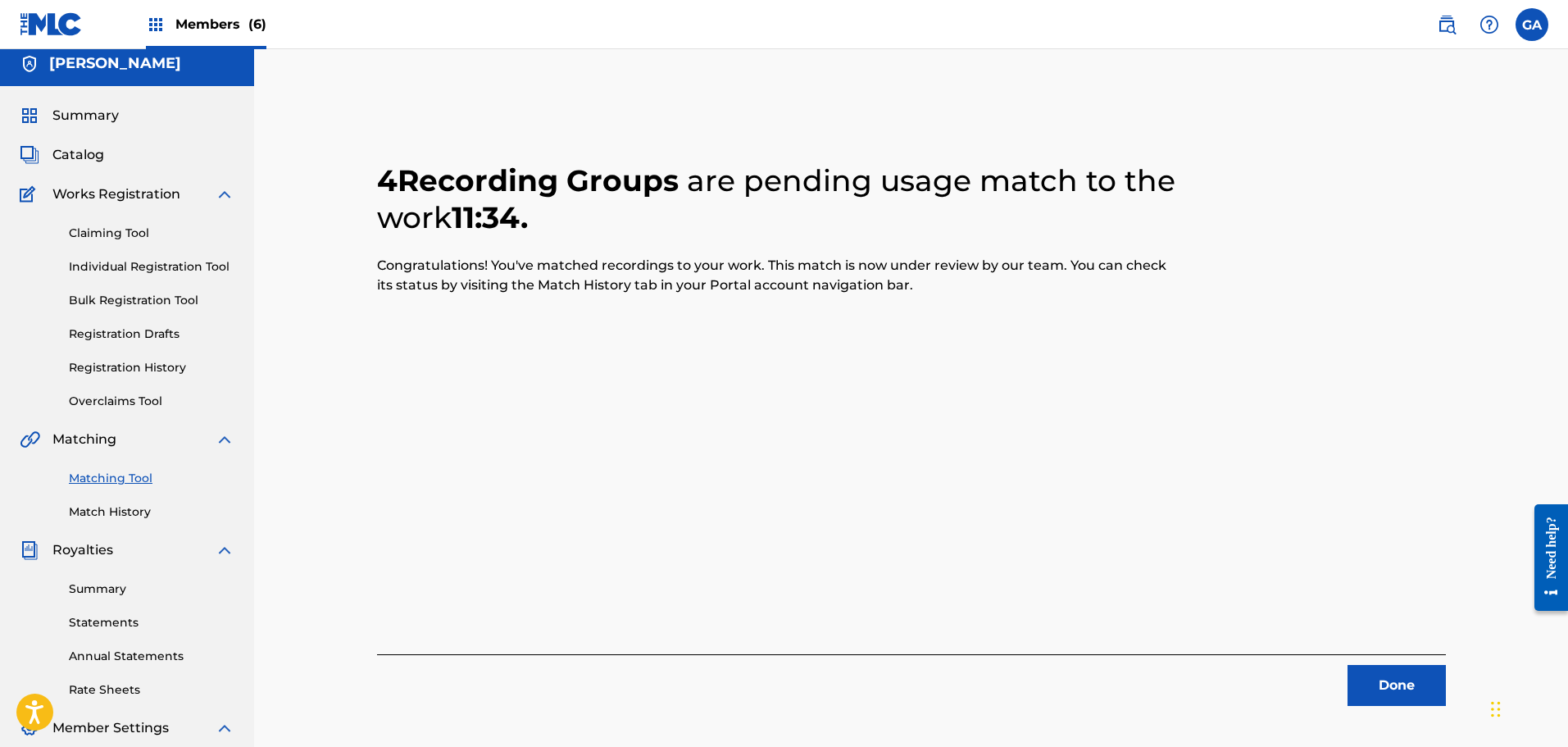
scroll to position [0, 0]
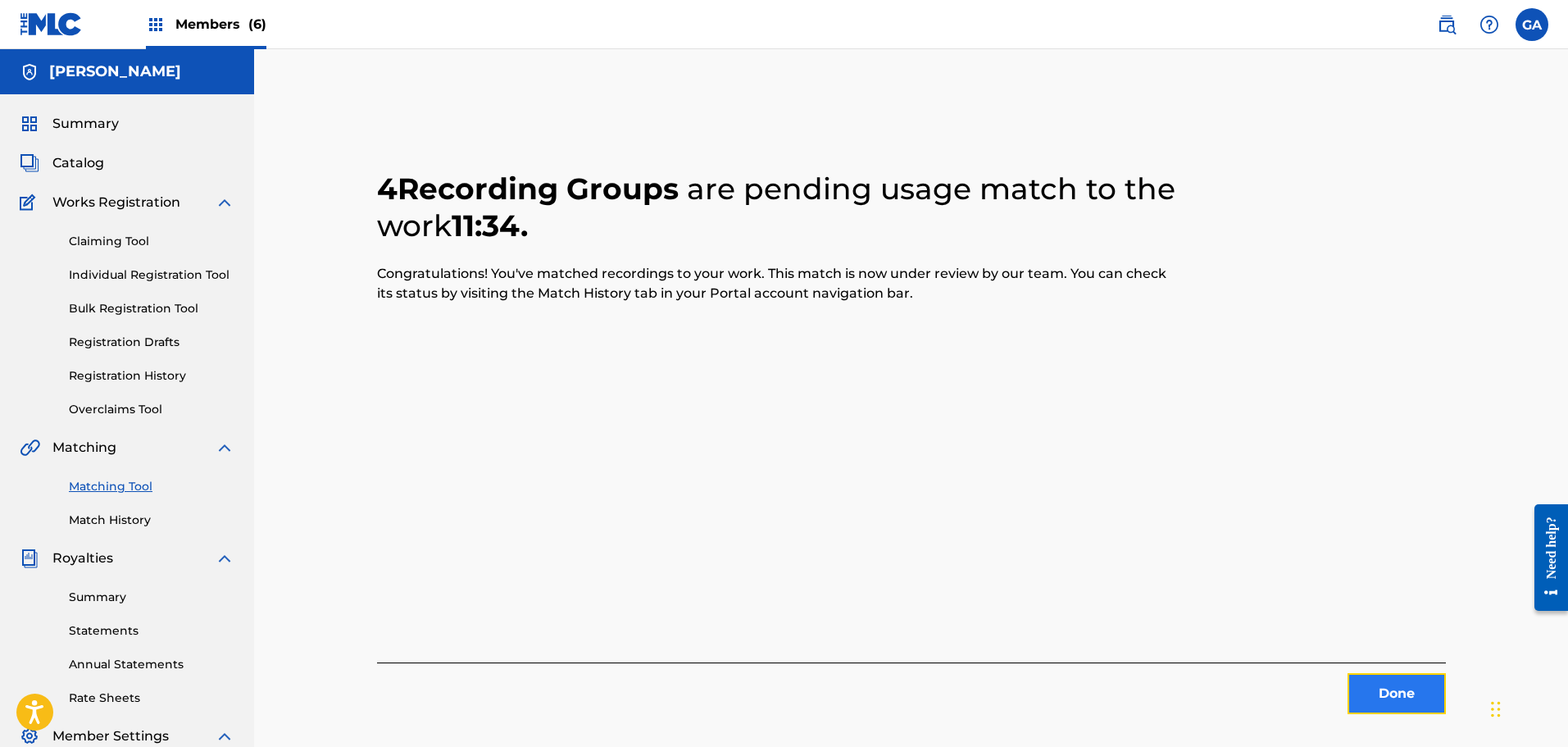
click at [1427, 702] on button "Done" at bounding box center [1396, 694] width 98 height 41
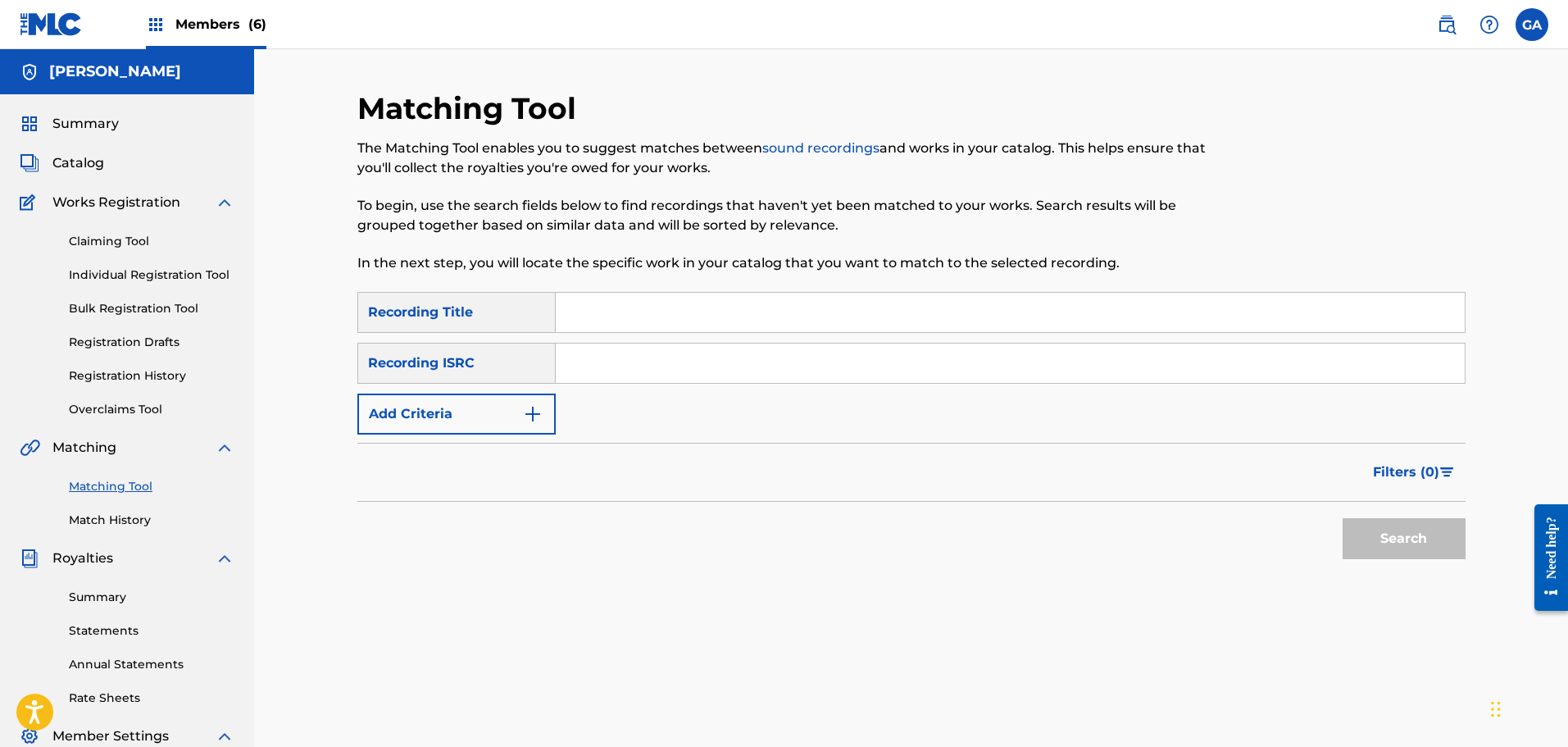
click at [605, 305] on input "Search Form" at bounding box center [1010, 313] width 909 height 39
type input "already dead"
click at [1410, 534] on button "Search" at bounding box center [1404, 539] width 123 height 41
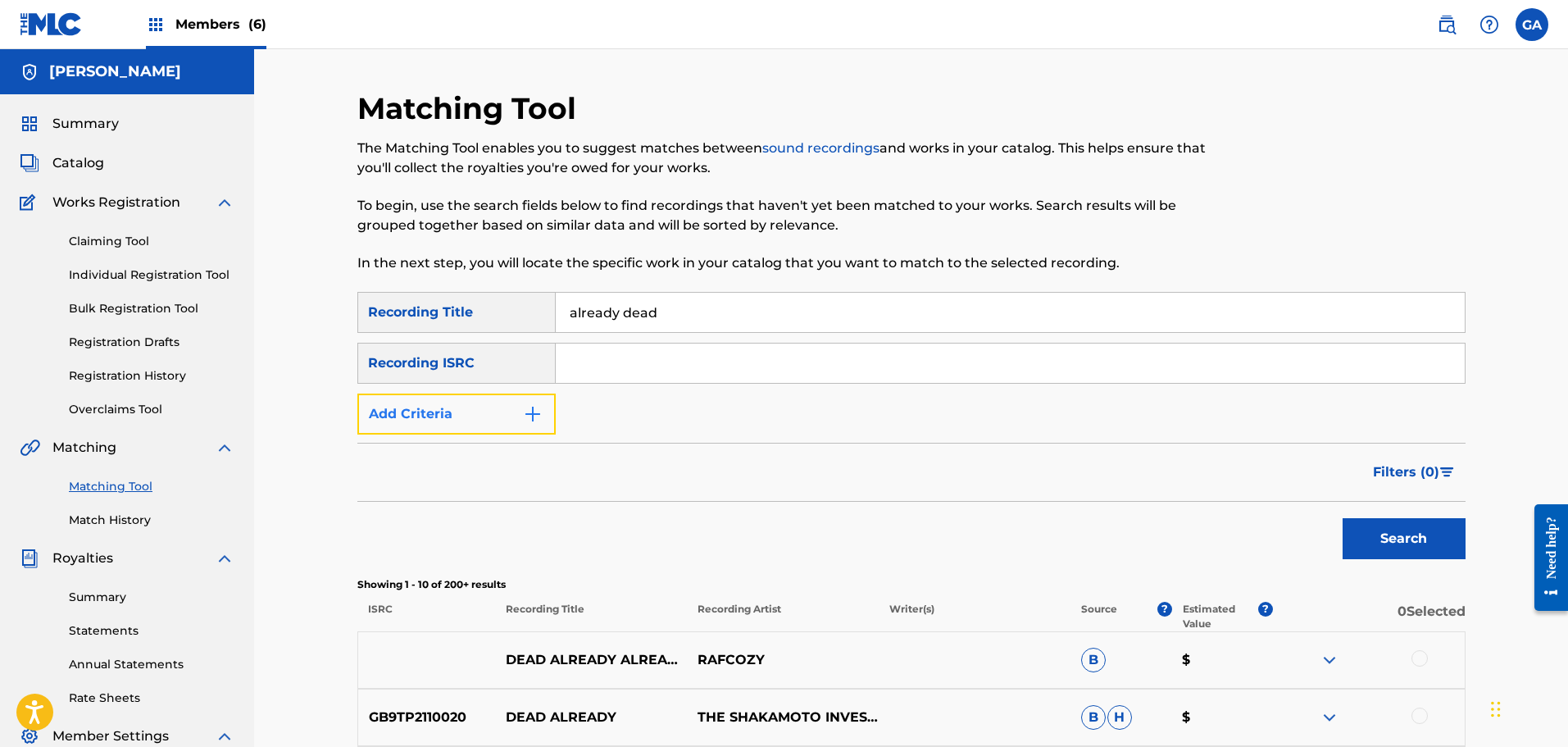
click at [499, 412] on button "Add Criteria" at bounding box center [456, 414] width 198 height 41
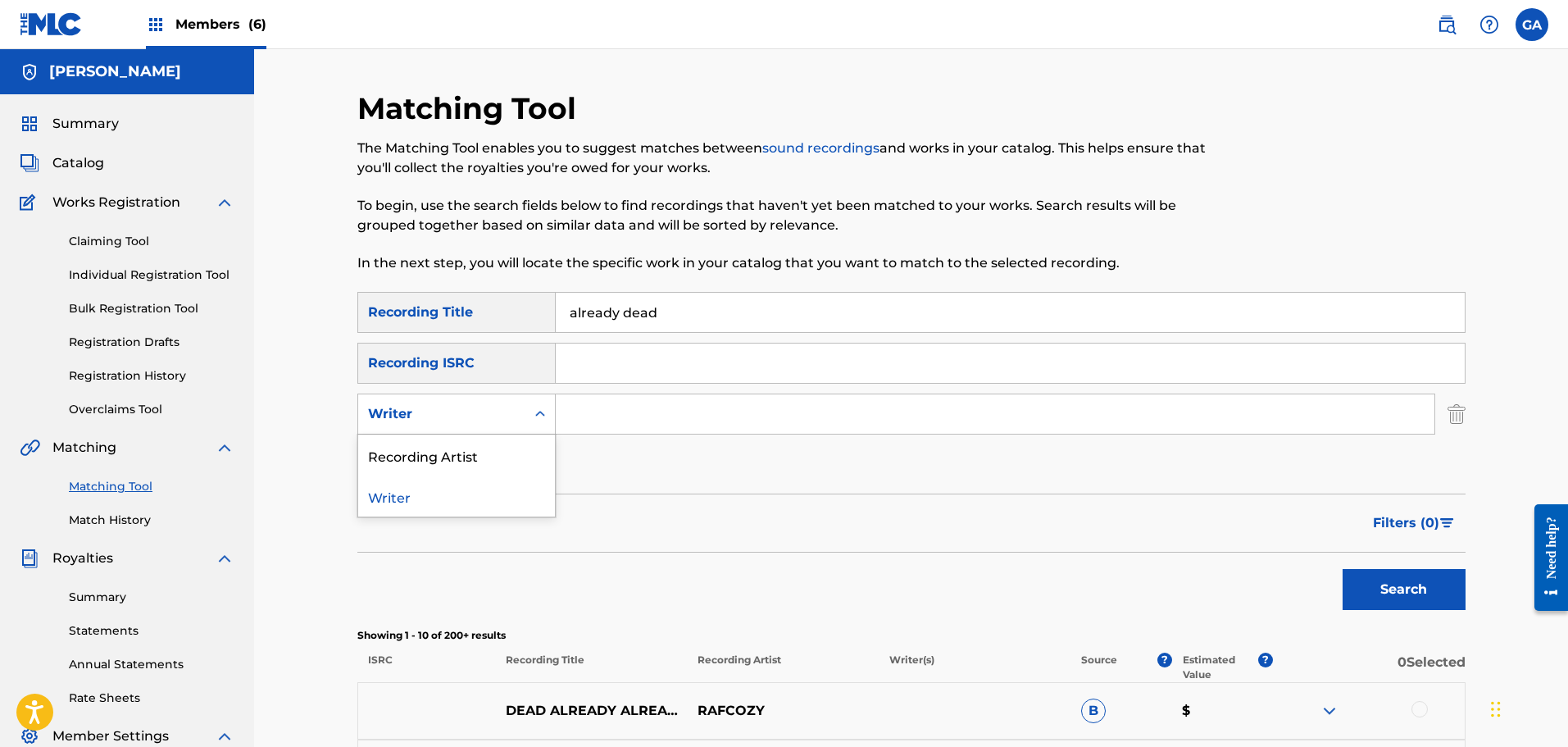
click at [535, 412] on icon "Search Form" at bounding box center [539, 413] width 16 height 16
click at [505, 452] on div "Recording Artist" at bounding box center [456, 455] width 196 height 41
click at [614, 418] on input "Search Form" at bounding box center [995, 414] width 879 height 39
type input "irate"
click at [1343, 569] on button "Search" at bounding box center [1404, 589] width 123 height 41
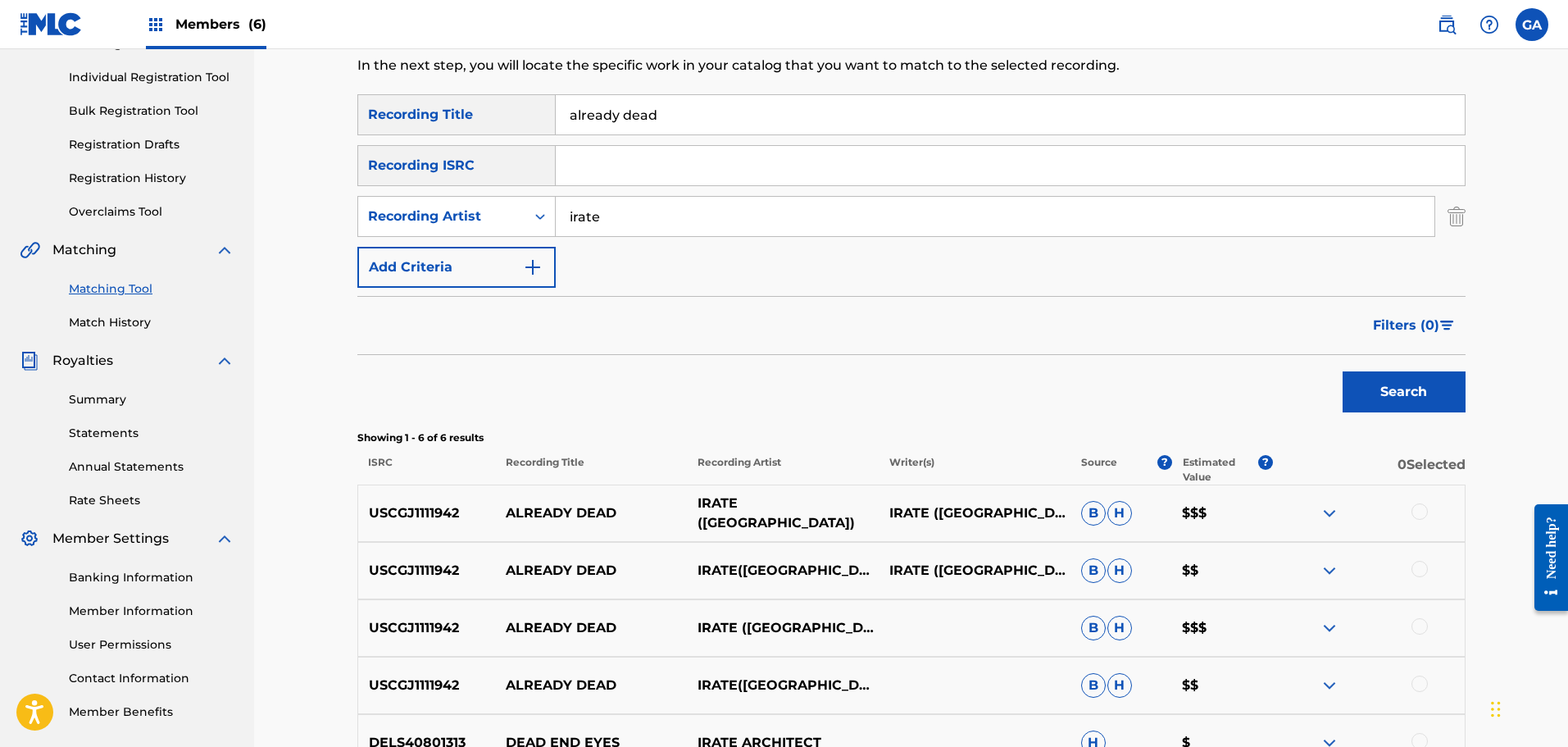
scroll to position [246, 0]
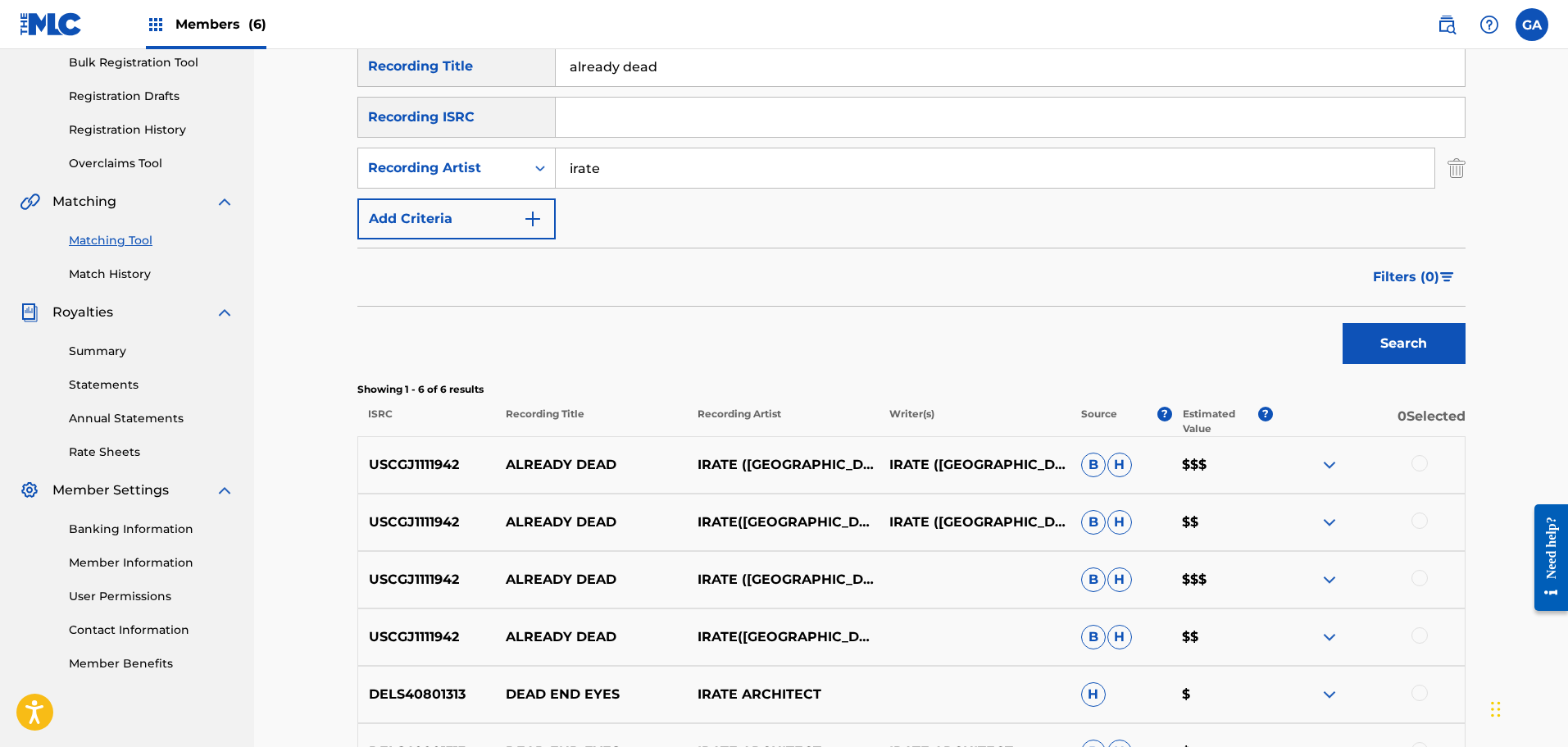
click at [1419, 473] on div at bounding box center [1368, 464] width 192 height 19
click at [1422, 466] on div at bounding box center [1419, 462] width 16 height 16
click at [1422, 522] on div at bounding box center [1419, 520] width 16 height 16
click at [1422, 577] on div at bounding box center [1419, 578] width 16 height 16
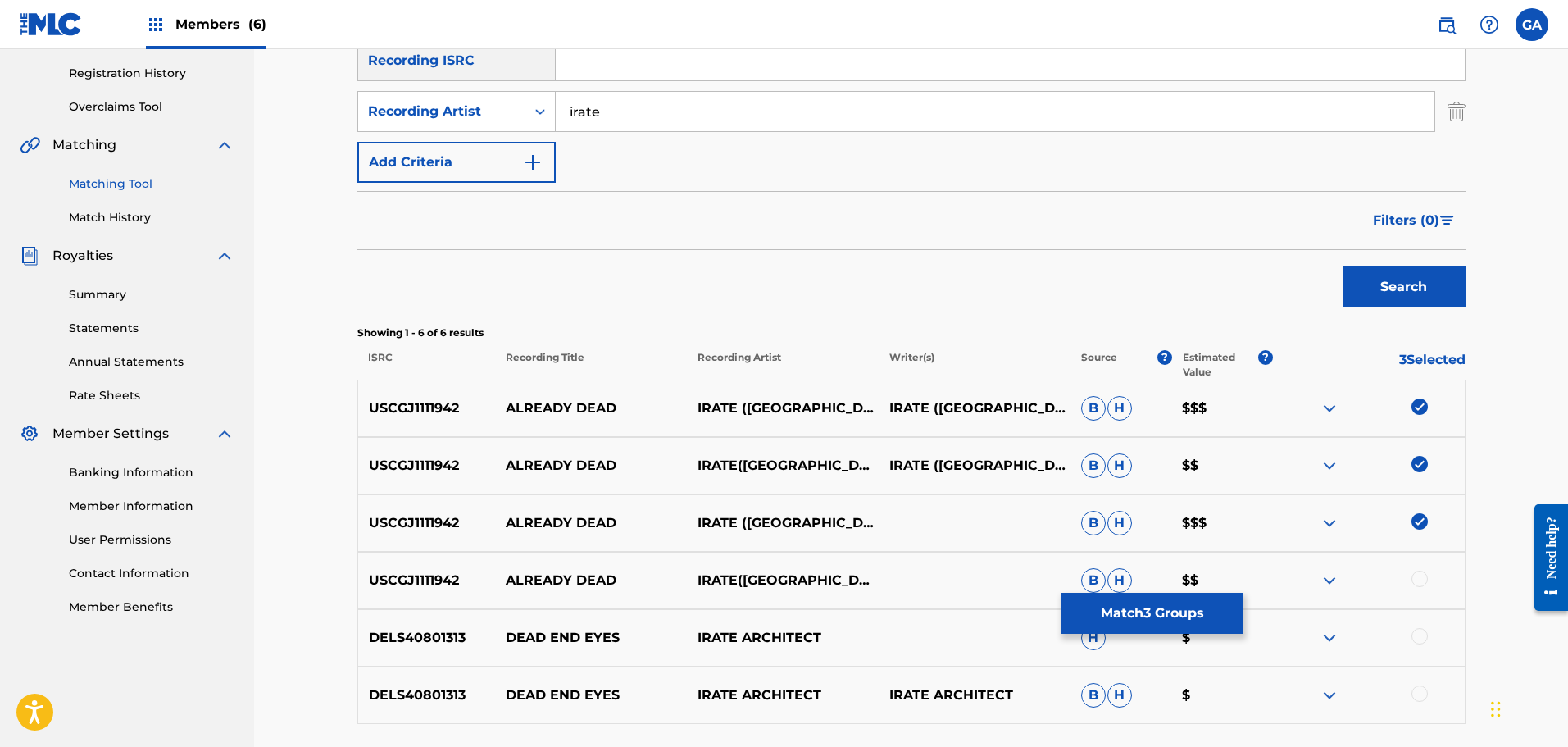
scroll to position [328, 0]
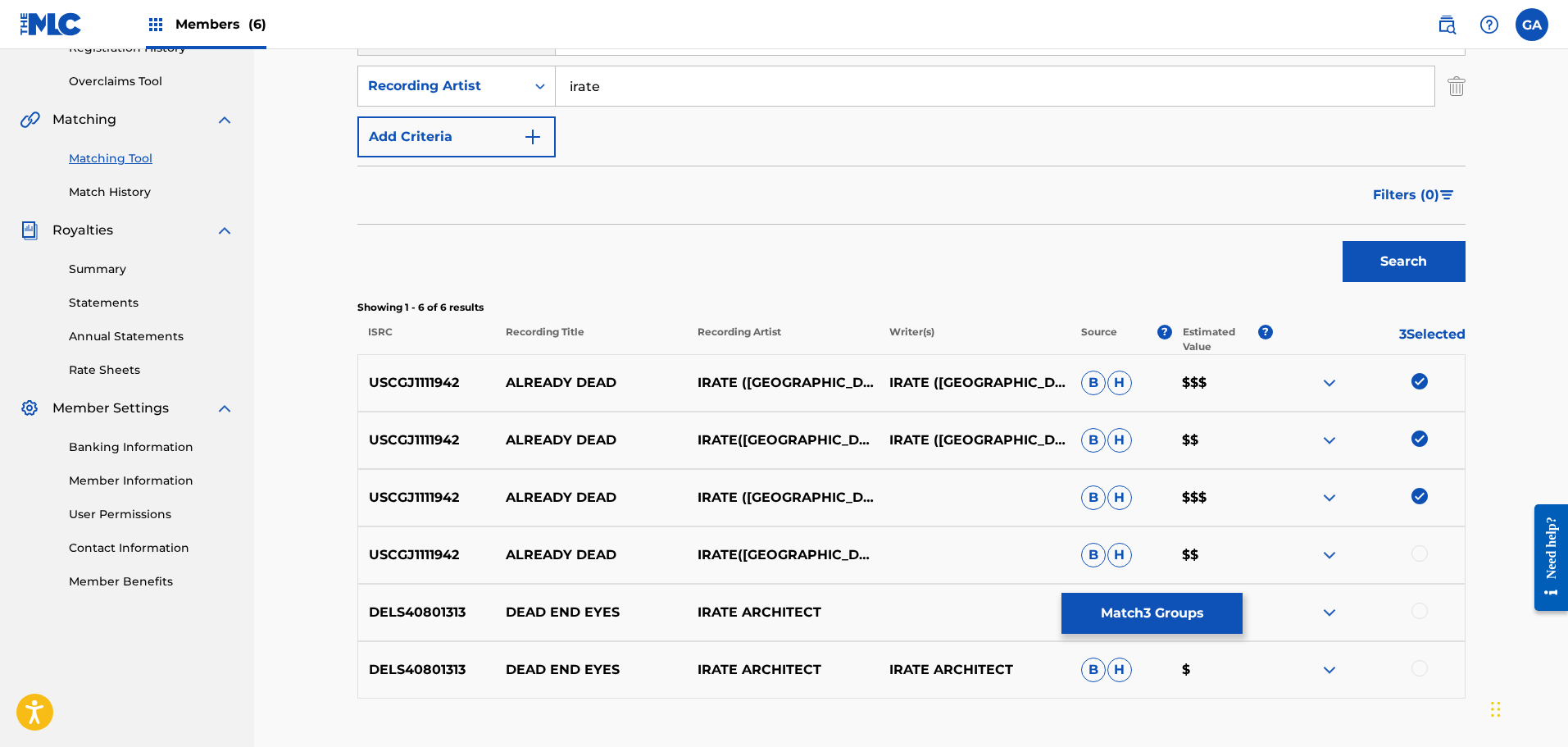
click at [1423, 554] on div at bounding box center [1419, 553] width 16 height 16
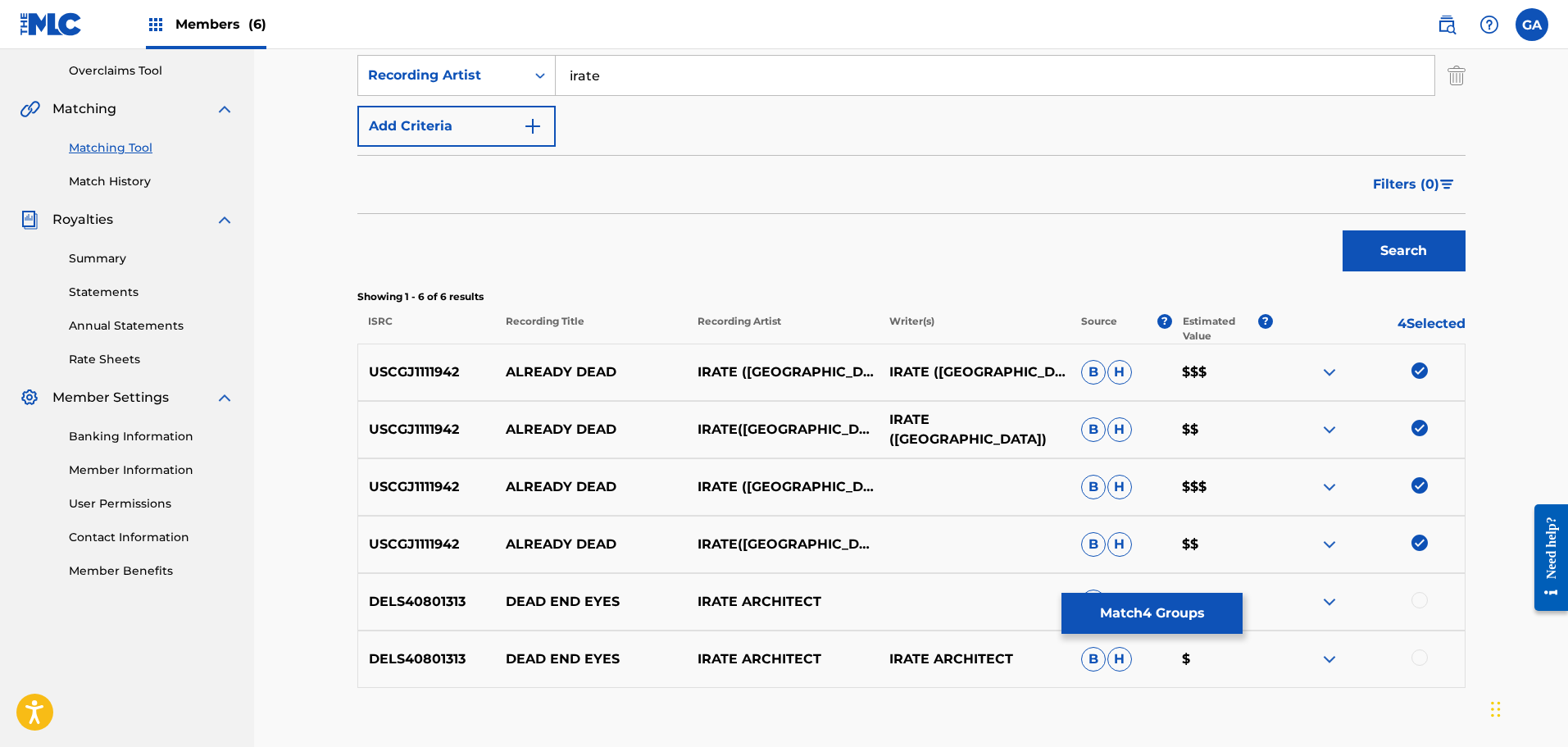
scroll to position [440, 0]
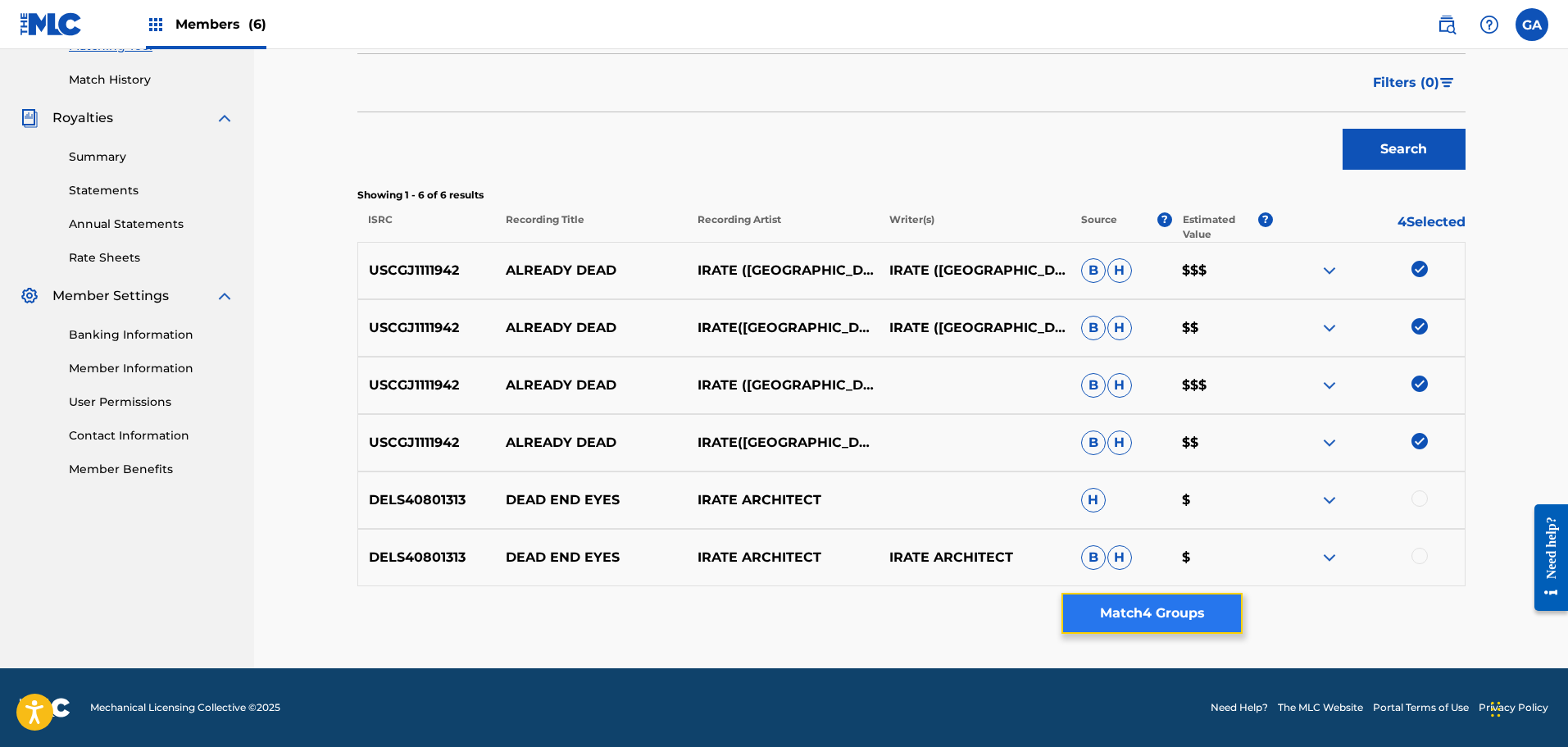
click at [1146, 615] on button "Match 4 Groups" at bounding box center [1152, 613] width 181 height 41
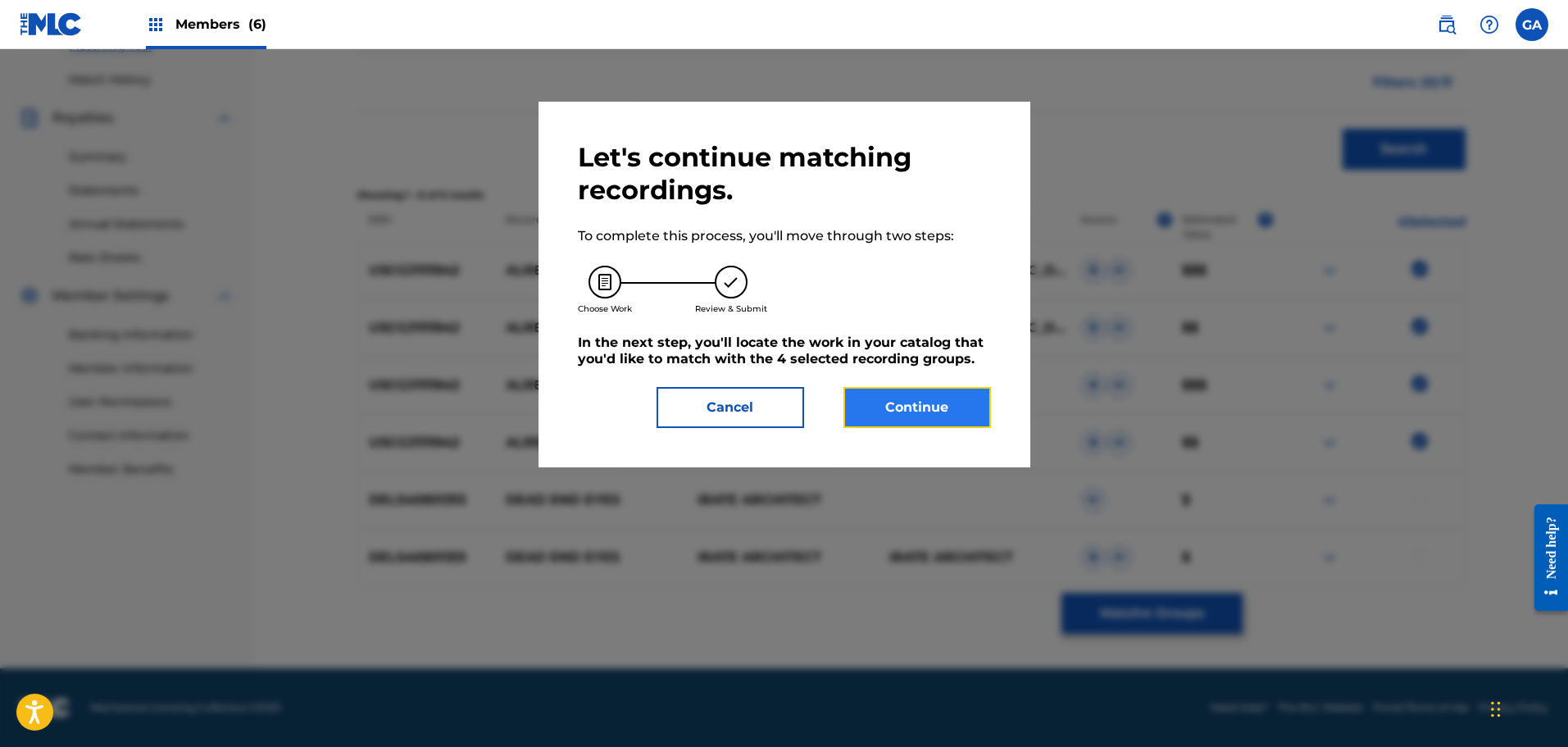
click at [922, 408] on button "Continue" at bounding box center [917, 407] width 147 height 41
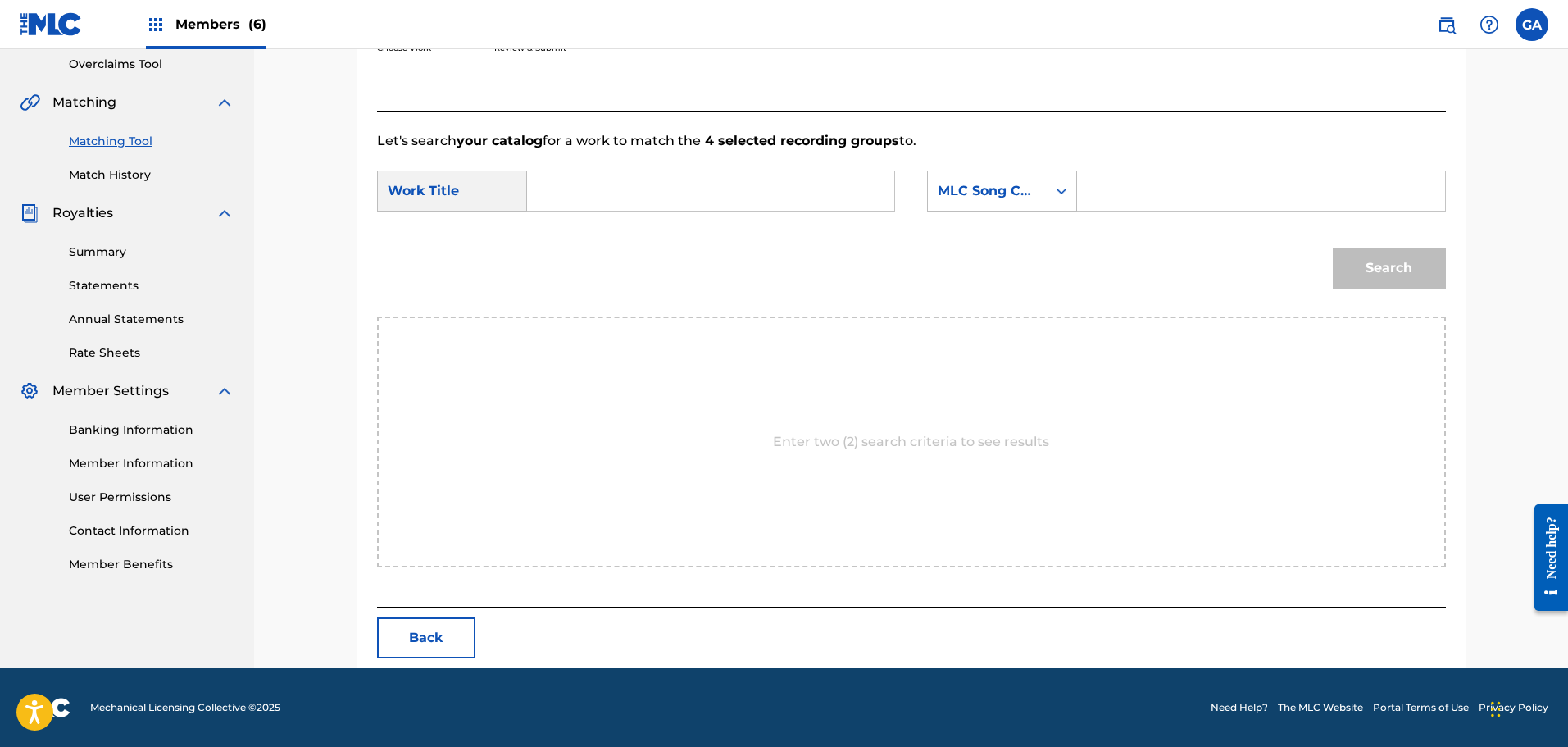
click at [611, 202] on input "Search Form" at bounding box center [710, 191] width 340 height 39
type input "already dead"
click at [1038, 186] on div "MLC Song Code" at bounding box center [987, 191] width 119 height 31
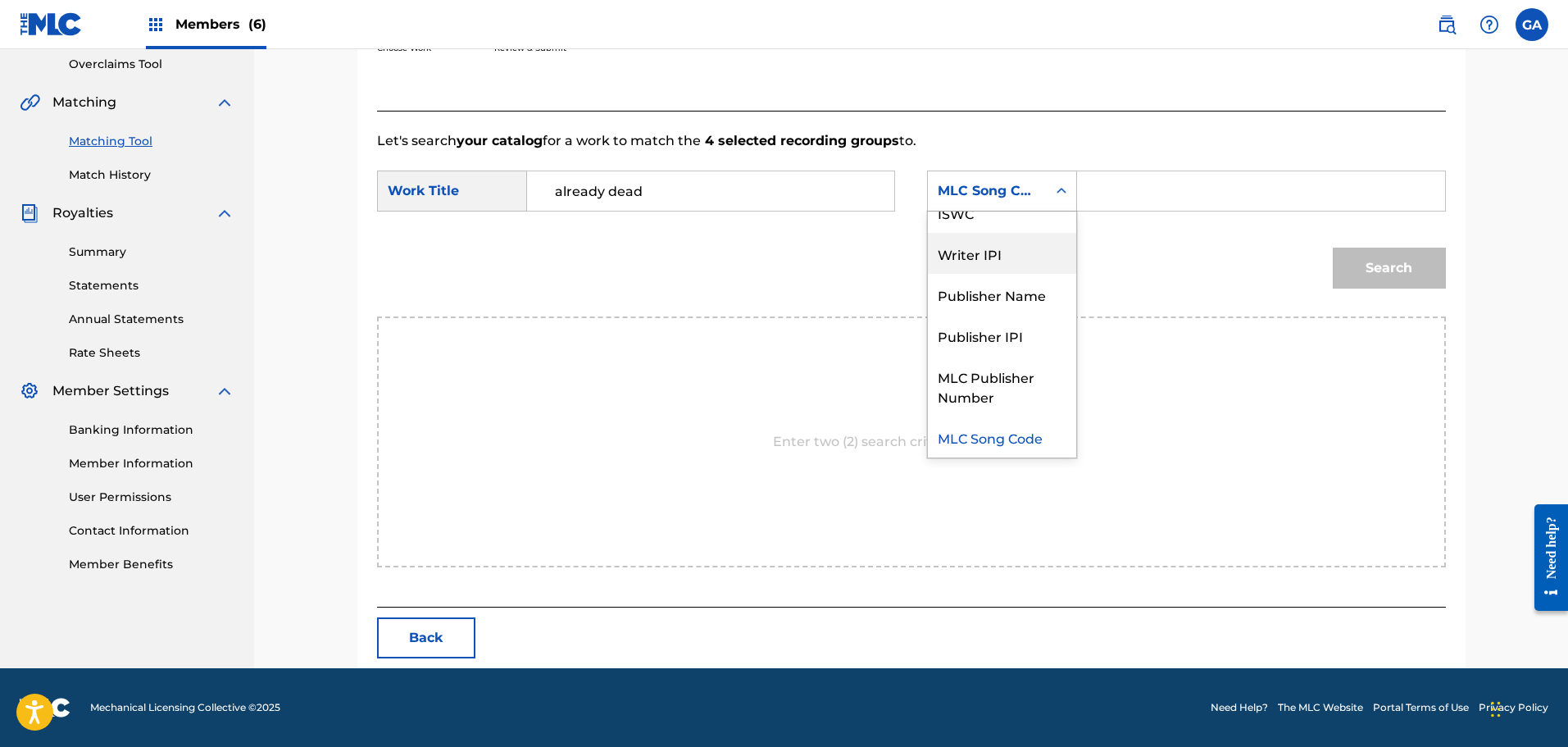
scroll to position [0, 0]
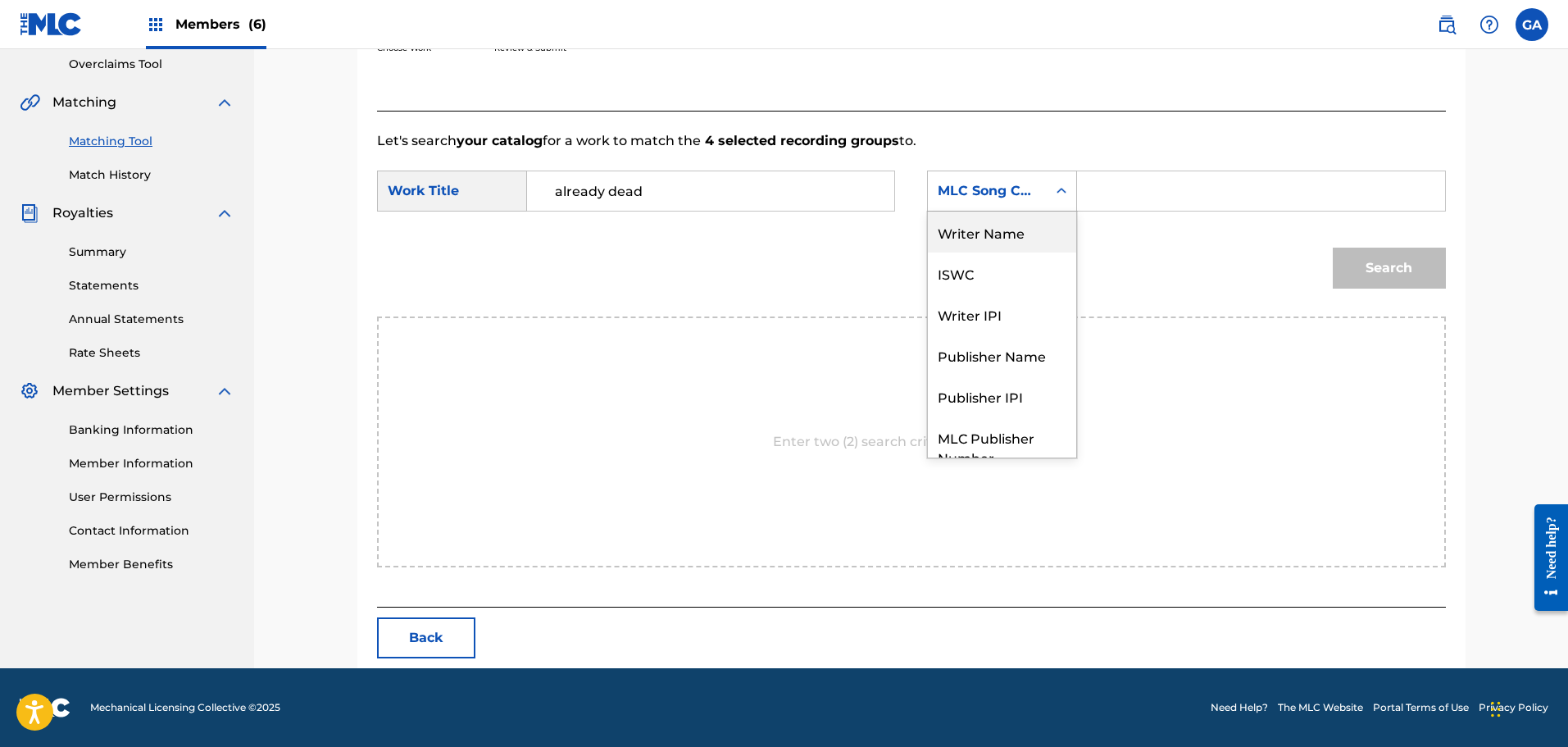
click at [976, 226] on div "Writer Name" at bounding box center [1002, 232] width 148 height 41
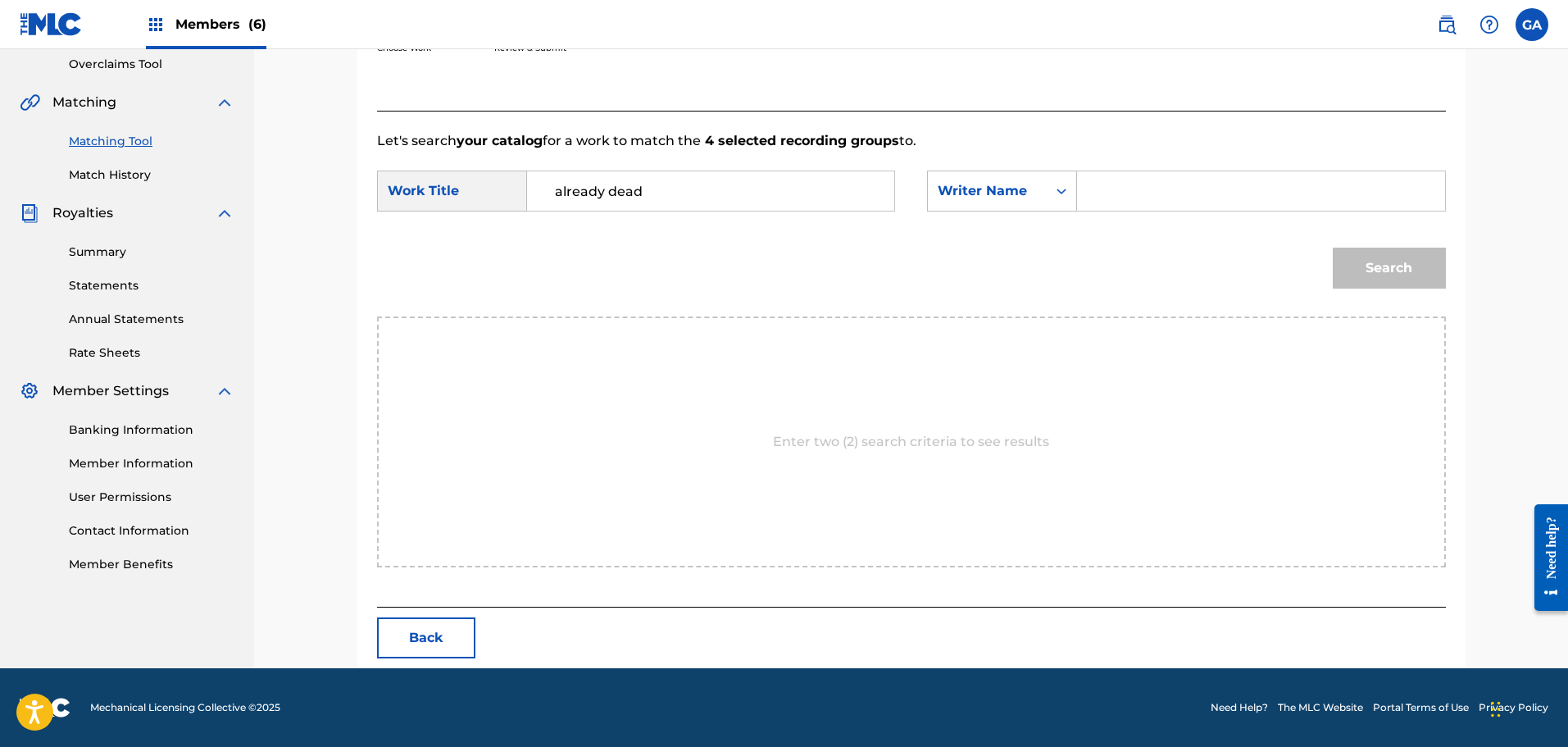
click at [1091, 213] on div "SearchWithCriteriac7c87c21-8f4f-46f8-b9af-fb6e1e67482f Work Title already dead …" at bounding box center [911, 196] width 1068 height 51
click at [1115, 193] on input "Search Form" at bounding box center [1260, 191] width 340 height 39
type input "sierra"
click at [1333, 247] on button "Search" at bounding box center [1389, 268] width 113 height 41
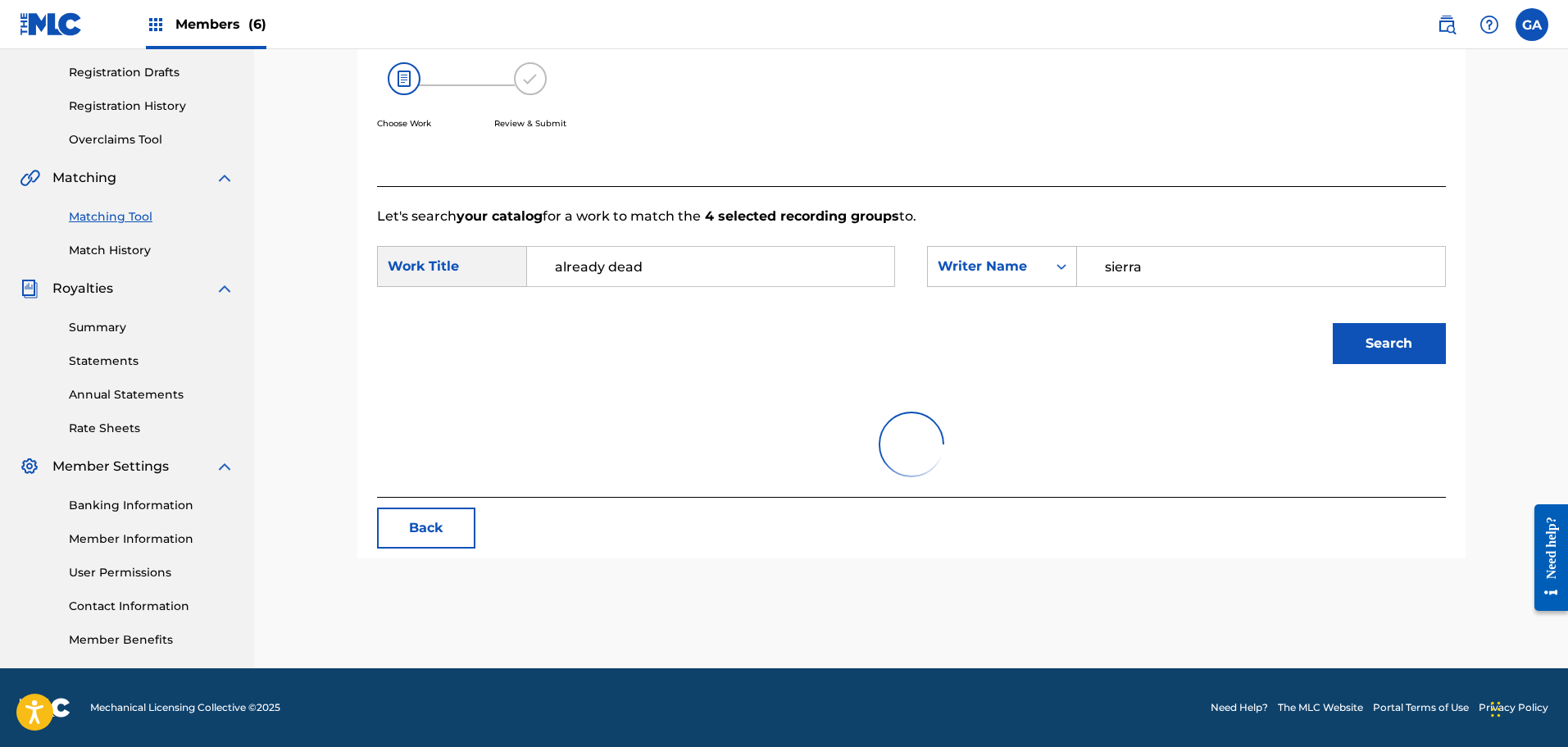
scroll to position [296, 0]
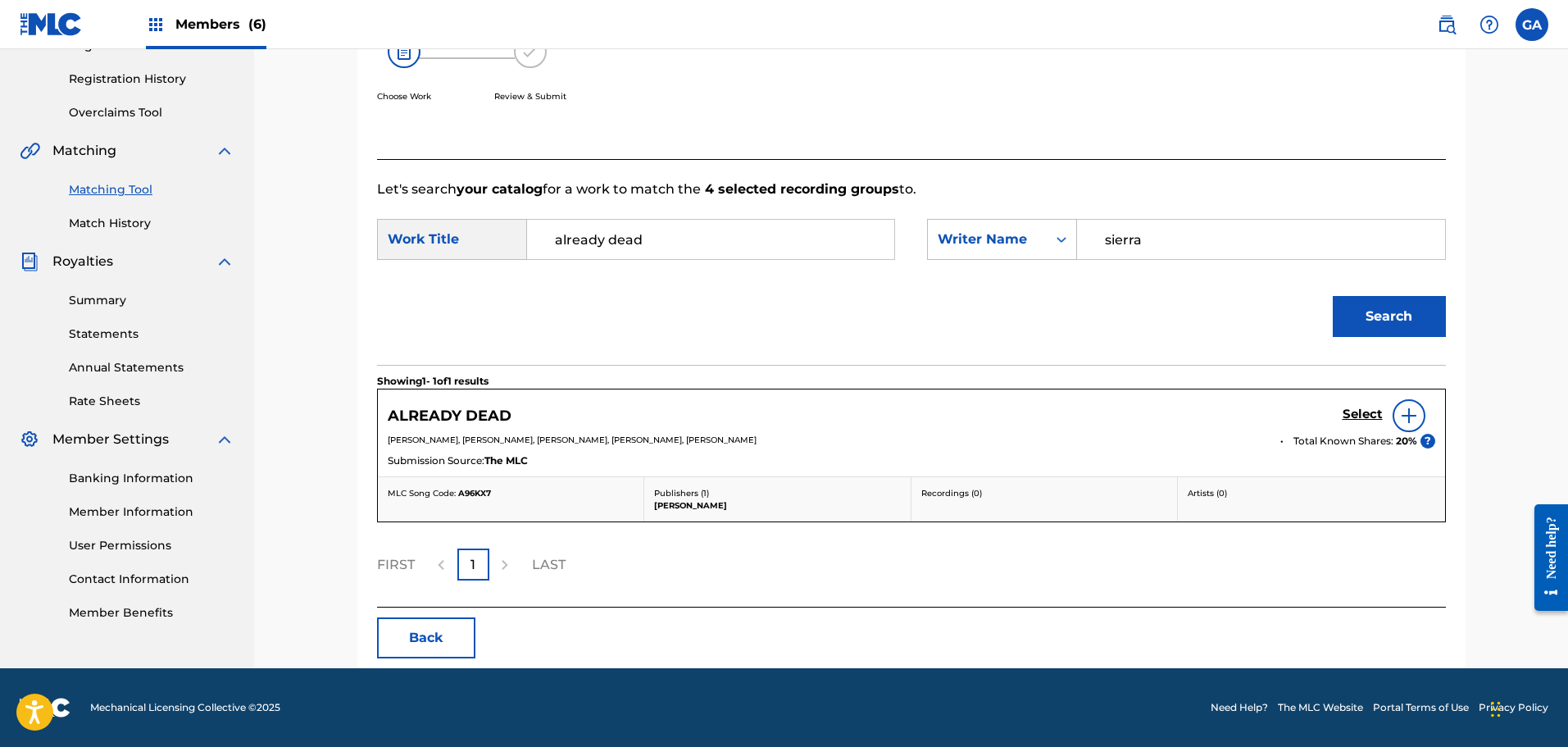
click at [1411, 420] on img at bounding box center [1408, 415] width 19 height 19
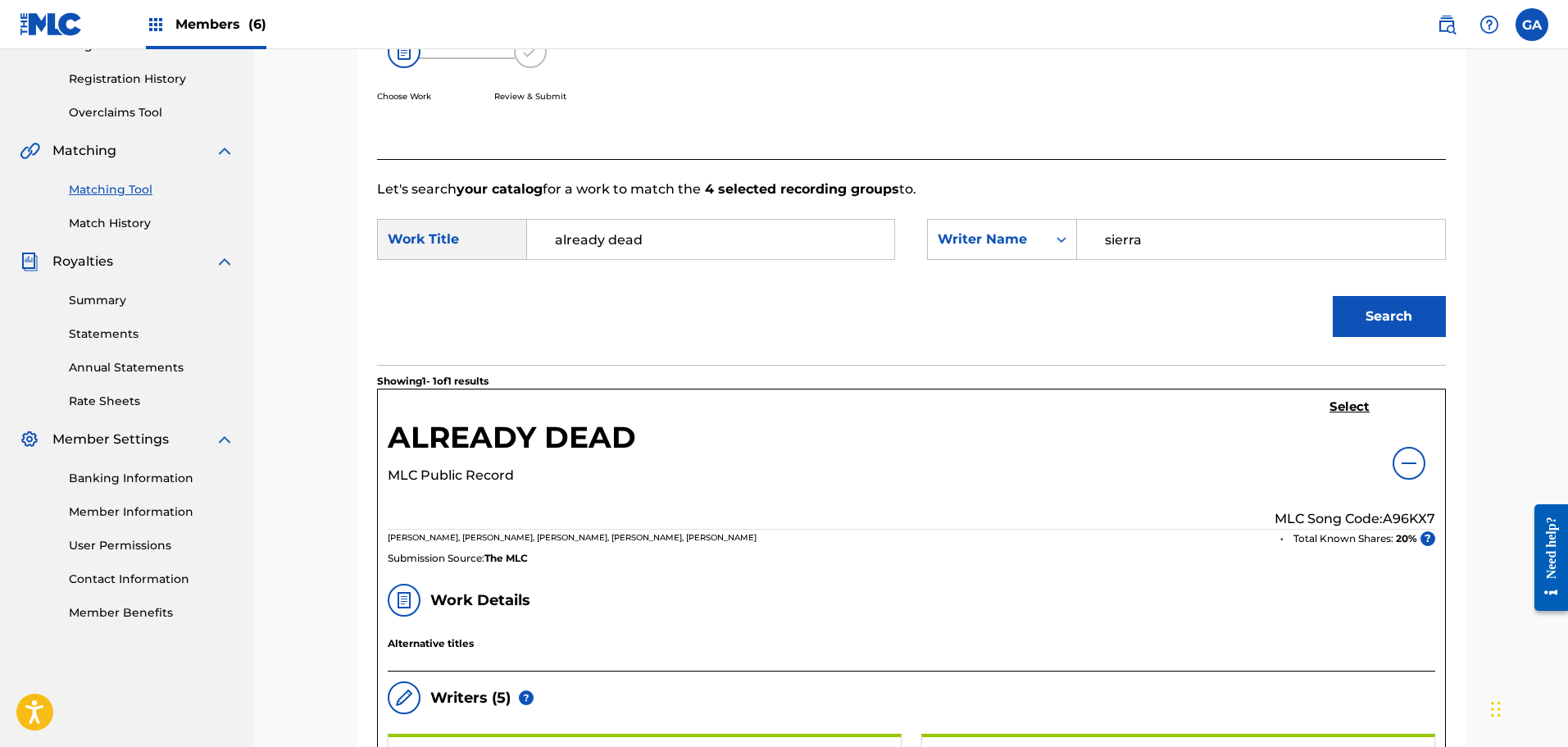
click at [1406, 468] on img at bounding box center [1408, 462] width 19 height 19
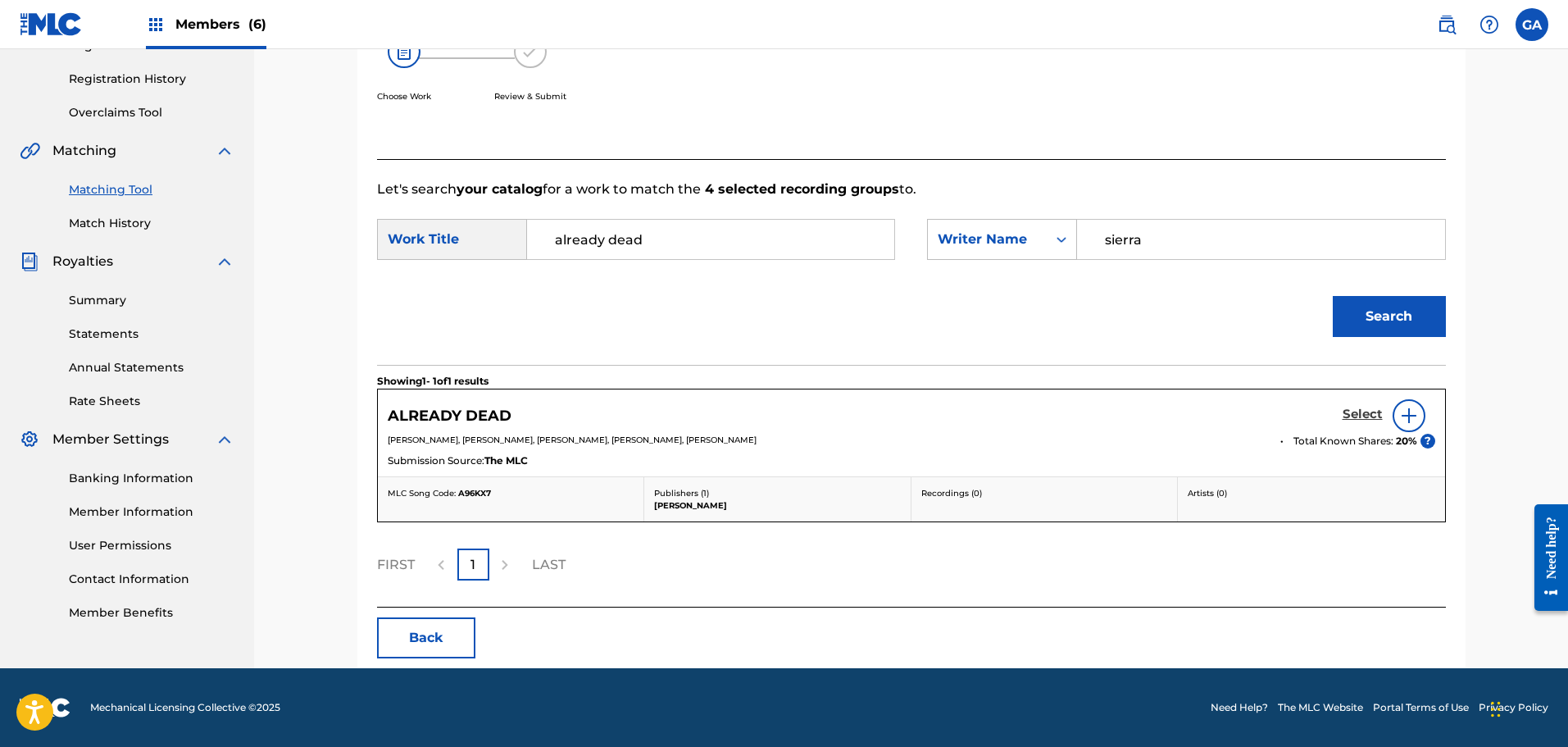
click at [1358, 413] on h5 "Select" at bounding box center [1362, 414] width 40 height 15
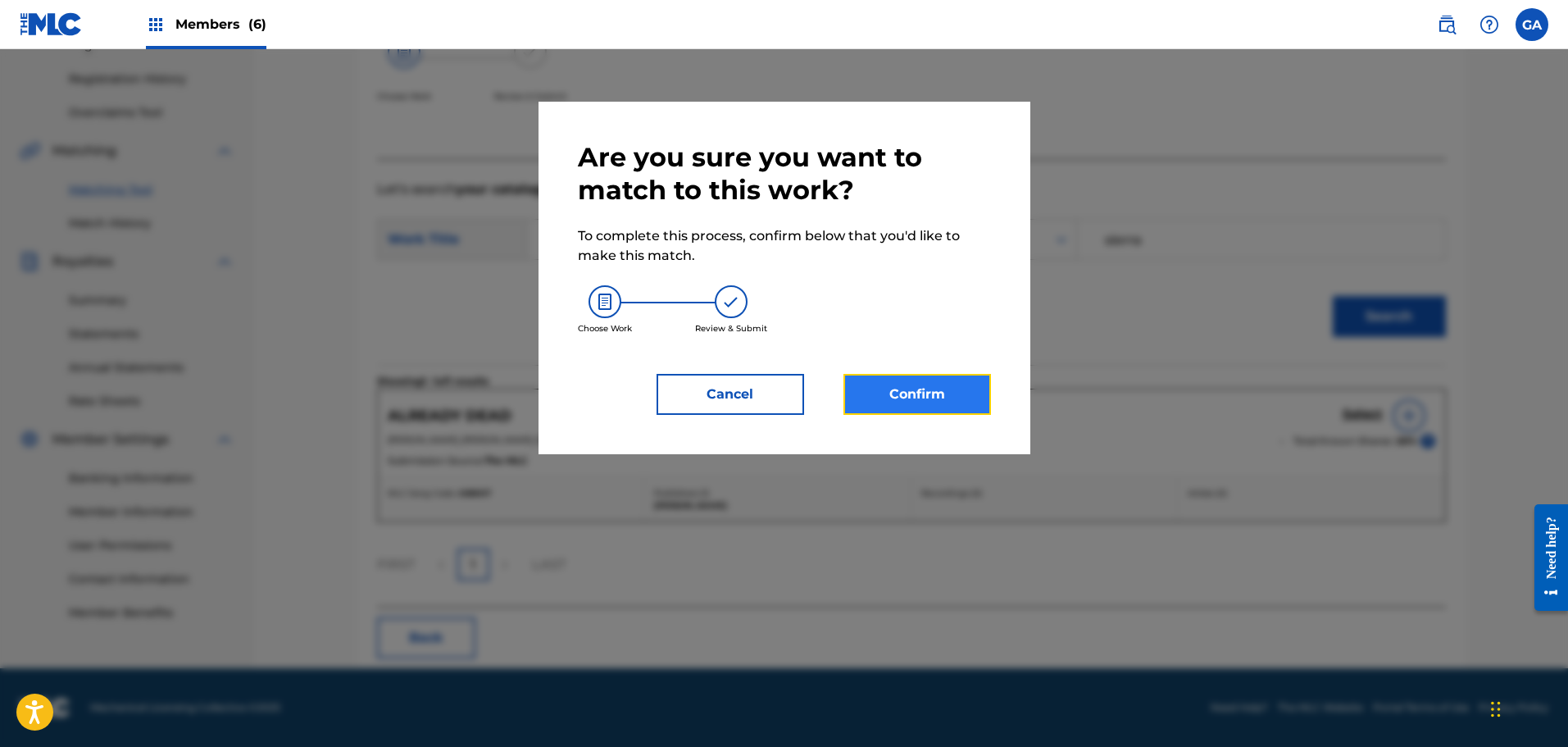
click at [923, 394] on button "Confirm" at bounding box center [917, 394] width 147 height 41
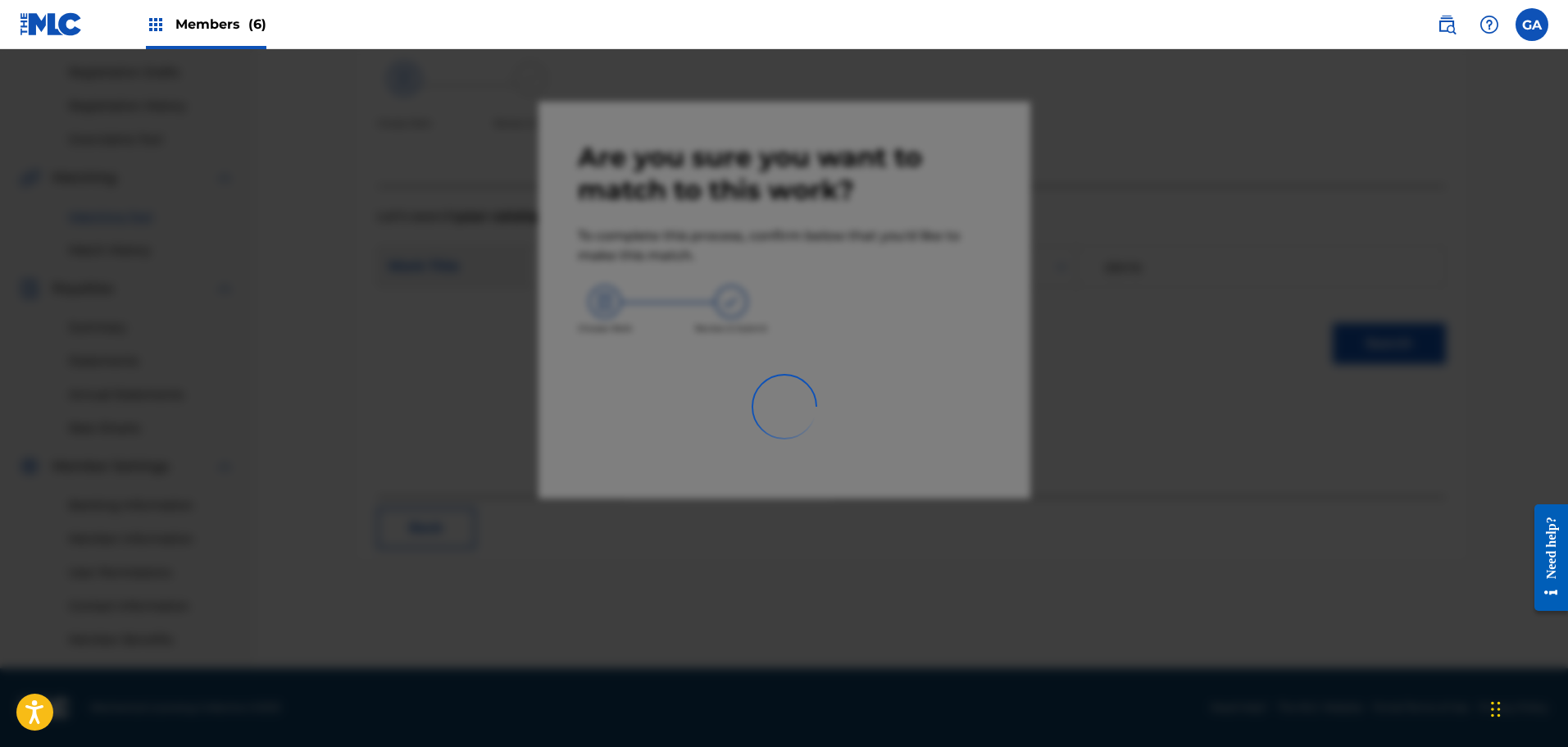
scroll to position [269, 0]
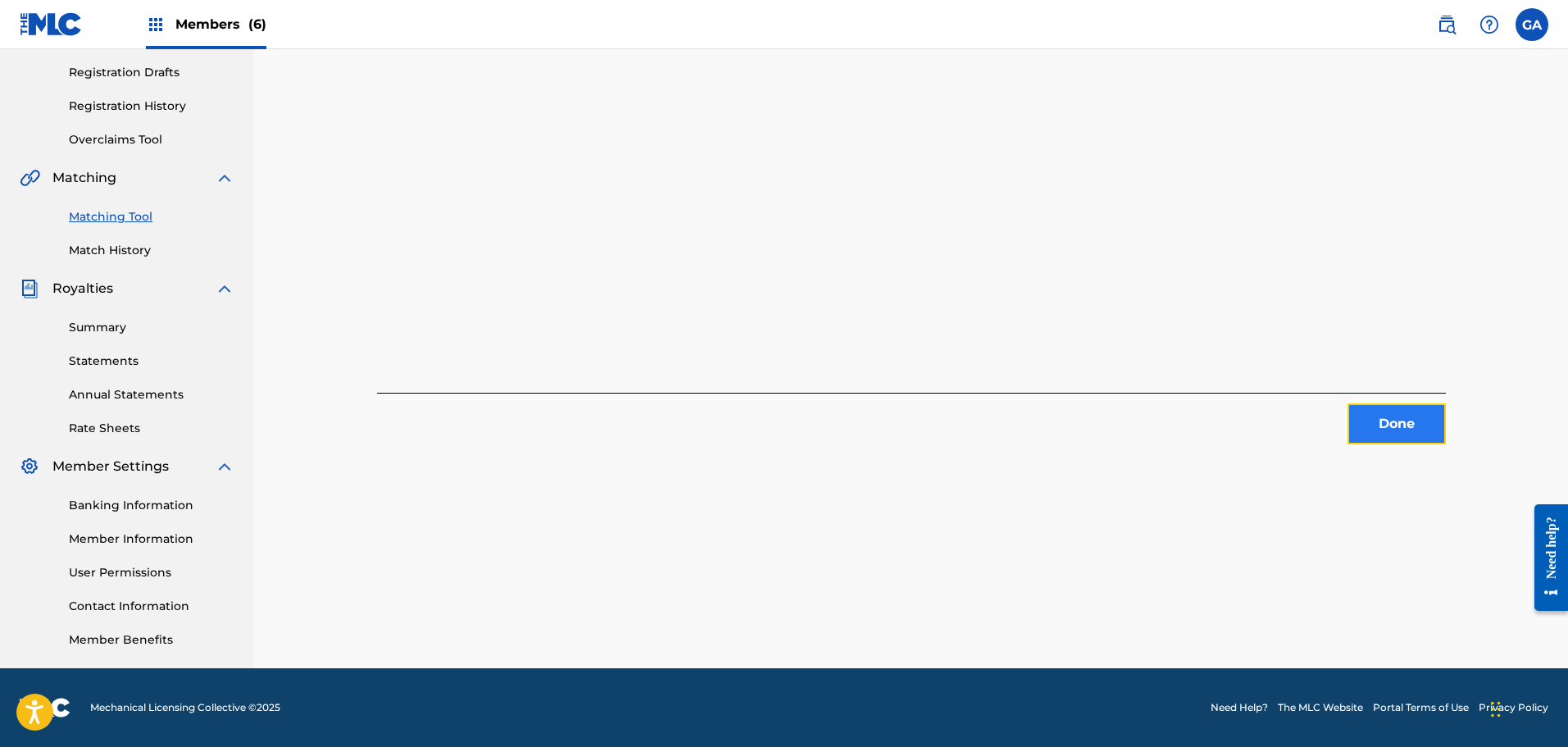
click at [1385, 416] on button "Done" at bounding box center [1396, 423] width 98 height 41
